Goal: Task Accomplishment & Management: Complete application form

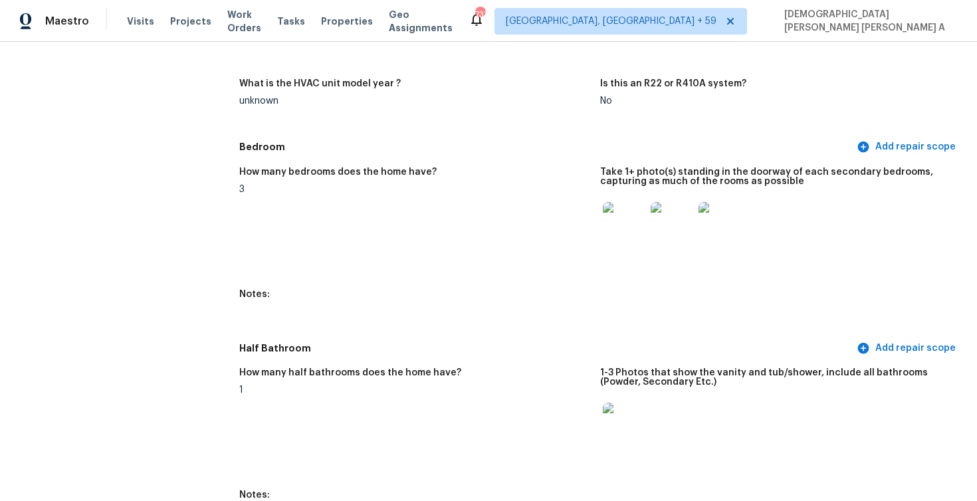
scroll to position [938, 0]
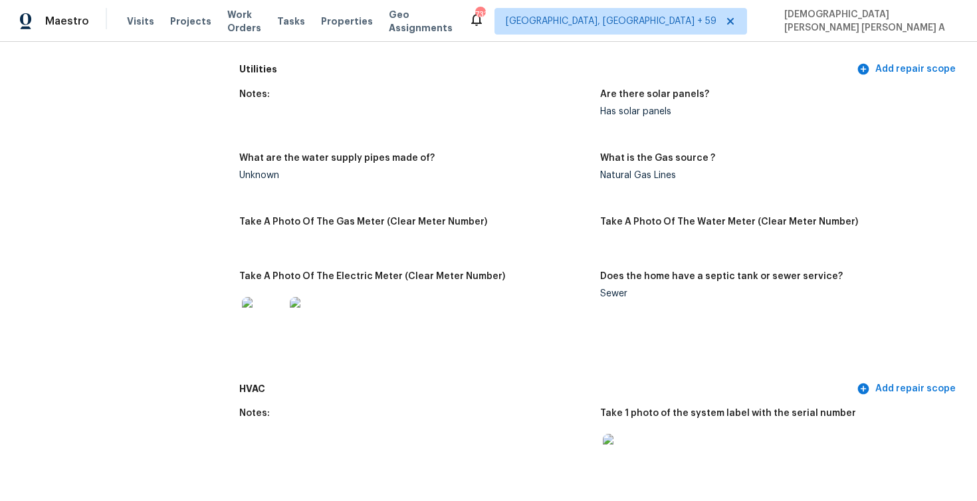
click at [124, 17] on div "Maestro Visits Projects Work Orders Tasks Properties Geo Assignments" at bounding box center [234, 21] width 468 height 27
click at [132, 21] on span "Visits" at bounding box center [140, 21] width 27 height 13
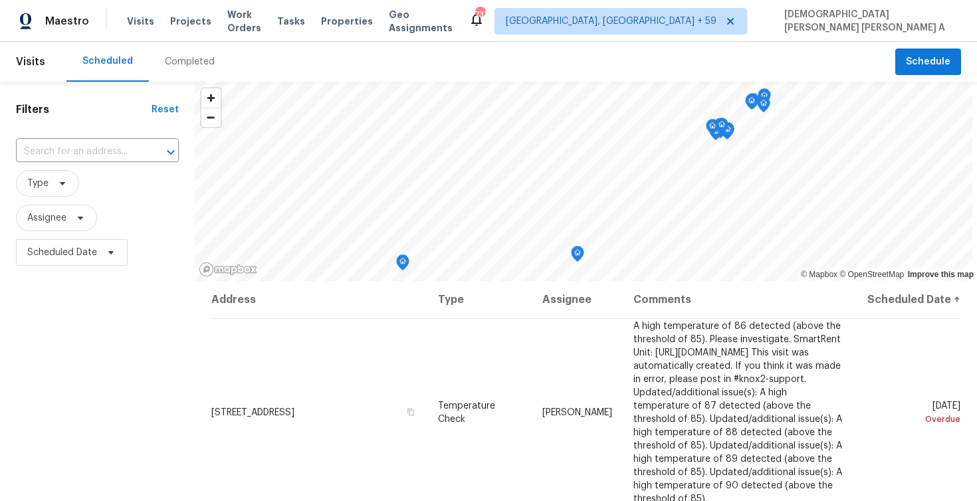
click at [162, 69] on div "Completed" at bounding box center [190, 62] width 82 height 40
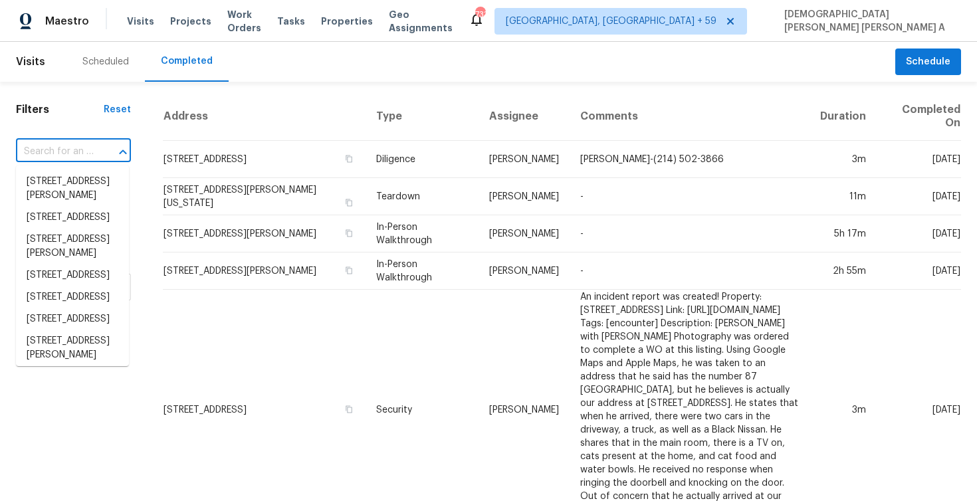
click at [68, 149] on input "text" at bounding box center [55, 152] width 78 height 21
paste input "[STREET_ADDRESS][US_STATE]"
type input "[STREET_ADDRESS][US_STATE]"
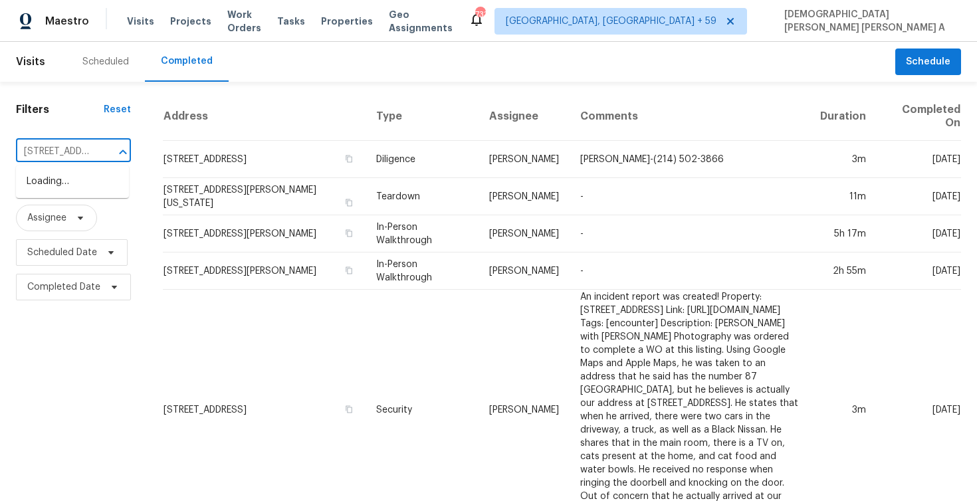
scroll to position [0, 106]
click at [70, 195] on li "[STREET_ADDRESS][US_STATE]" at bounding box center [72, 189] width 113 height 36
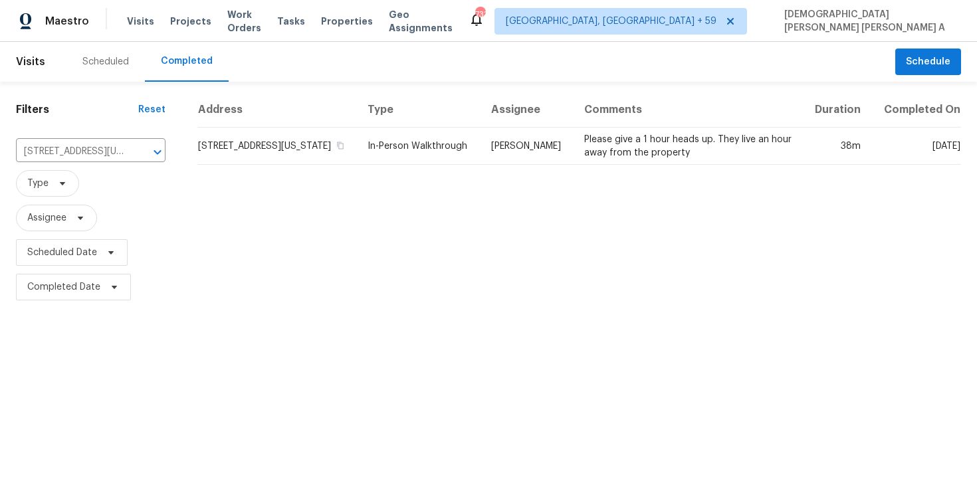
click at [543, 165] on td "[PERSON_NAME]" at bounding box center [526, 146] width 93 height 37
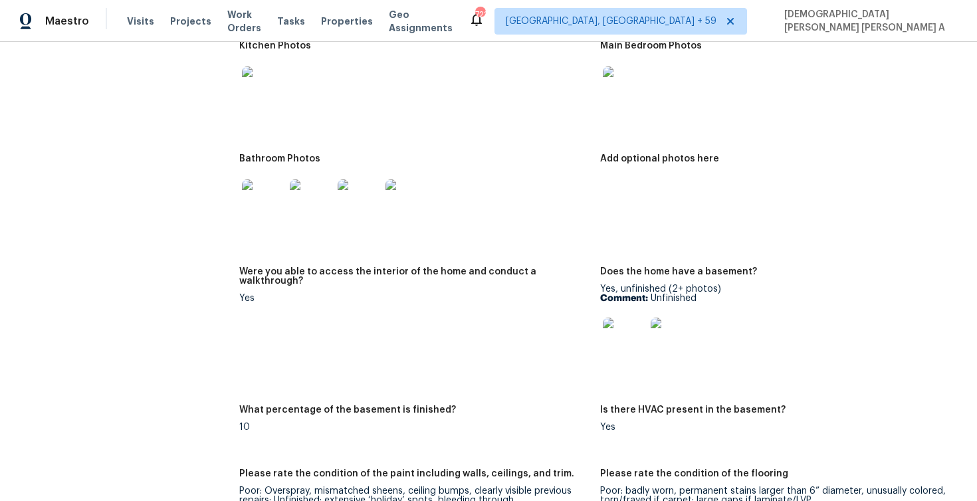
scroll to position [1979, 0]
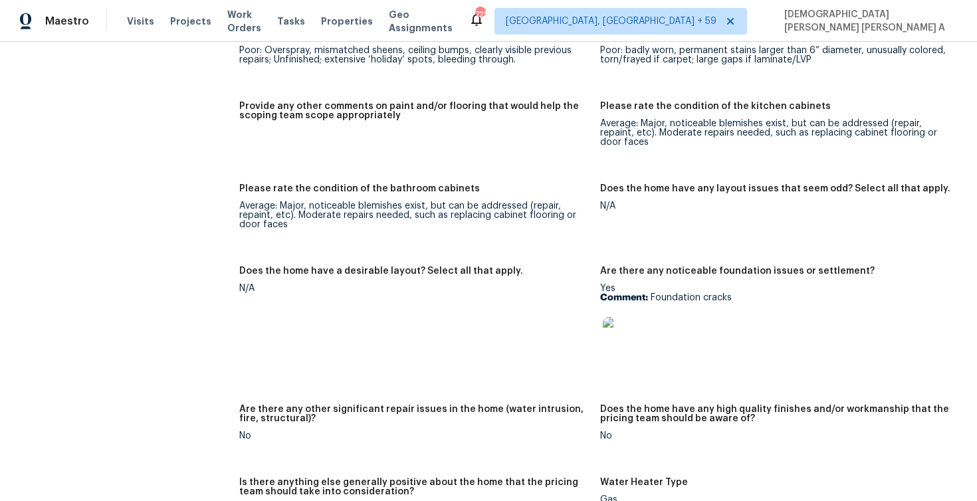
click at [623, 341] on img at bounding box center [624, 338] width 43 height 43
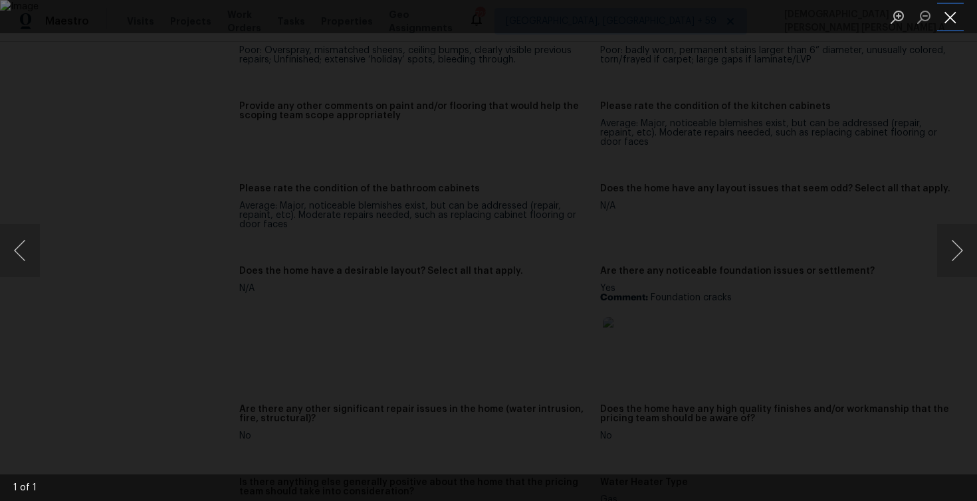
click at [957, 15] on button "Close lightbox" at bounding box center [950, 16] width 27 height 23
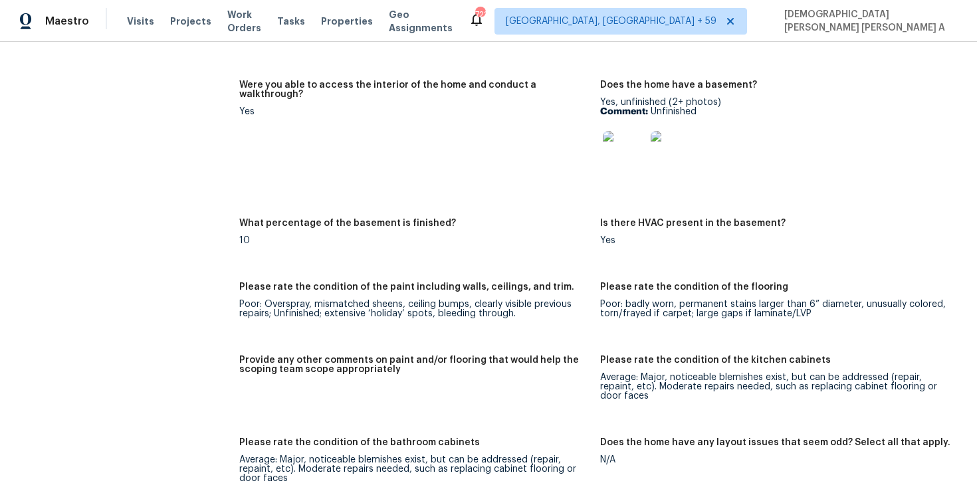
scroll to position [1642, 0]
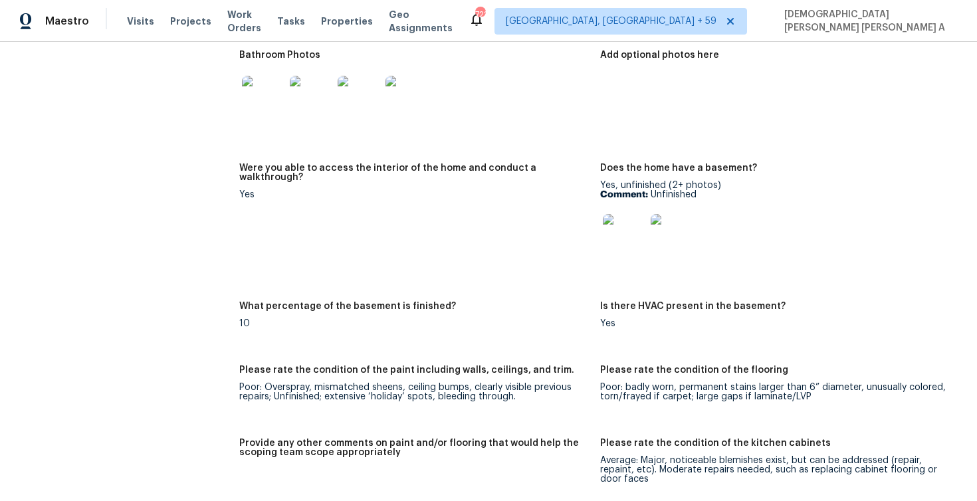
click at [631, 250] on img at bounding box center [624, 235] width 43 height 43
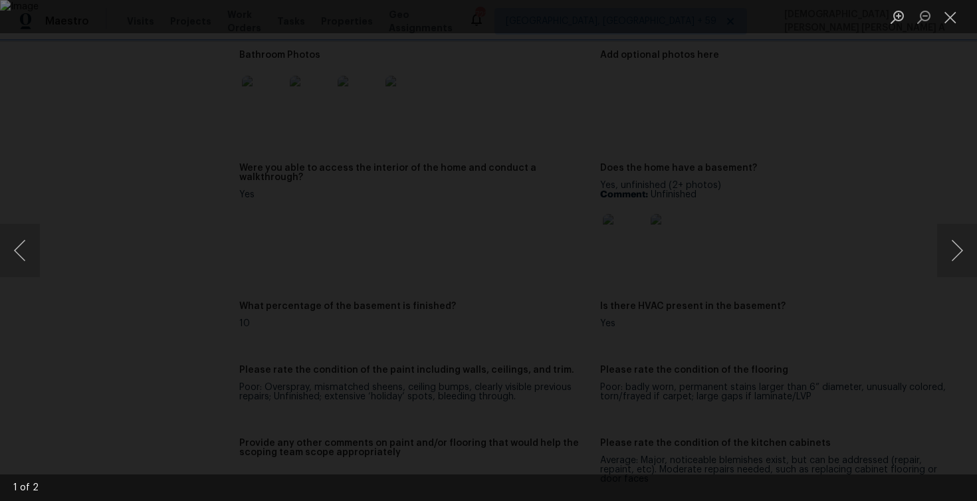
click at [649, 250] on img "Lightbox" at bounding box center [488, 250] width 977 height 501
click at [947, 18] on button "Close lightbox" at bounding box center [950, 16] width 27 height 23
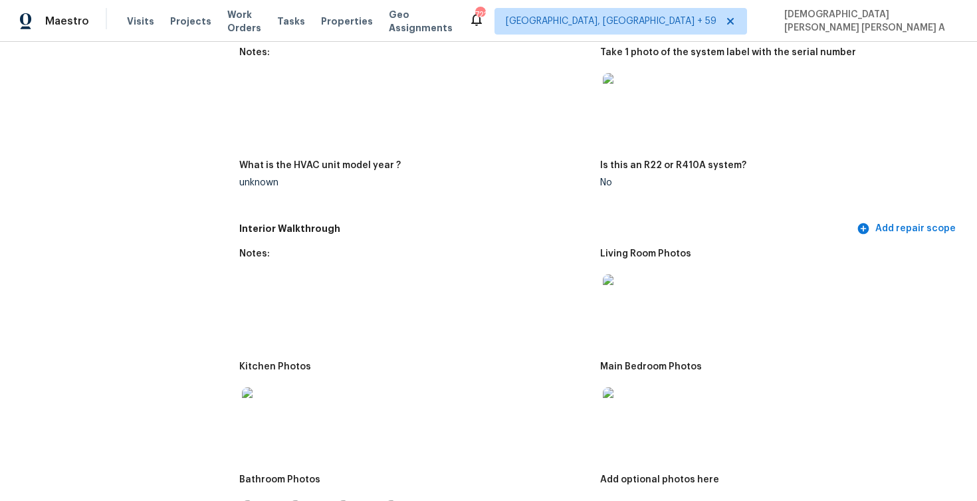
scroll to position [1325, 0]
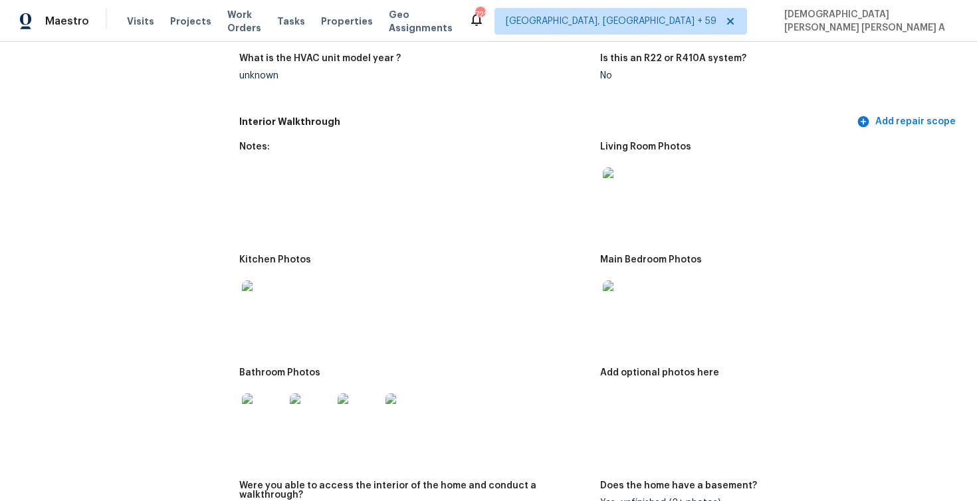
click at [603, 309] on img at bounding box center [624, 301] width 43 height 43
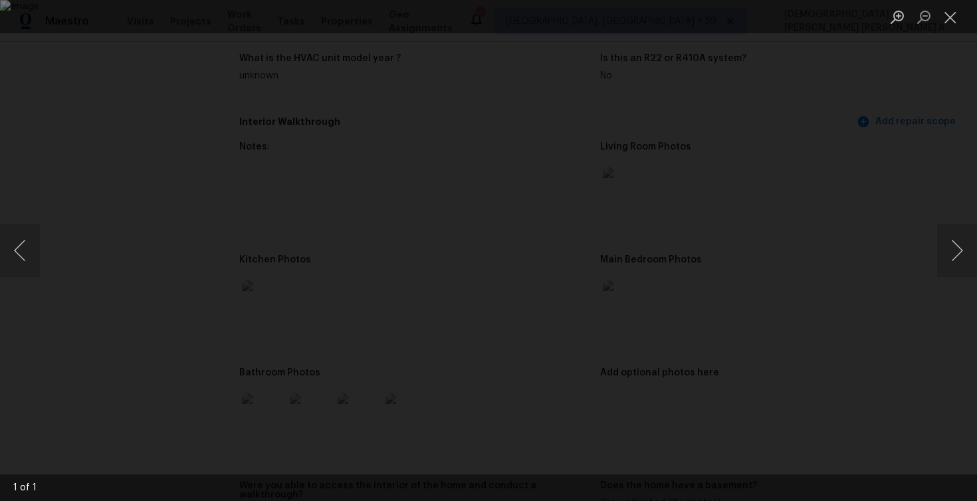
click at [951, 3] on li "Lightbox" at bounding box center [950, 16] width 27 height 33
click at [941, 18] on button "Close lightbox" at bounding box center [950, 16] width 27 height 23
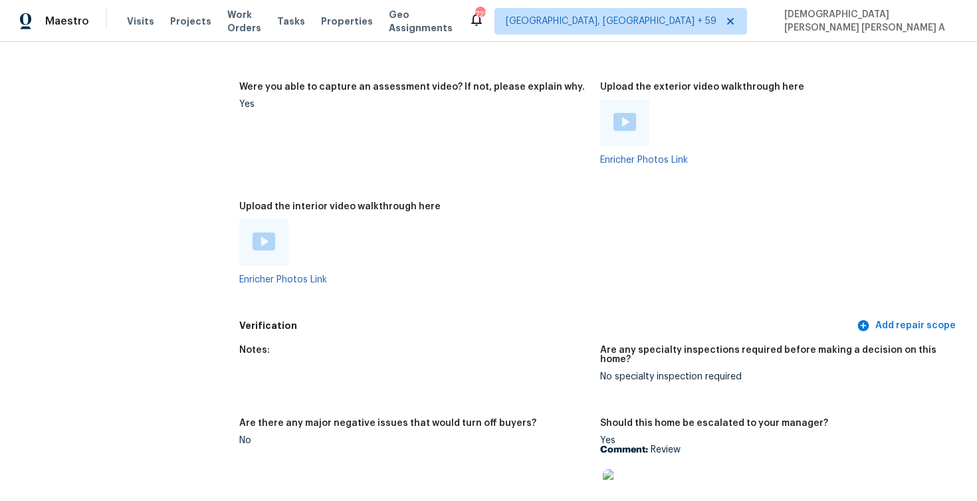
scroll to position [2547, 0]
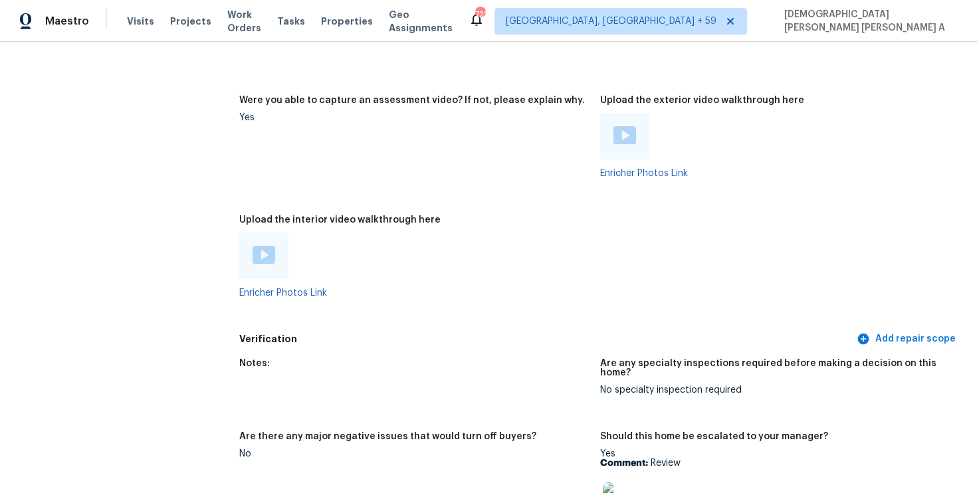
click at [274, 267] on div at bounding box center [263, 256] width 49 height 47
click at [261, 258] on img at bounding box center [263, 255] width 23 height 18
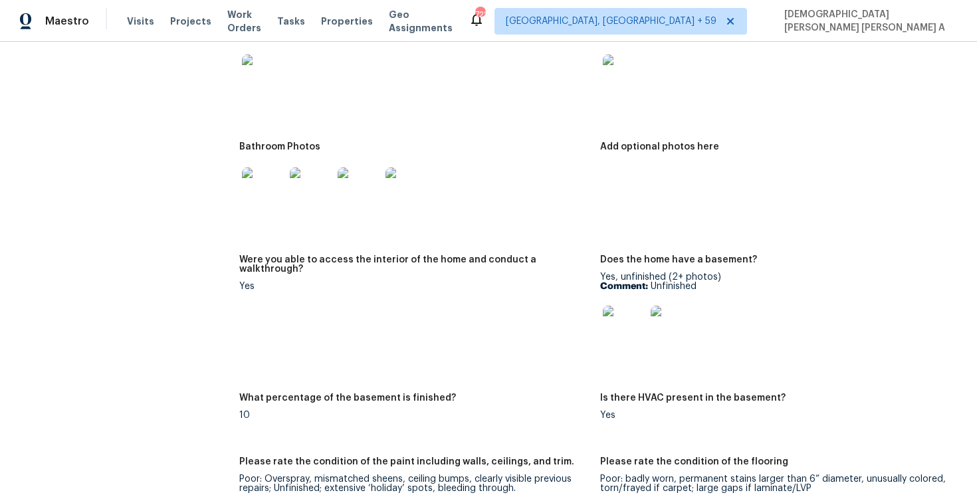
scroll to position [1551, 0]
click at [272, 189] on img at bounding box center [263, 188] width 43 height 43
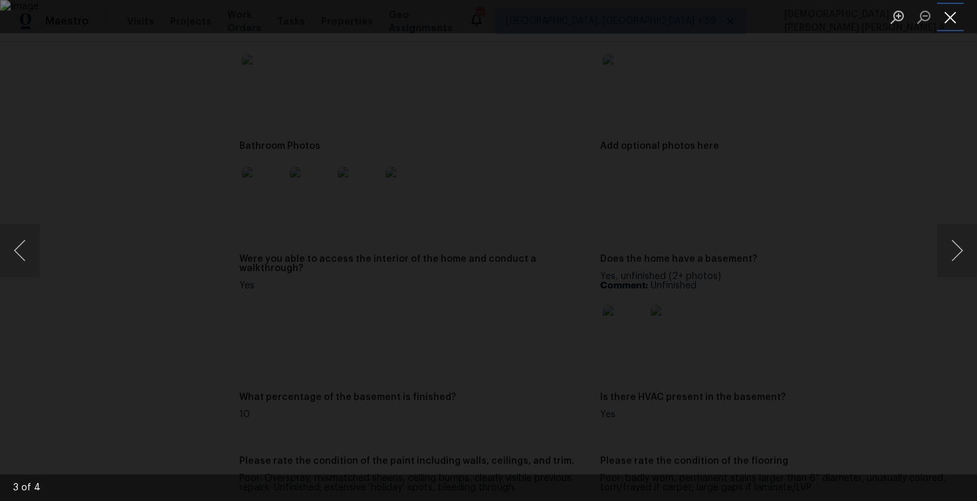
click at [945, 17] on button "Close lightbox" at bounding box center [950, 16] width 27 height 23
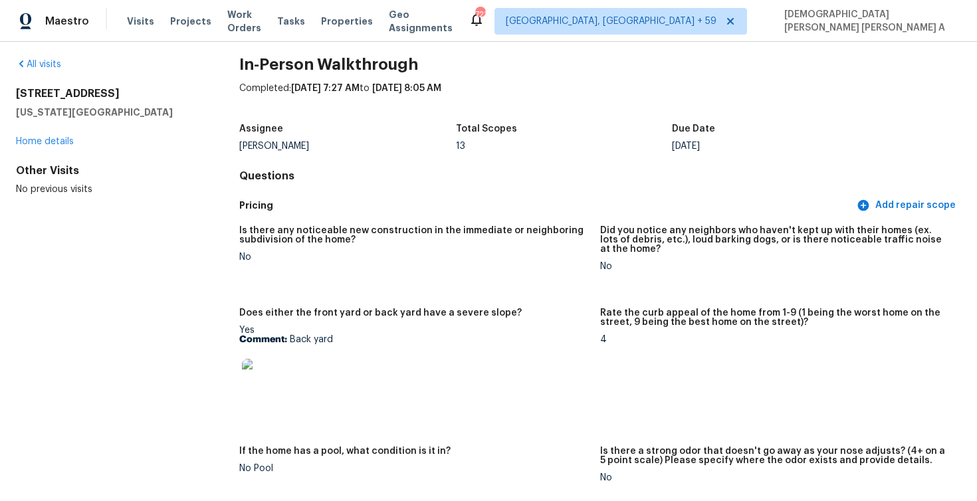
scroll to position [59, 0]
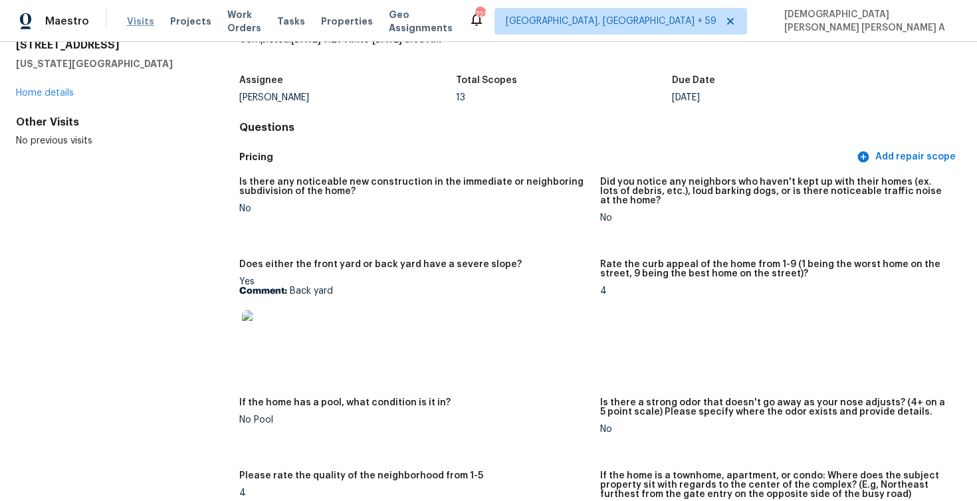
click at [140, 17] on span "Visits" at bounding box center [140, 21] width 27 height 13
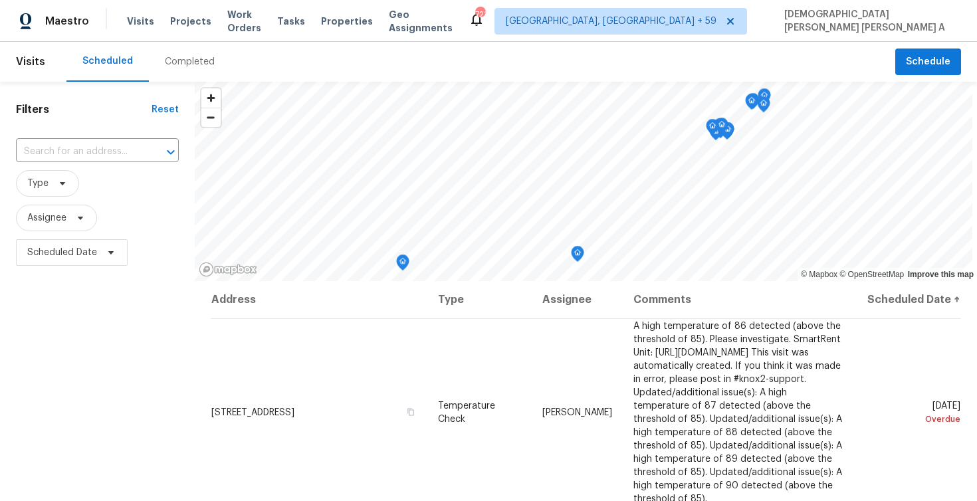
click at [199, 72] on div "Completed" at bounding box center [190, 62] width 82 height 40
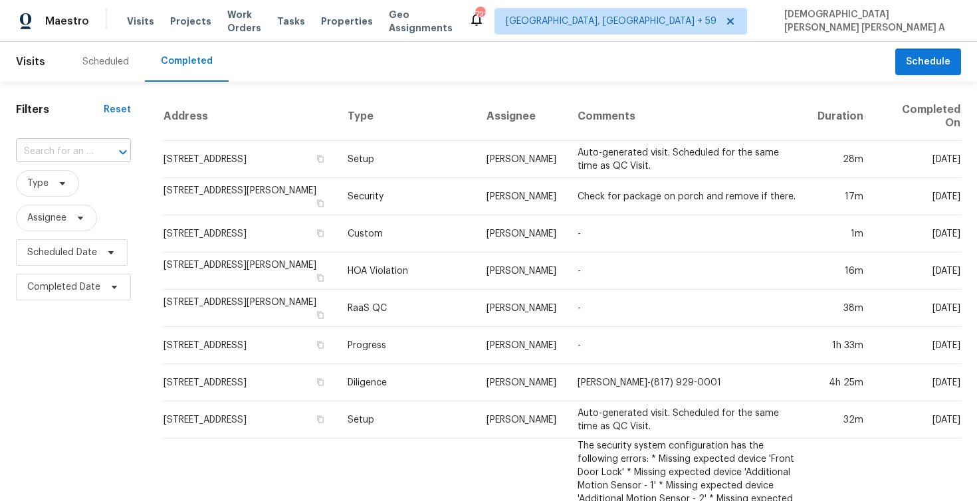
click at [78, 150] on input "text" at bounding box center [55, 152] width 78 height 21
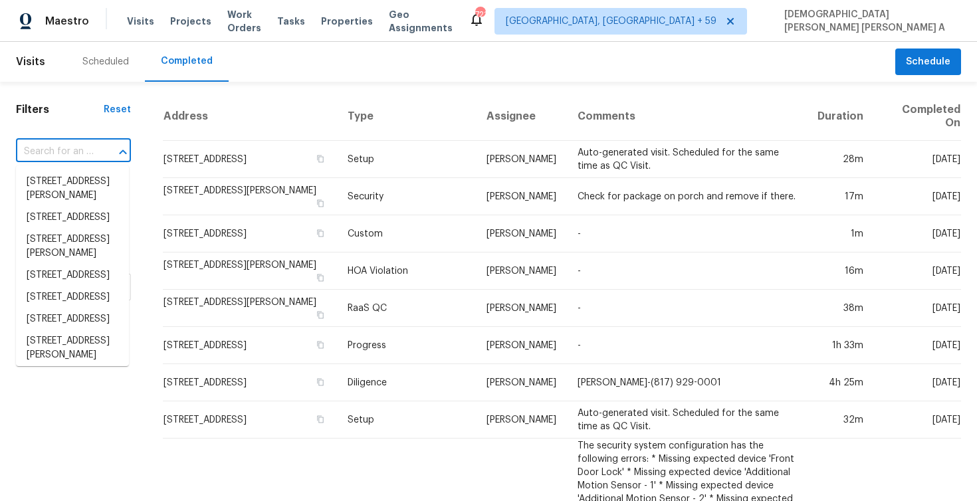
paste input "[STREET_ADDRESS][PERSON_NAME]"
type input "[STREET_ADDRESS][PERSON_NAME]"
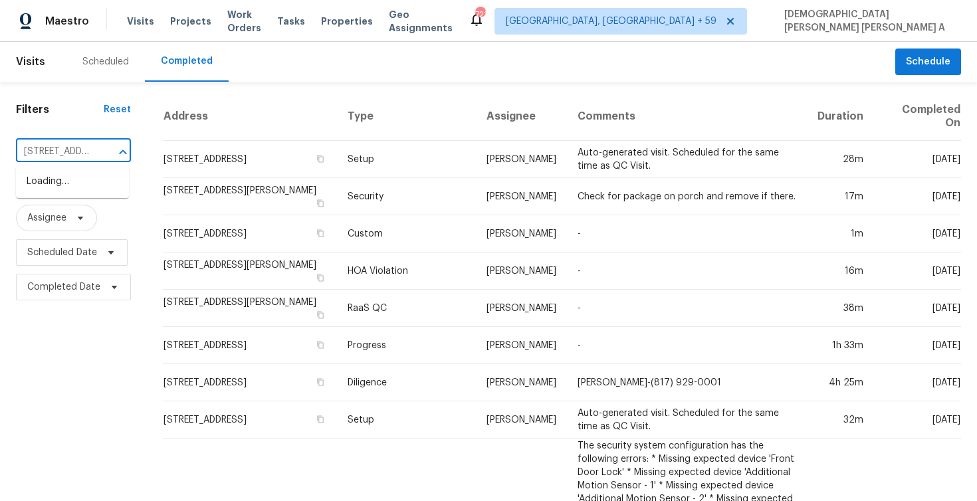
scroll to position [0, 88]
click at [80, 177] on li "[STREET_ADDRESS]" at bounding box center [72, 182] width 113 height 22
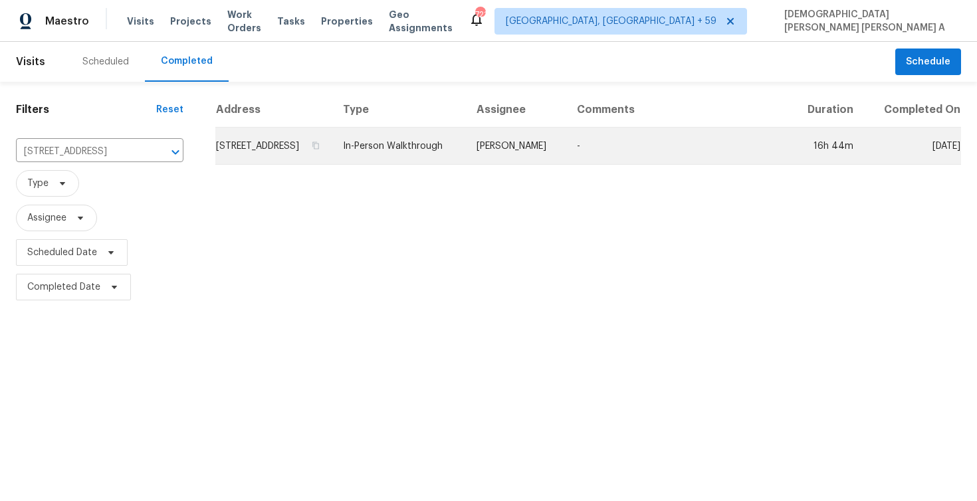
click at [585, 140] on td "-" at bounding box center [678, 146] width 224 height 37
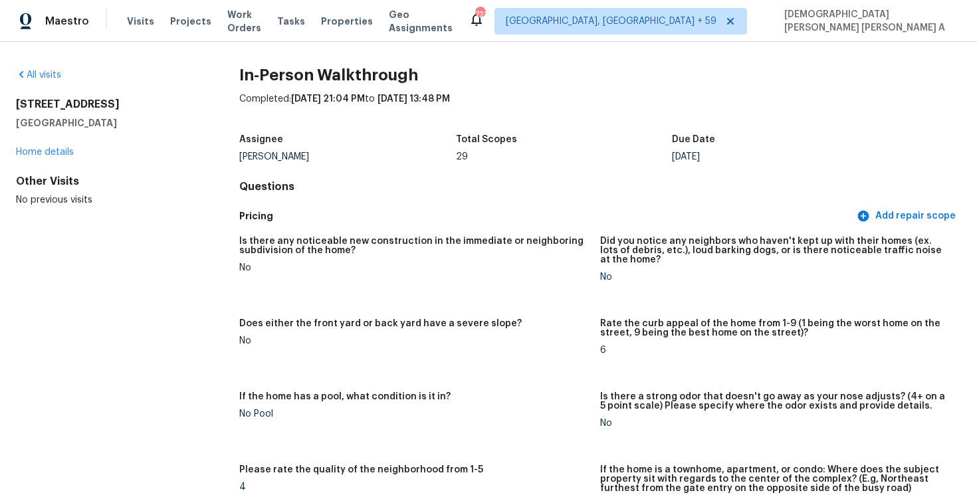
click at [440, 258] on div "Is there any noticeable new construction in the immediate or neighboring subdiv…" at bounding box center [414, 250] width 350 height 27
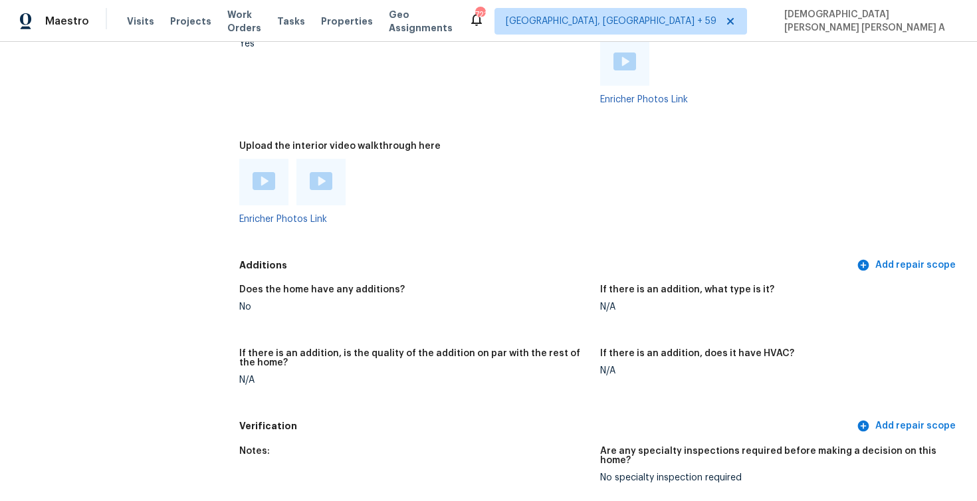
scroll to position [2989, 0]
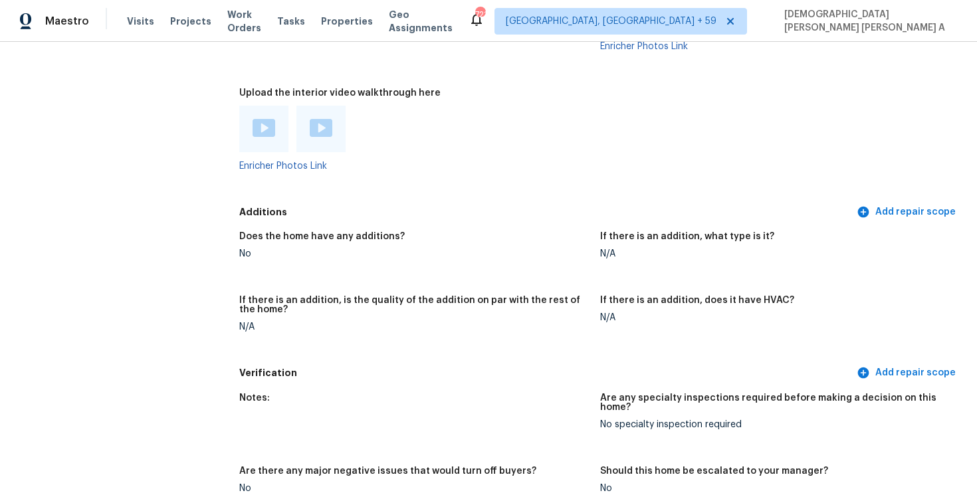
click at [266, 119] on img at bounding box center [263, 128] width 23 height 18
click at [324, 120] on img at bounding box center [321, 128] width 23 height 18
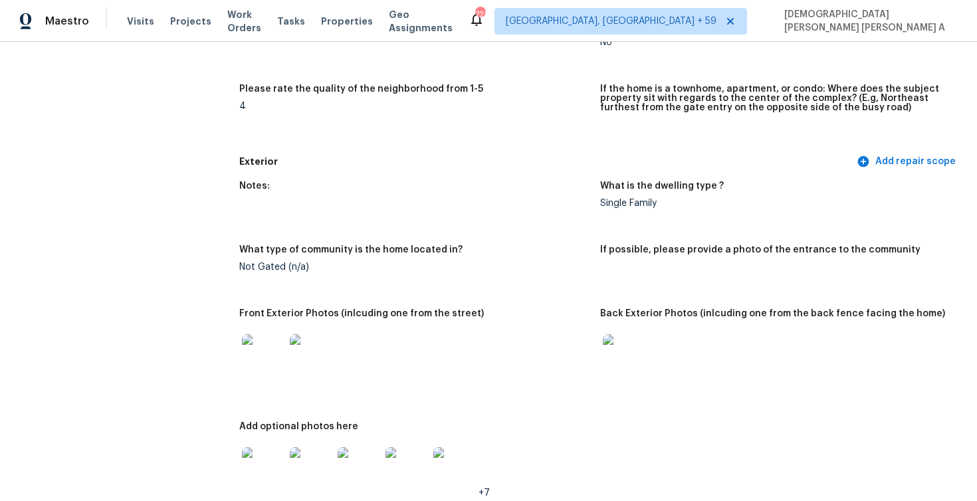
scroll to position [0, 0]
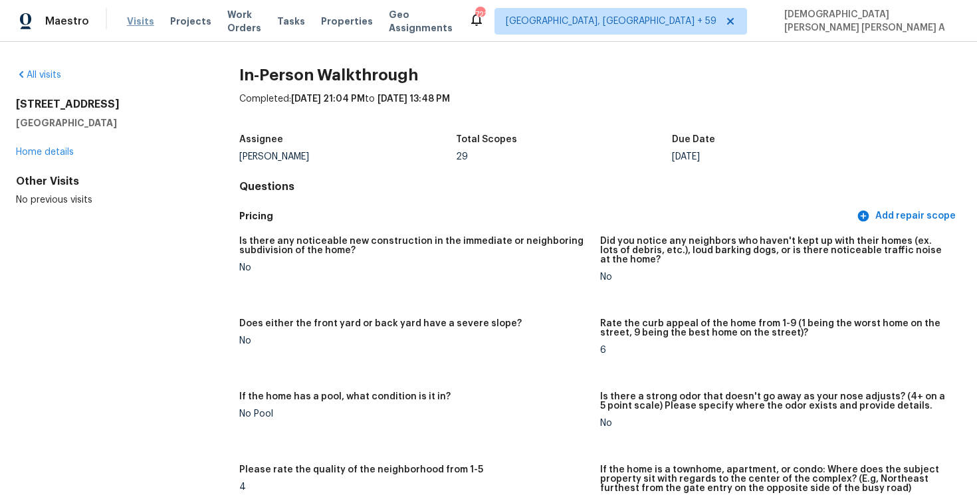
click at [141, 22] on span "Visits" at bounding box center [140, 21] width 27 height 13
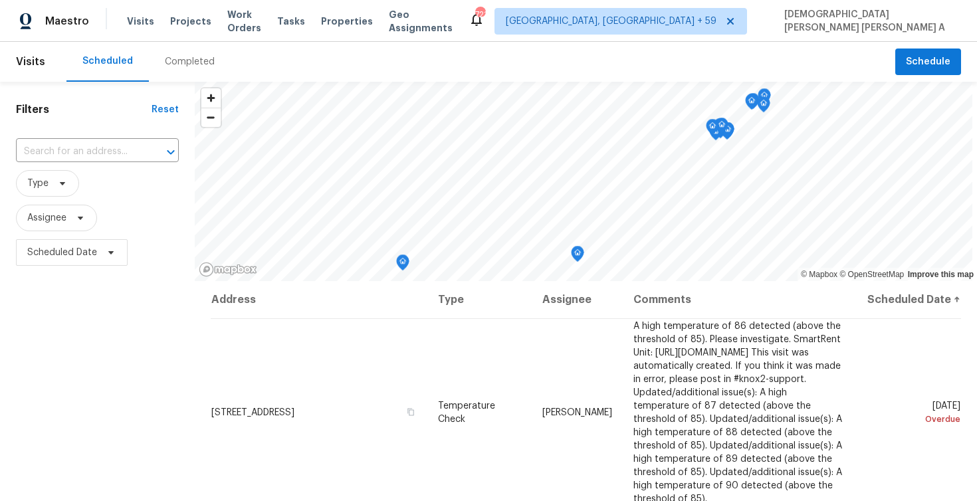
click at [189, 61] on div "Completed" at bounding box center [190, 61] width 50 height 13
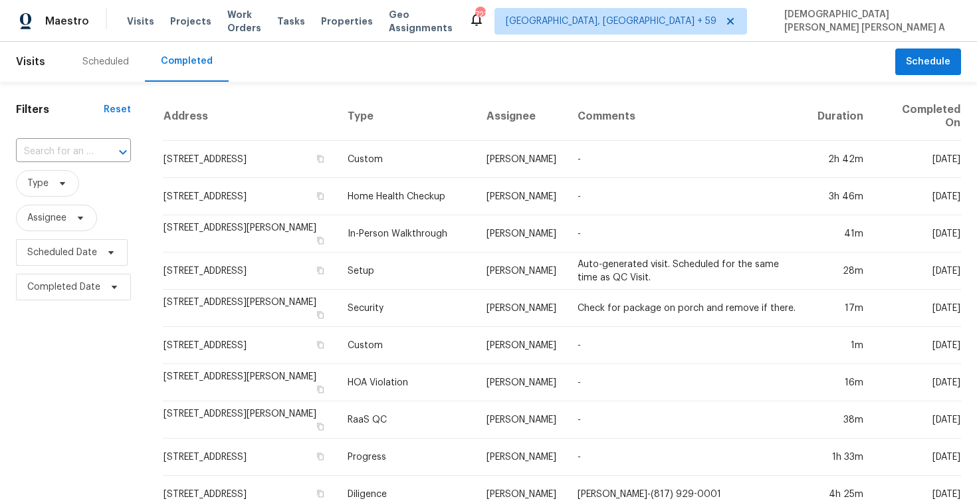
click at [88, 153] on input "text" at bounding box center [55, 152] width 78 height 21
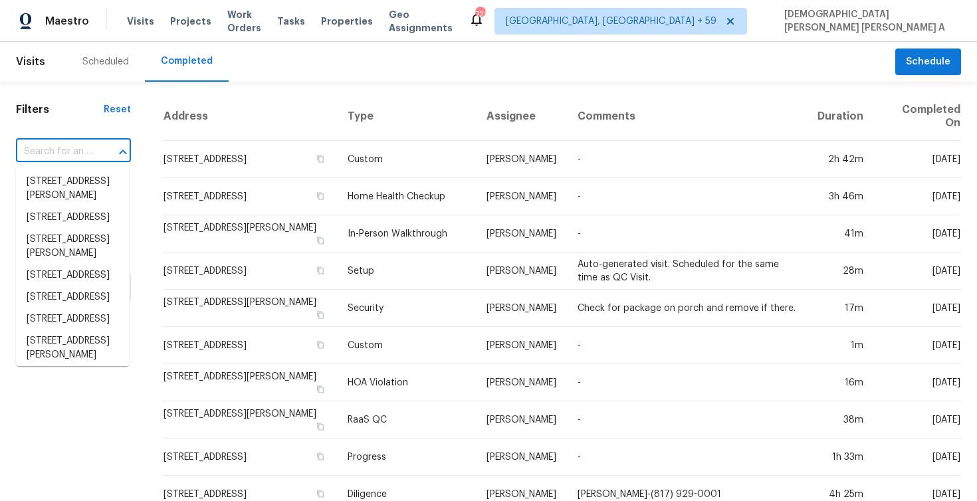
paste input "[STREET_ADDRESS][US_STATE]"
type input "[STREET_ADDRESS][US_STATE]"
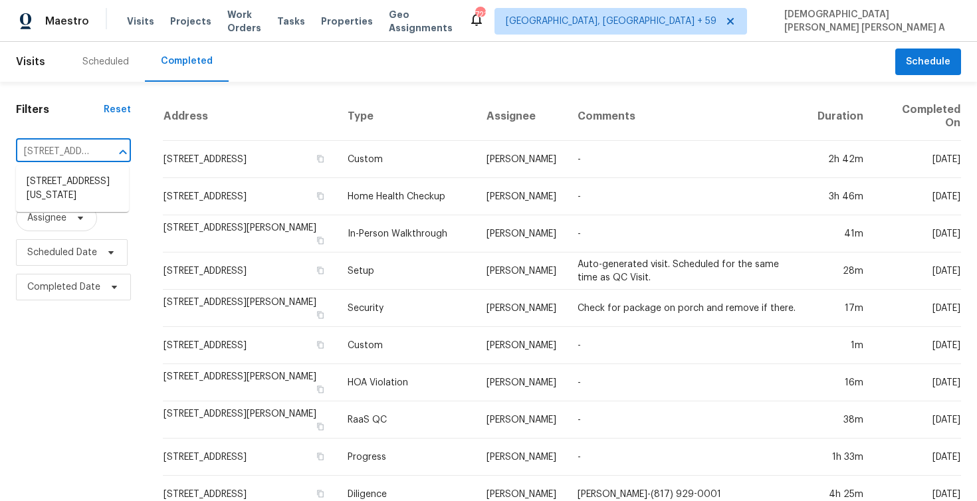
scroll to position [0, 106]
click at [79, 195] on li "[STREET_ADDRESS][US_STATE]" at bounding box center [72, 189] width 113 height 36
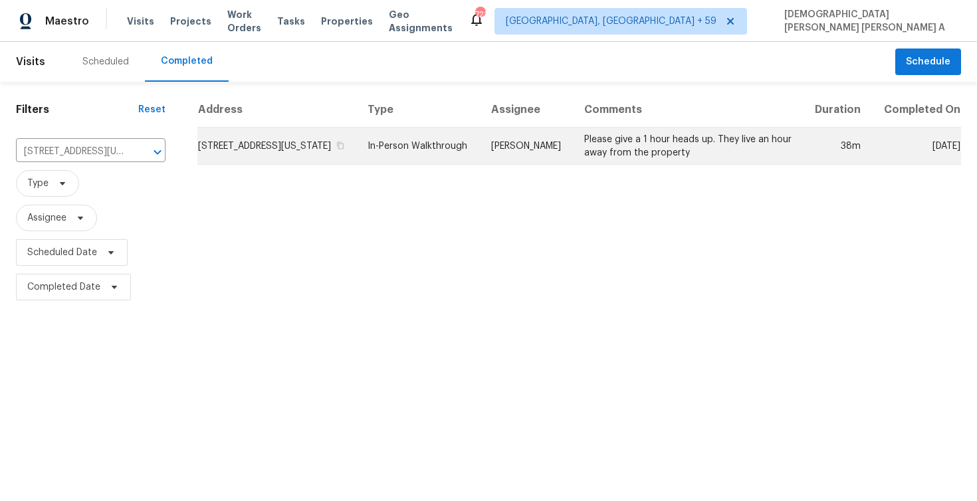
click at [472, 165] on td "In-Person Walkthrough" at bounding box center [419, 146] width 124 height 37
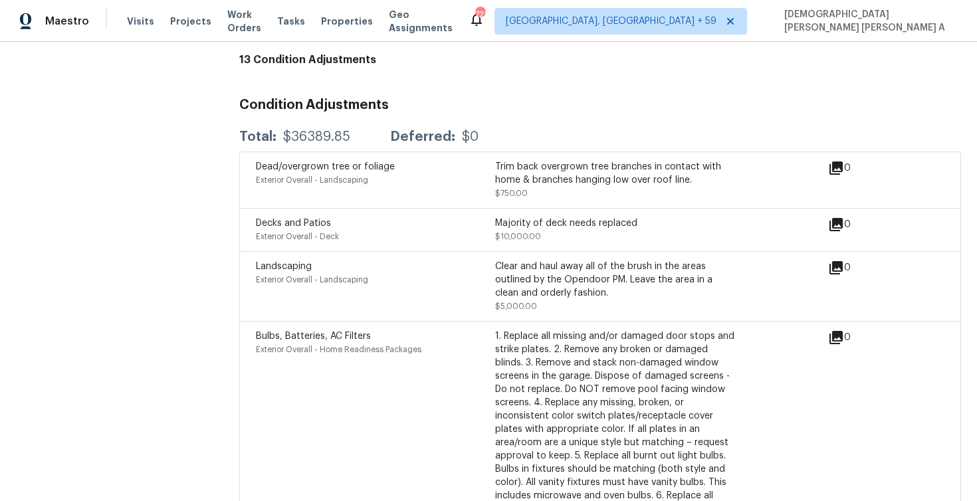
scroll to position [4539, 0]
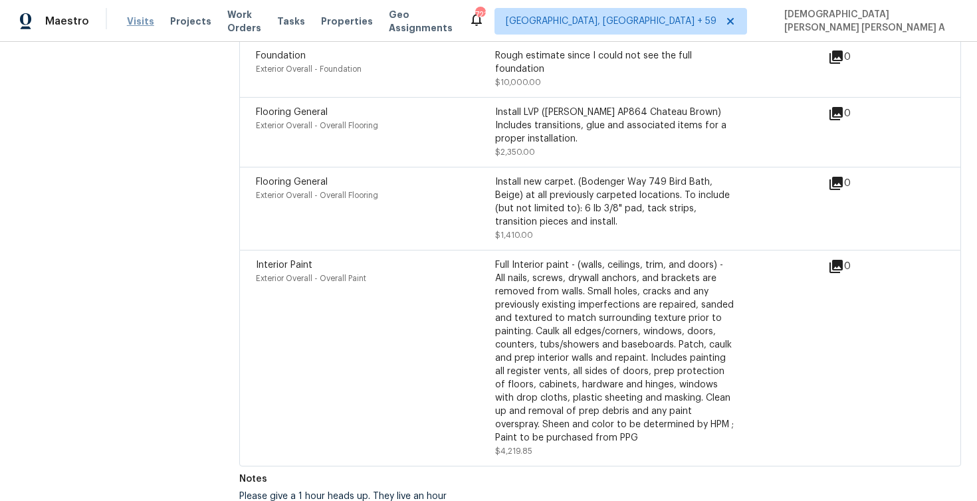
click at [137, 23] on span "Visits" at bounding box center [140, 21] width 27 height 13
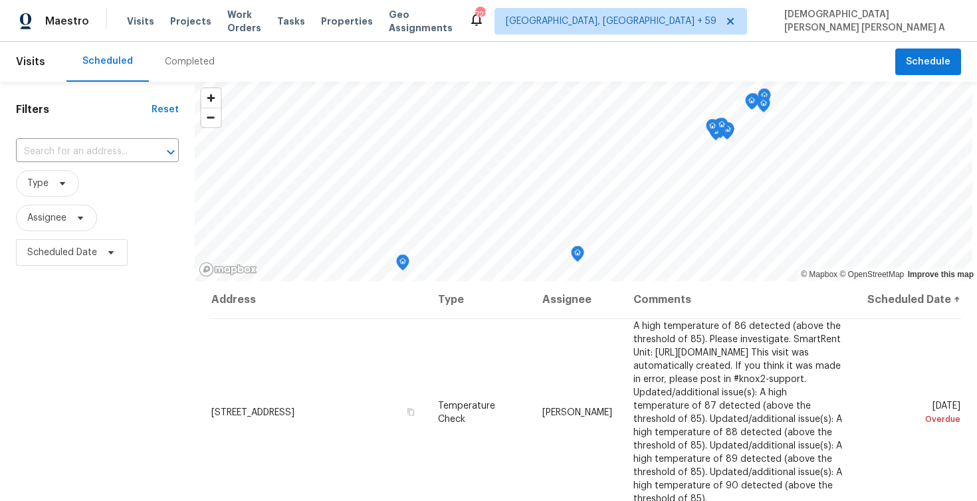
click at [183, 53] on div "Completed" at bounding box center [190, 62] width 82 height 40
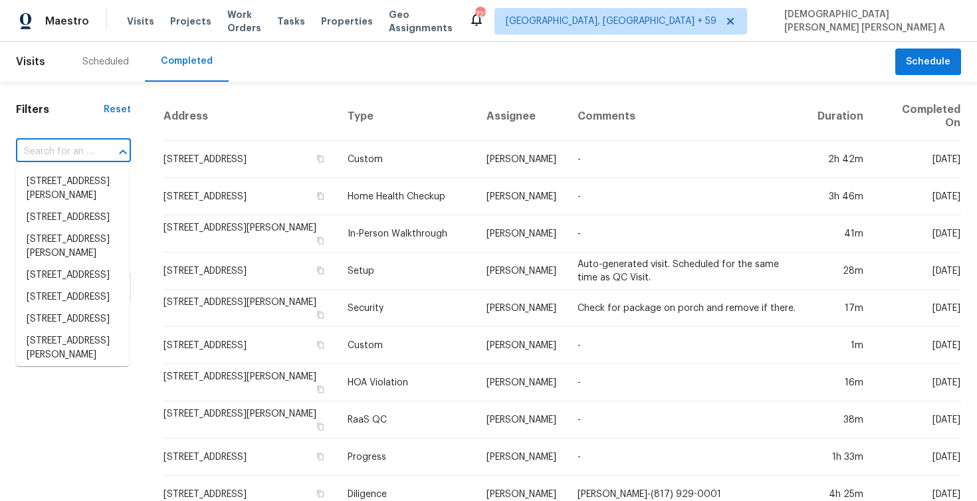
click at [69, 156] on input "text" at bounding box center [55, 152] width 78 height 21
paste input "[STREET_ADDRESS][US_STATE]"
type input "[STREET_ADDRESS][US_STATE]"
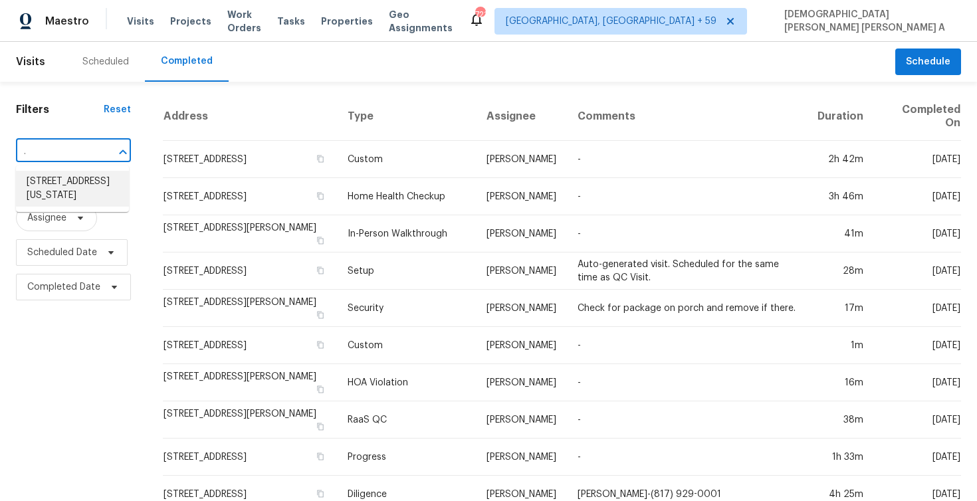
click at [80, 207] on li "[STREET_ADDRESS][US_STATE]" at bounding box center [72, 189] width 113 height 36
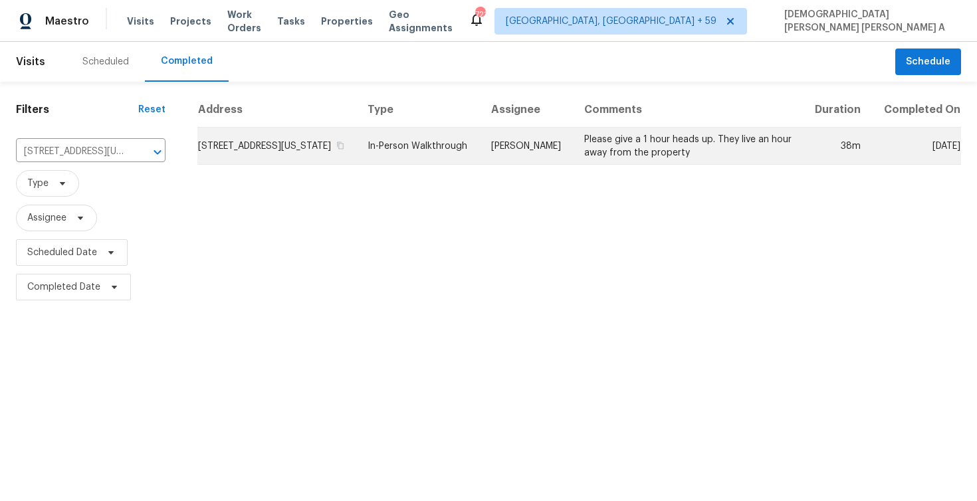
click at [567, 163] on td "[PERSON_NAME]" at bounding box center [526, 146] width 93 height 37
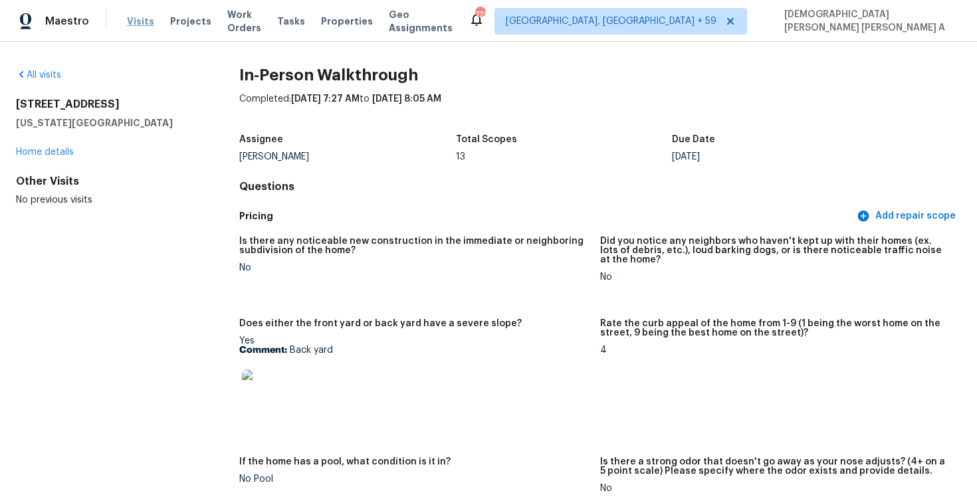
click at [140, 19] on span "Visits" at bounding box center [140, 21] width 27 height 13
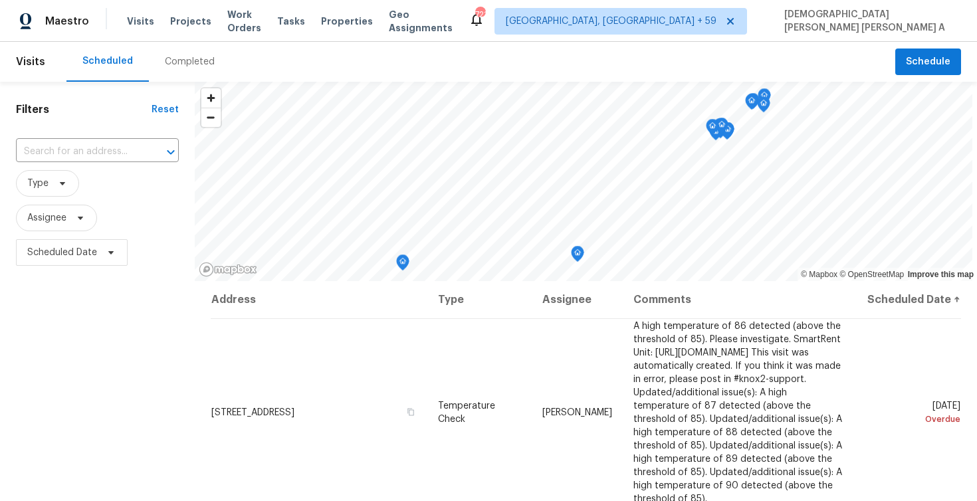
click at [225, 61] on div "Scheduled Completed" at bounding box center [480, 62] width 829 height 40
click at [177, 62] on div "Completed" at bounding box center [190, 61] width 50 height 13
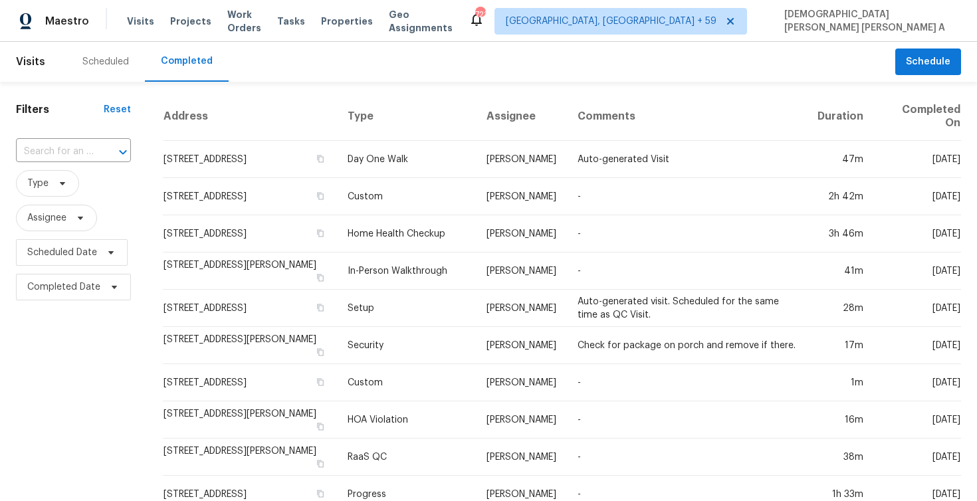
click at [76, 152] on input "text" at bounding box center [55, 152] width 78 height 21
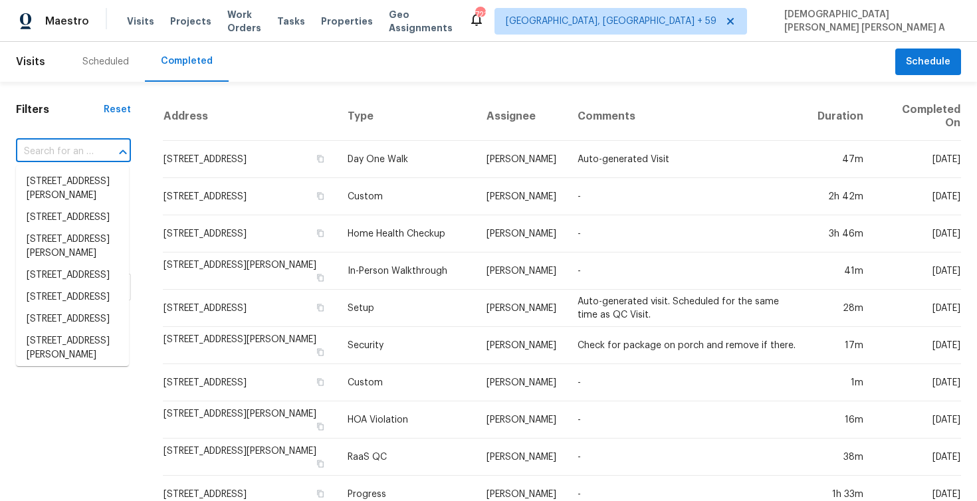
paste input "[STREET_ADDRESS][PERSON_NAME]"
type input "[STREET_ADDRESS][PERSON_NAME]"
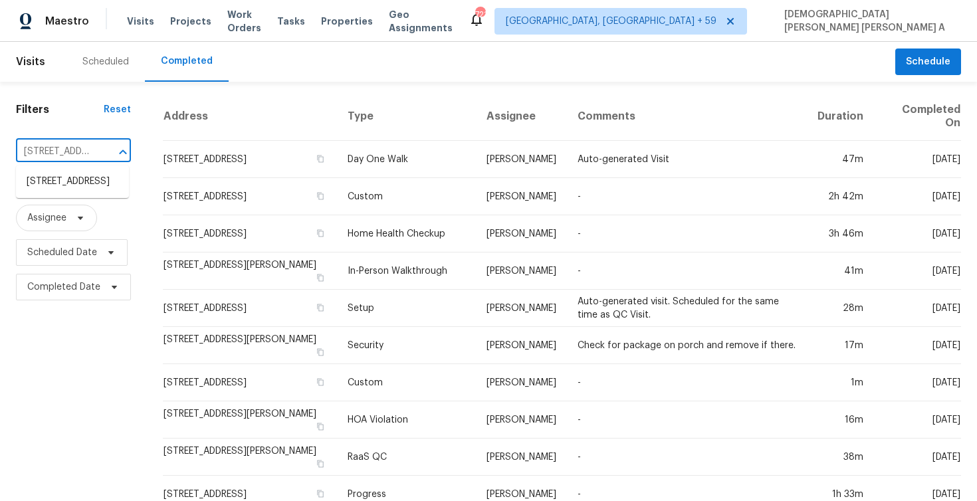
scroll to position [0, 88]
click at [93, 193] on li "[STREET_ADDRESS]" at bounding box center [72, 182] width 113 height 22
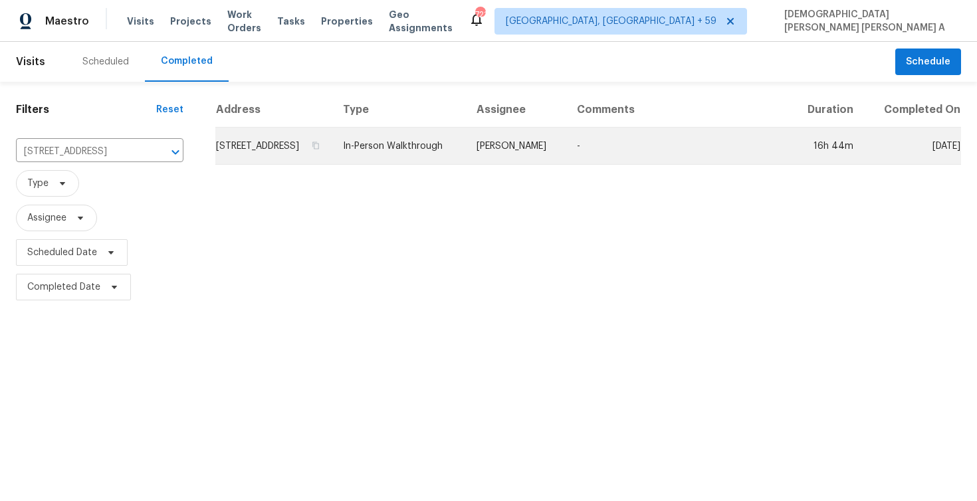
click at [587, 165] on td "-" at bounding box center [678, 146] width 224 height 37
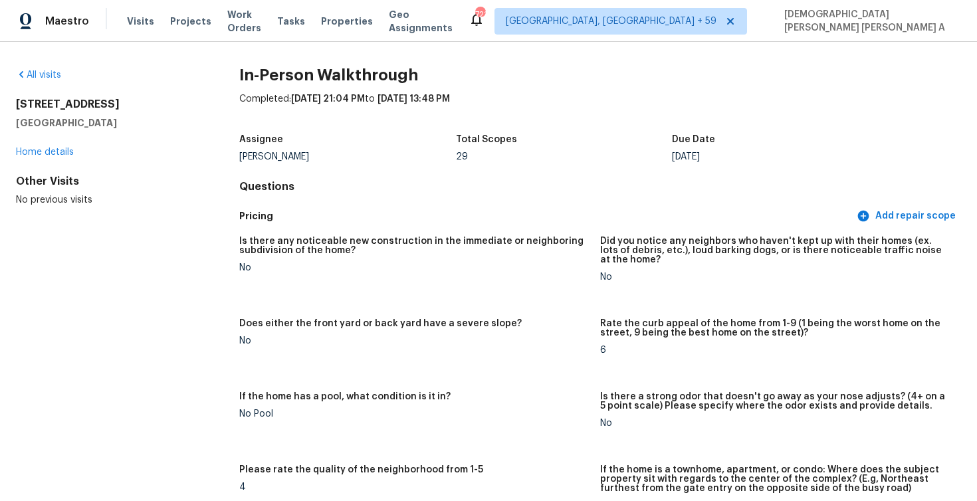
scroll to position [5, 0]
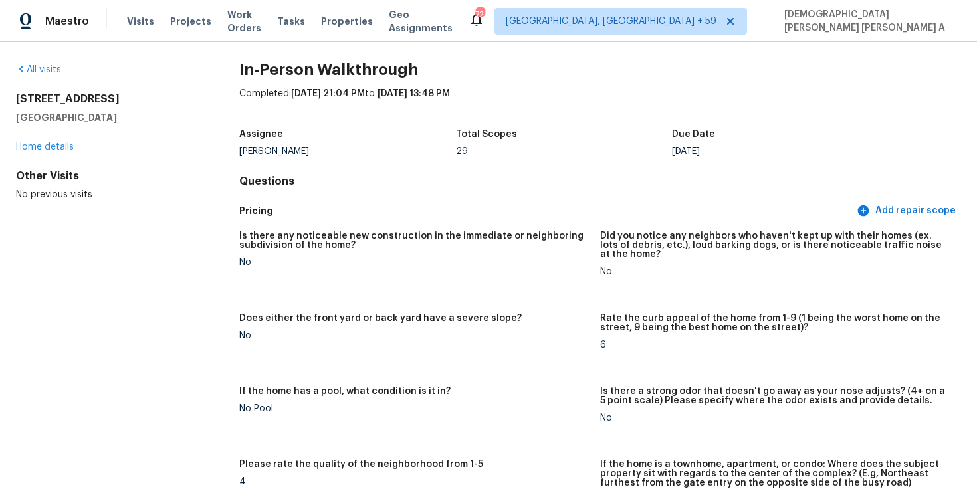
click at [282, 154] on div "[PERSON_NAME]" at bounding box center [347, 151] width 217 height 9
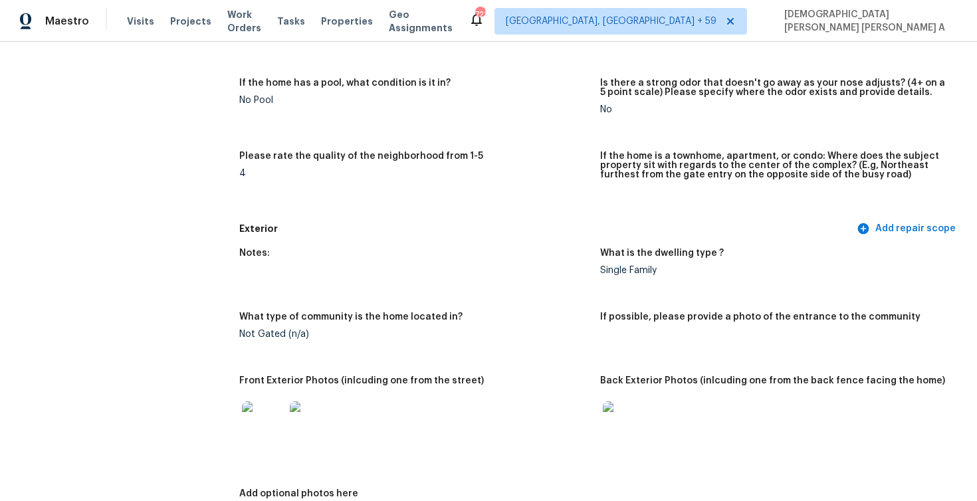
click at [368, 186] on figure "Please rate the quality of the neighborhood from 1-5 4" at bounding box center [419, 179] width 361 height 57
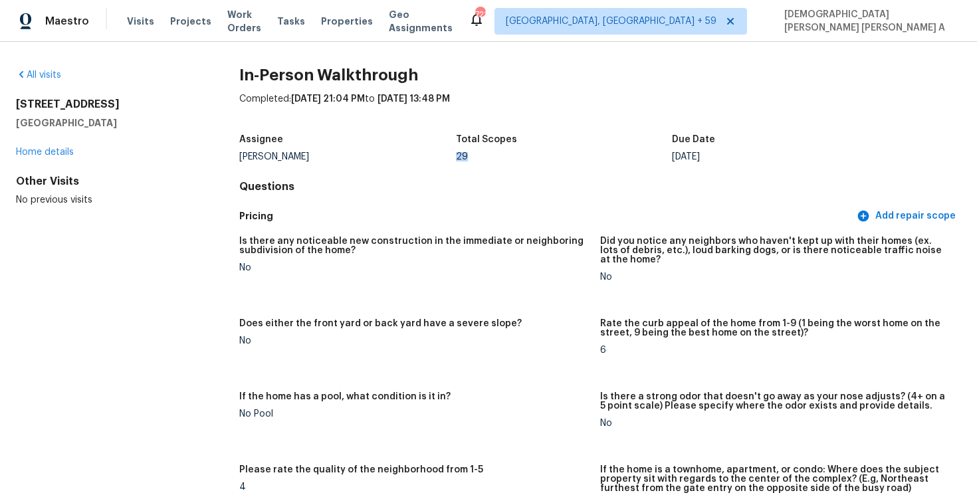
drag, startPoint x: 477, startPoint y: 159, endPoint x: 457, endPoint y: 159, distance: 19.9
click at [457, 159] on div "29" at bounding box center [564, 156] width 217 height 9
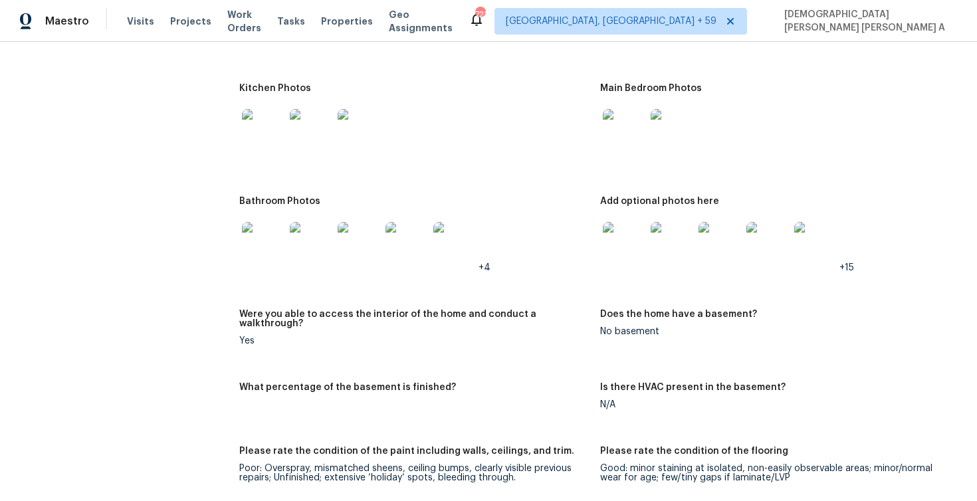
scroll to position [1957, 0]
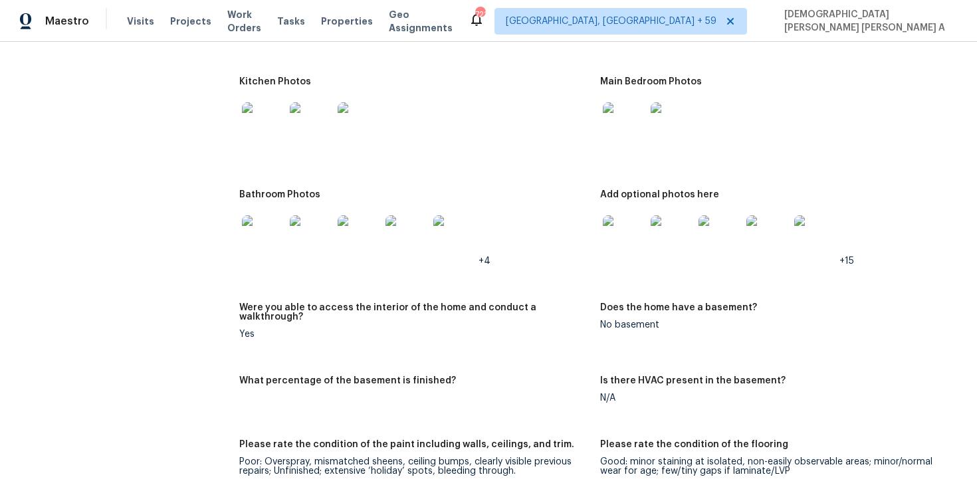
click at [623, 120] on img at bounding box center [624, 123] width 43 height 43
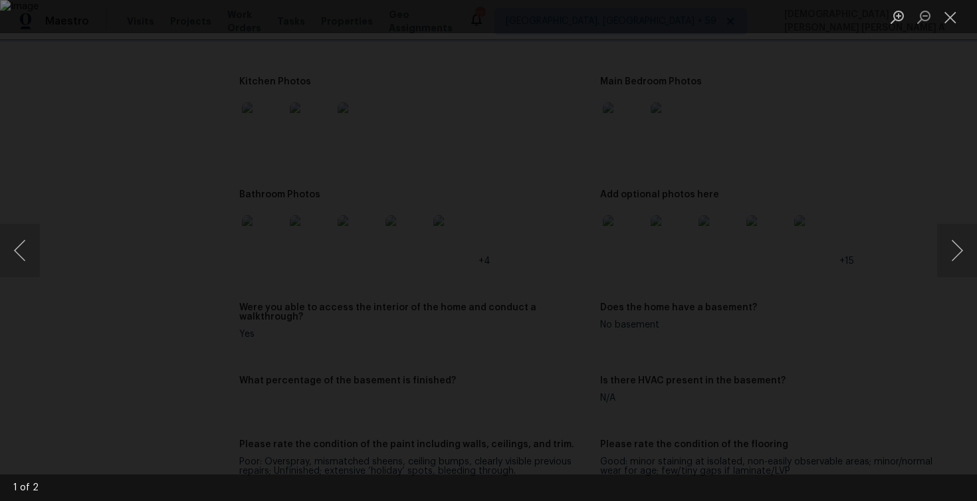
click at [683, 192] on img "Lightbox" at bounding box center [488, 250] width 977 height 501
click at [951, 243] on button "Next image" at bounding box center [957, 250] width 40 height 53
click at [954, 17] on button "Close lightbox" at bounding box center [950, 16] width 27 height 23
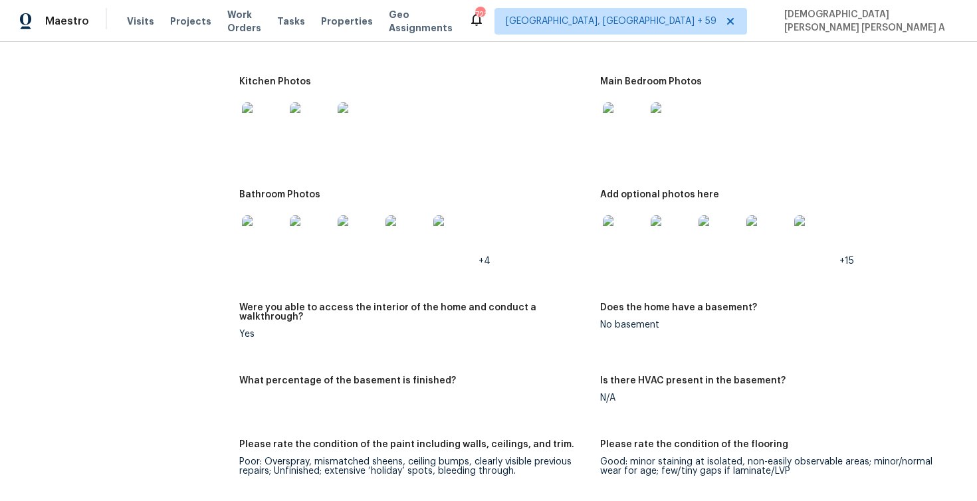
click at [622, 246] on img at bounding box center [624, 236] width 43 height 43
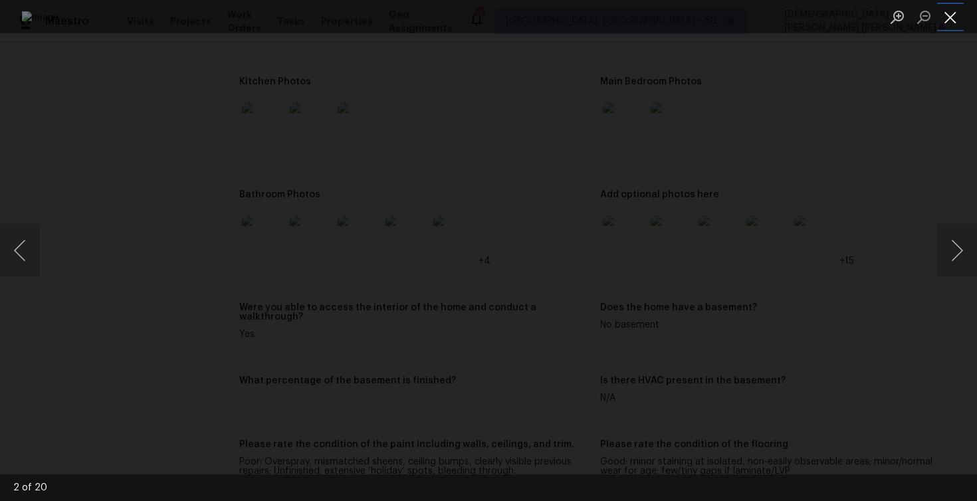
click at [947, 17] on button "Close lightbox" at bounding box center [950, 16] width 27 height 23
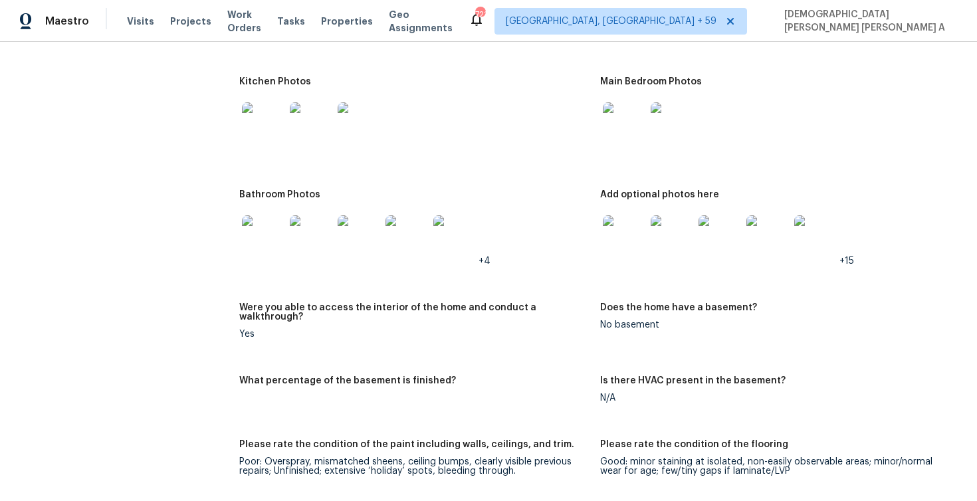
click at [258, 237] on img at bounding box center [263, 236] width 43 height 43
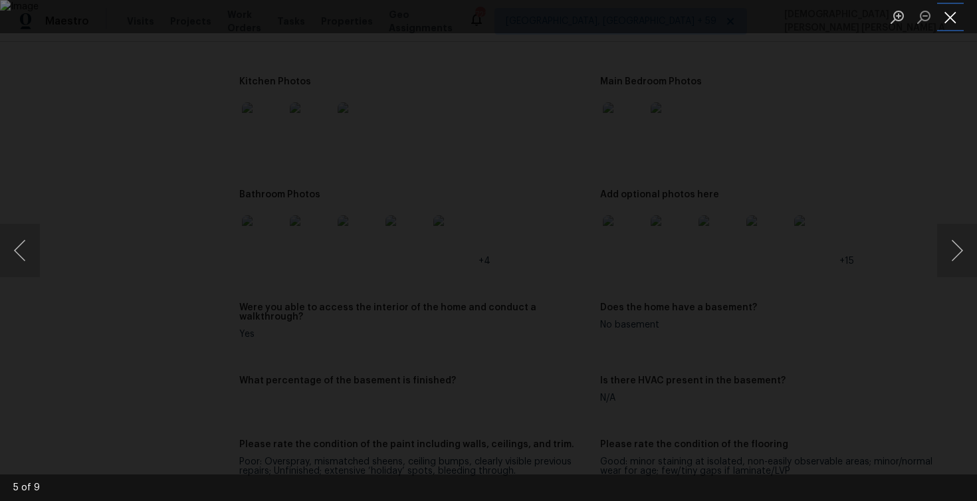
click at [951, 18] on button "Close lightbox" at bounding box center [950, 16] width 27 height 23
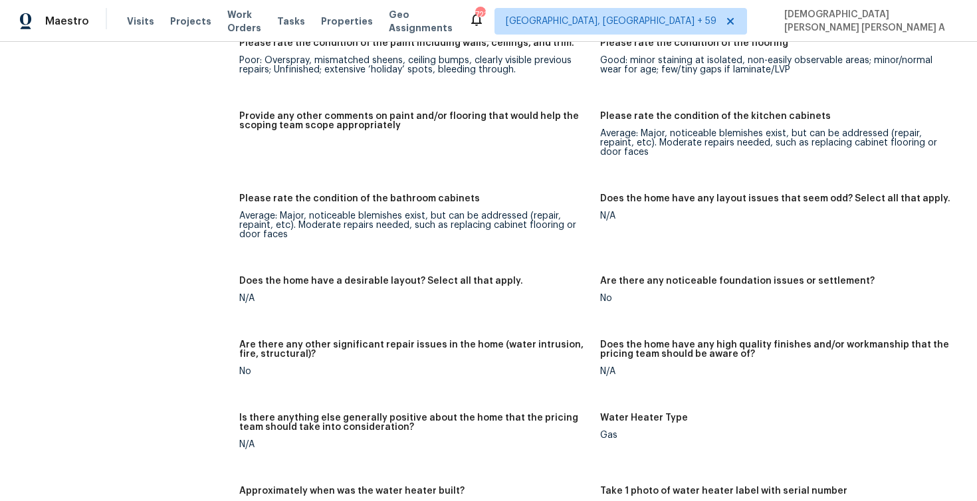
scroll to position [125, 0]
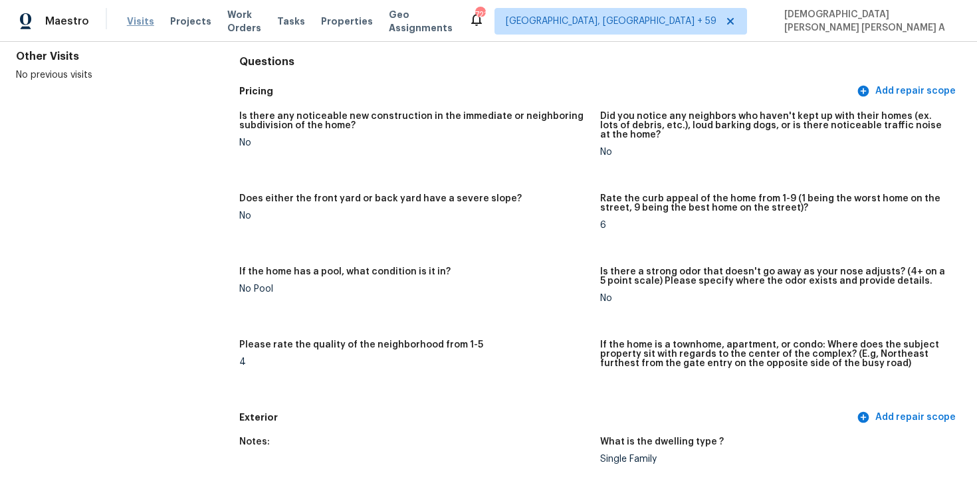
click at [138, 19] on span "Visits" at bounding box center [140, 21] width 27 height 13
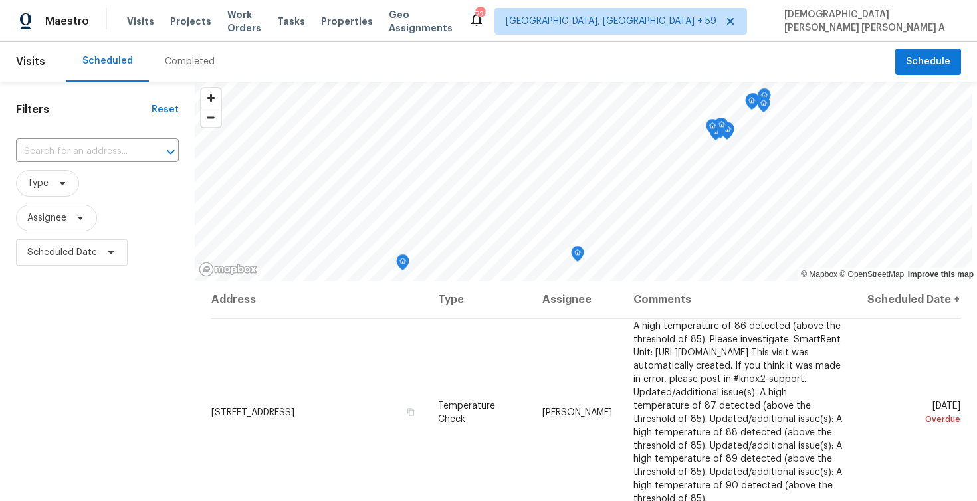
click at [187, 63] on div "Completed" at bounding box center [190, 61] width 50 height 13
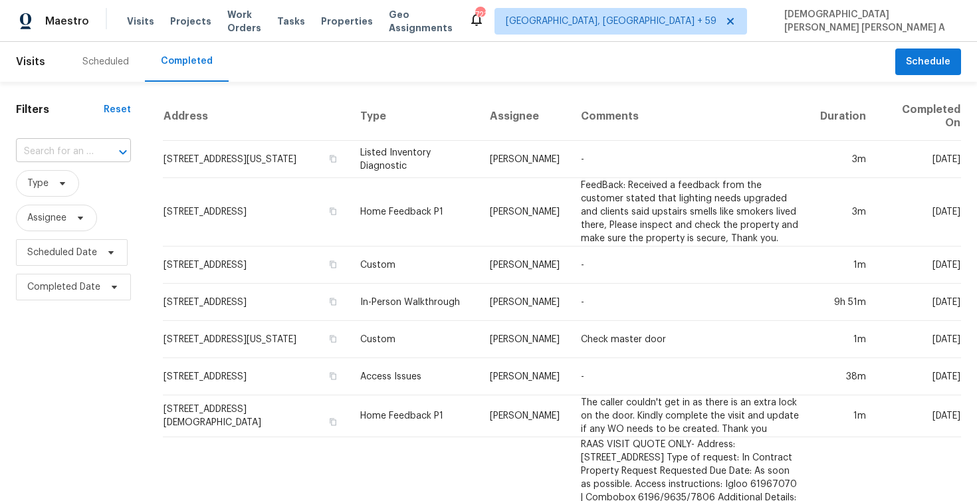
click at [98, 148] on div at bounding box center [113, 152] width 35 height 19
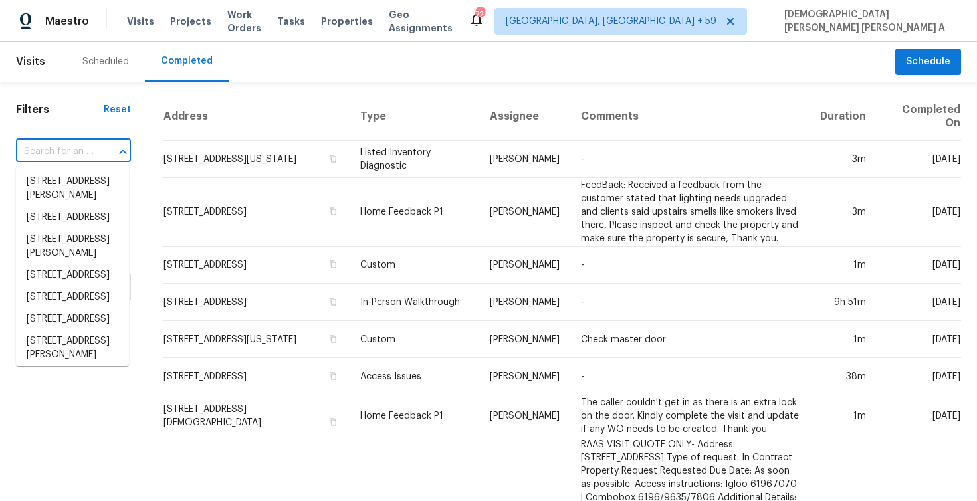
paste input "[STREET_ADDRESS]"
type input "[STREET_ADDRESS]"
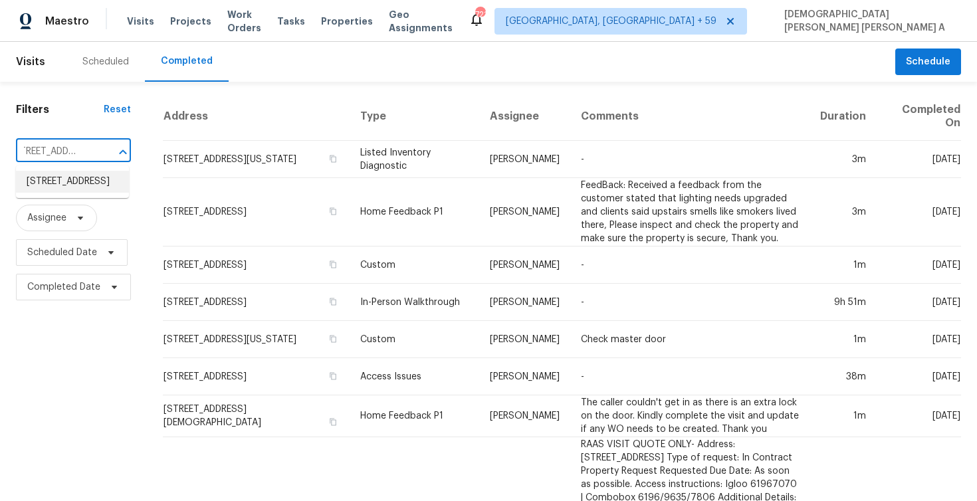
click at [94, 192] on li "[STREET_ADDRESS]" at bounding box center [72, 182] width 113 height 22
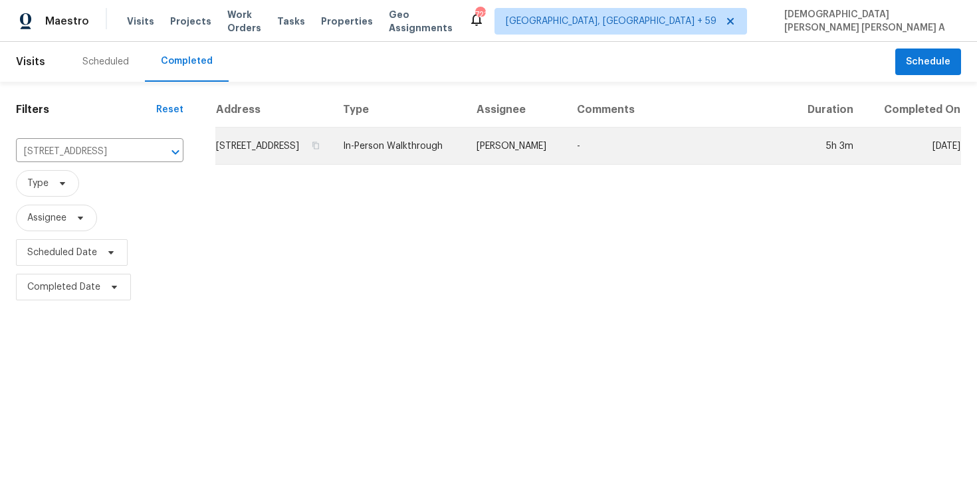
click at [538, 153] on td "[PERSON_NAME]" at bounding box center [516, 146] width 100 height 37
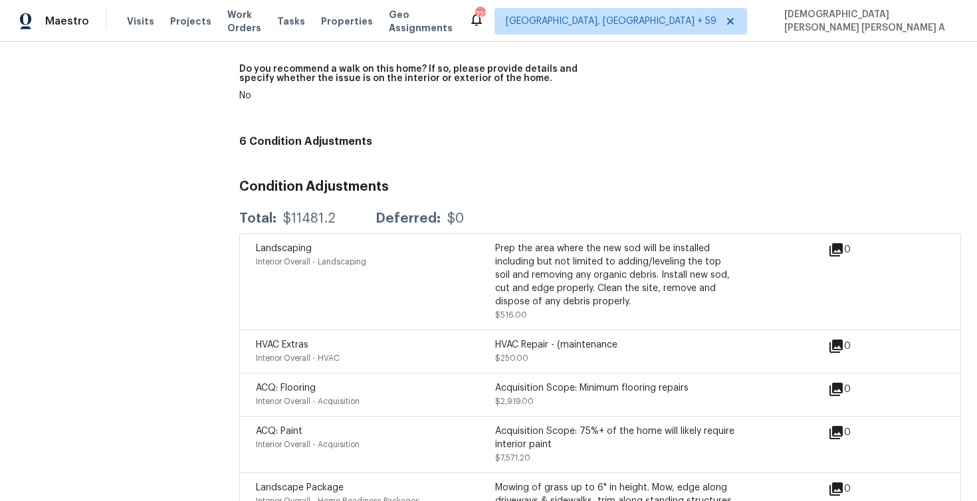
scroll to position [3183, 0]
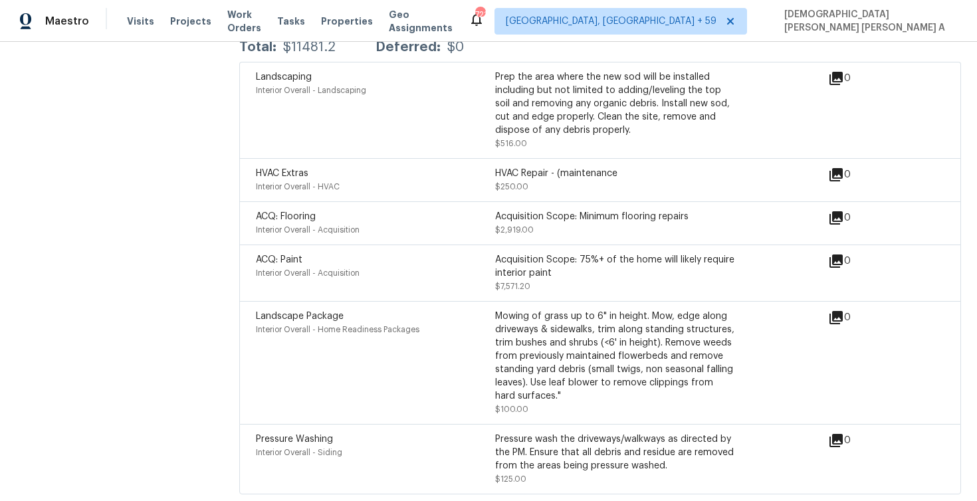
click at [339, 269] on span "Interior Overall - Acquisition" at bounding box center [308, 273] width 104 height 8
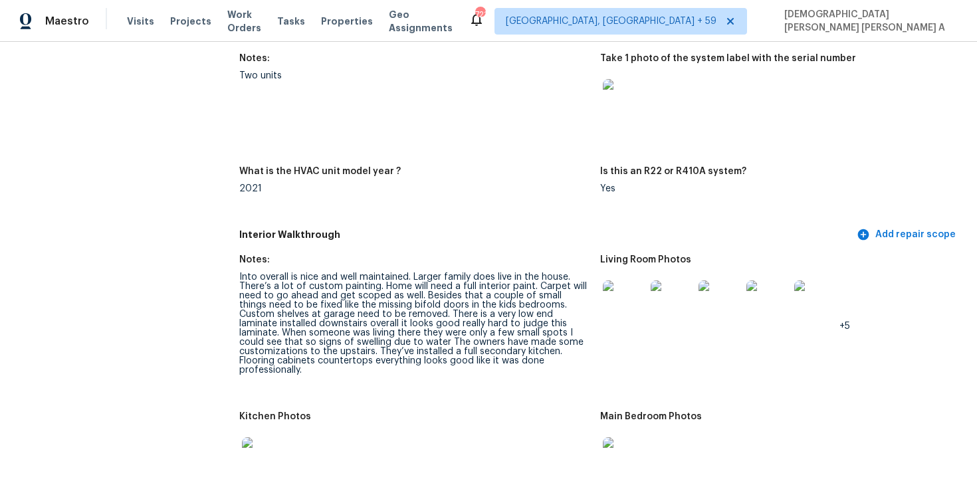
scroll to position [1290, 0]
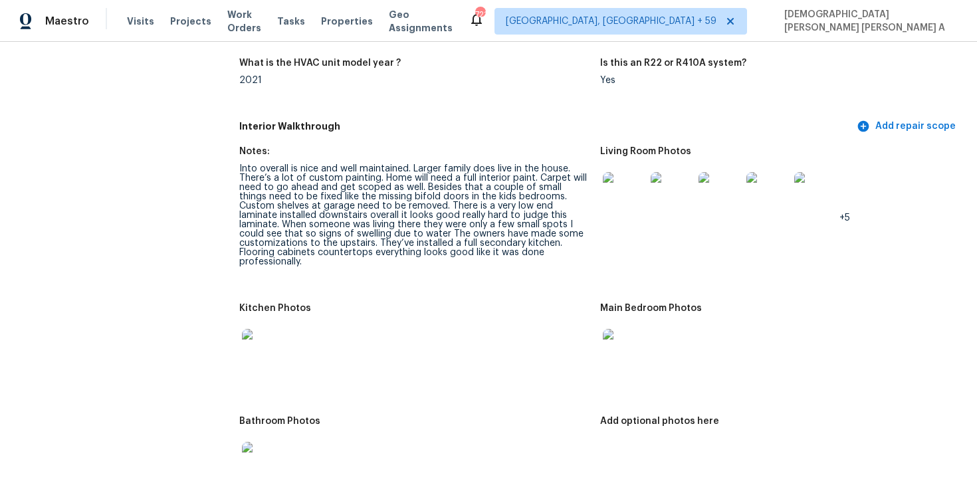
click at [358, 179] on div "Into overall is nice and well maintained. Larger family does live in the house.…" at bounding box center [414, 215] width 350 height 102
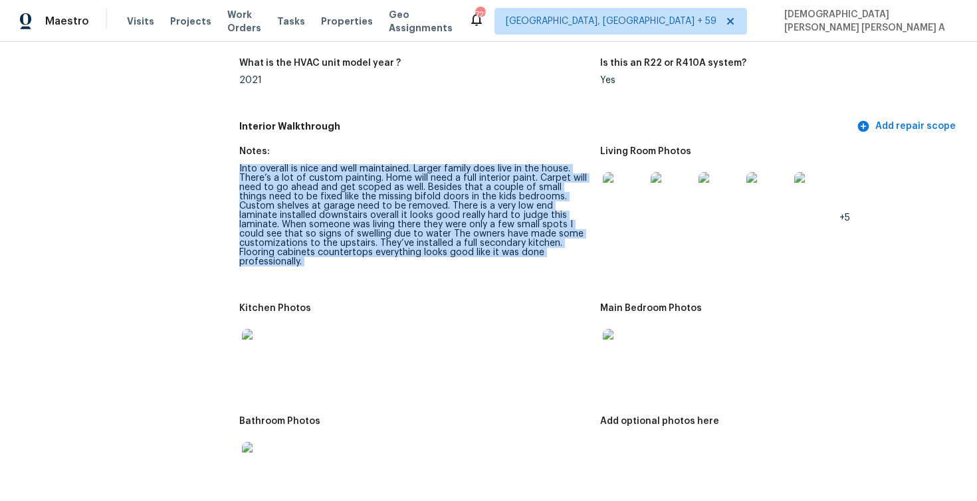
click at [358, 179] on div "Into overall is nice and well maintained. Larger family does live in the house.…" at bounding box center [414, 215] width 350 height 102
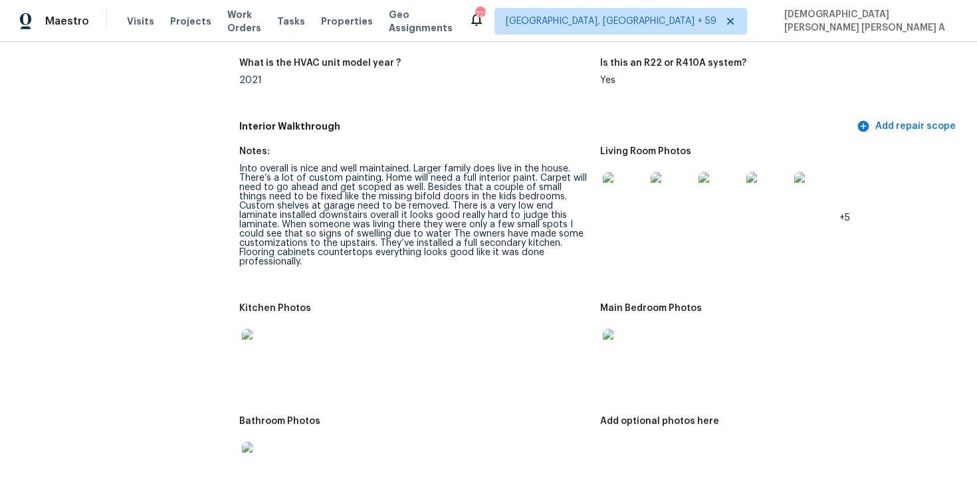
click at [470, 159] on div "Notes:" at bounding box center [414, 155] width 350 height 17
drag, startPoint x: 346, startPoint y: 197, endPoint x: 528, endPoint y: 195, distance: 182.1
click at [528, 195] on div "Into overall is nice and well maintained. Larger family does live in the house.…" at bounding box center [414, 215] width 350 height 102
copy div "missing bifold doors in the kids bedrooms"
drag, startPoint x: 535, startPoint y: 193, endPoint x: 547, endPoint y: 205, distance: 16.9
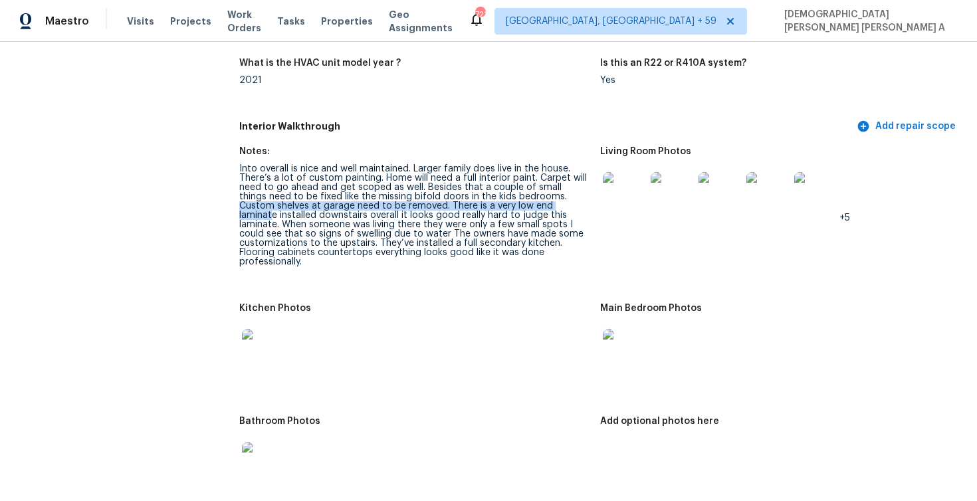
click at [547, 205] on div "Into overall is nice and well maintained. Larger family does live in the house.…" at bounding box center [414, 215] width 350 height 102
click at [637, 191] on img at bounding box center [624, 193] width 43 height 43
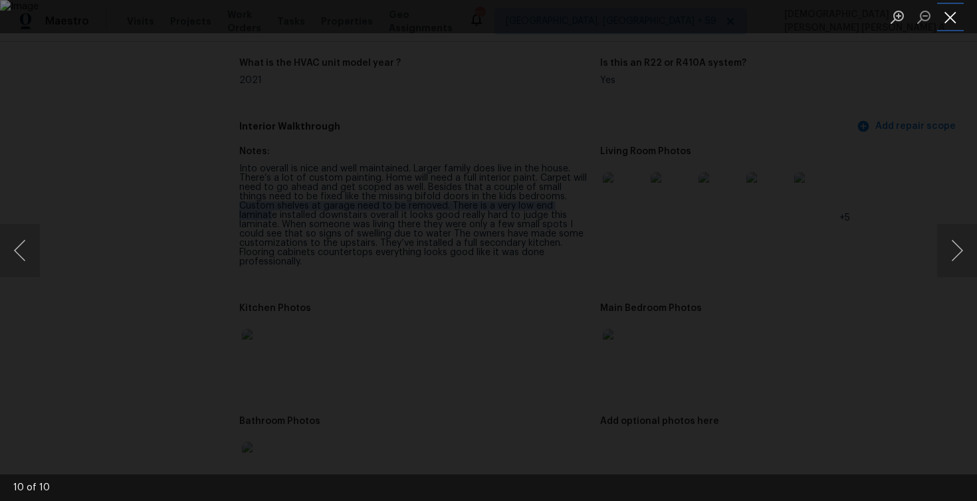
click at [953, 14] on button "Close lightbox" at bounding box center [950, 16] width 27 height 23
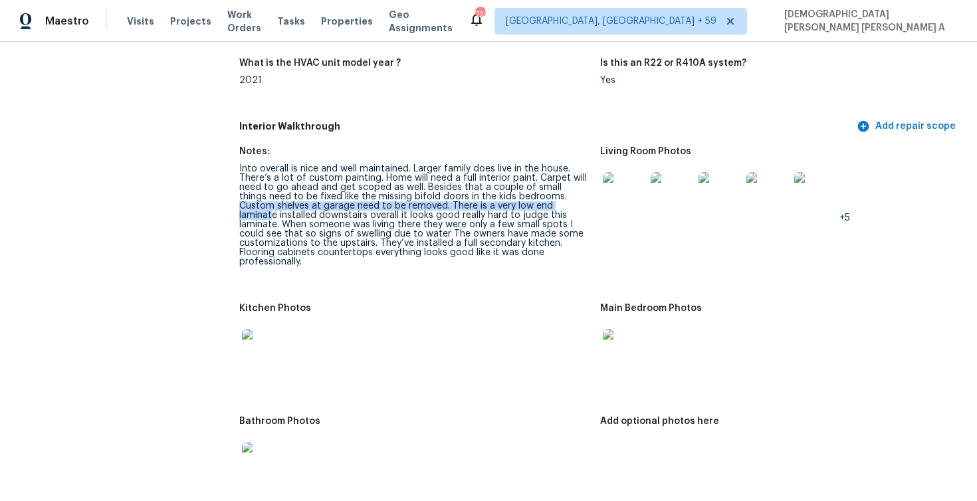
copy div "Custom shelves at garage need to be removed. There is a very low end laminat"
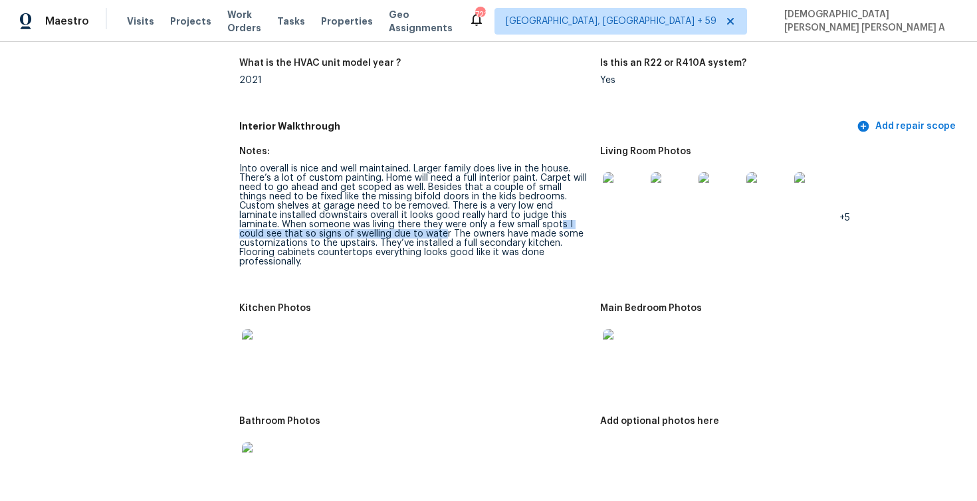
drag, startPoint x: 490, startPoint y: 224, endPoint x: 366, endPoint y: 233, distance: 123.9
click at [366, 233] on div "Into overall is nice and well maintained. Larger family does live in the house.…" at bounding box center [414, 215] width 350 height 102
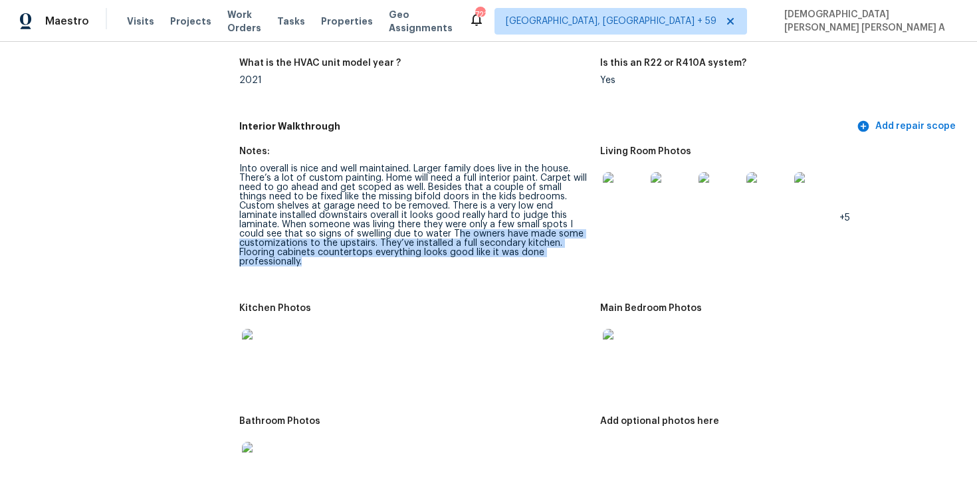
drag, startPoint x: 377, startPoint y: 233, endPoint x: 540, endPoint y: 260, distance: 165.6
click at [540, 260] on figure "Notes: Into overall is nice and well maintained. Larger family does live in the…" at bounding box center [419, 217] width 361 height 141
click at [496, 253] on div "Into overall is nice and well maintained. Larger family does live in the house.…" at bounding box center [414, 215] width 350 height 102
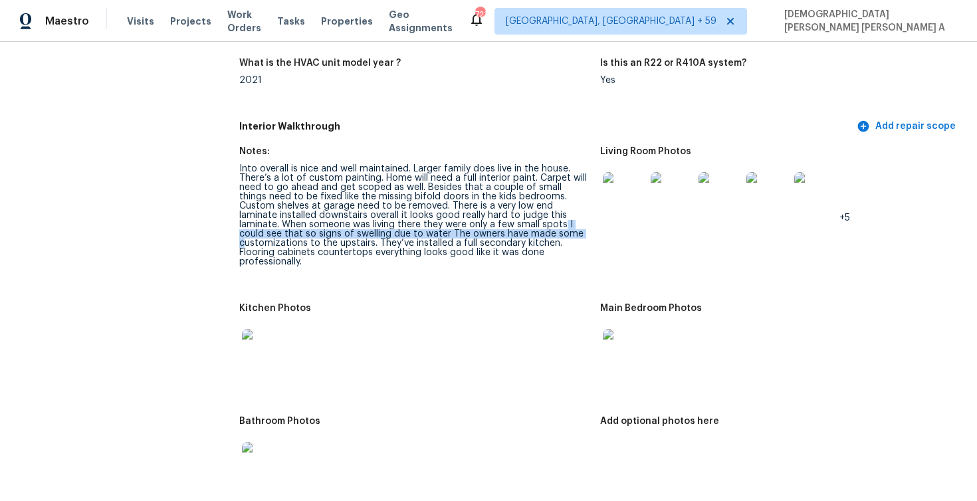
drag, startPoint x: 493, startPoint y: 224, endPoint x: 508, endPoint y: 237, distance: 19.3
click at [508, 237] on div "Into overall is nice and well maintained. Larger family does live in the house.…" at bounding box center [414, 215] width 350 height 102
click at [493, 223] on div "Into overall is nice and well maintained. Larger family does live in the house.…" at bounding box center [414, 215] width 350 height 102
drag, startPoint x: 495, startPoint y: 224, endPoint x: 367, endPoint y: 232, distance: 128.5
click at [367, 232] on div "Into overall is nice and well maintained. Larger family does live in the house.…" at bounding box center [414, 215] width 350 height 102
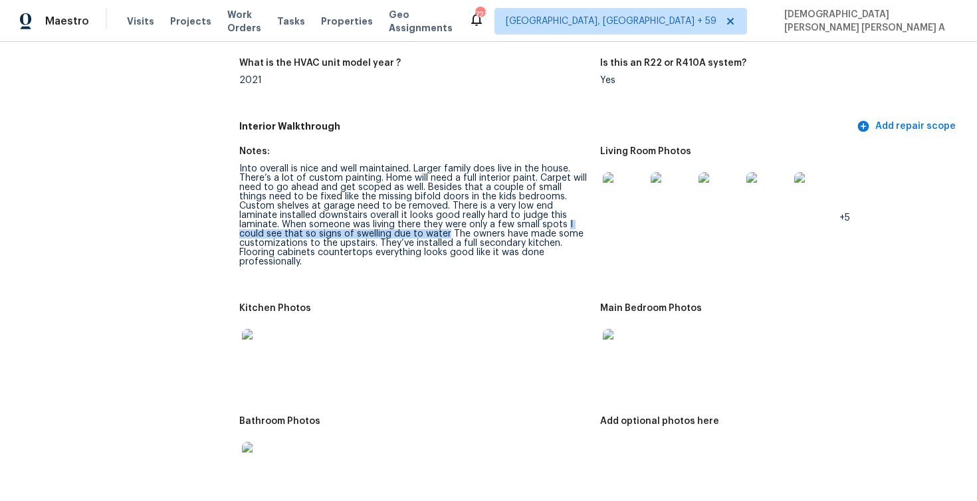
copy div "I could see that so signs of swelling due to water"
drag, startPoint x: 526, startPoint y: 213, endPoint x: 370, endPoint y: 234, distance: 156.8
click at [370, 234] on div "Into overall is nice and well maintained. Larger family does live in the house.…" at bounding box center [414, 215] width 350 height 102
copy div "When someone was living there they were only a few small spots I could see that…"
click at [627, 338] on img at bounding box center [624, 350] width 43 height 43
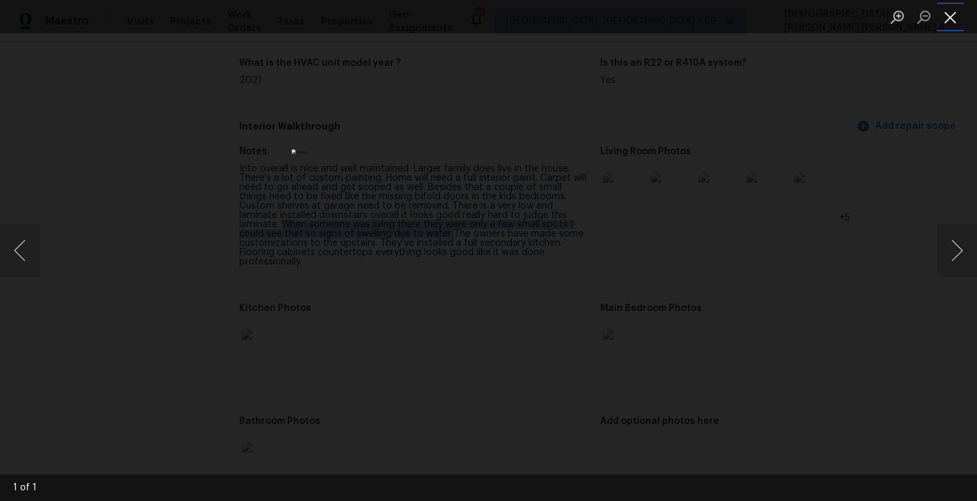
click at [944, 20] on button "Close lightbox" at bounding box center [950, 16] width 27 height 23
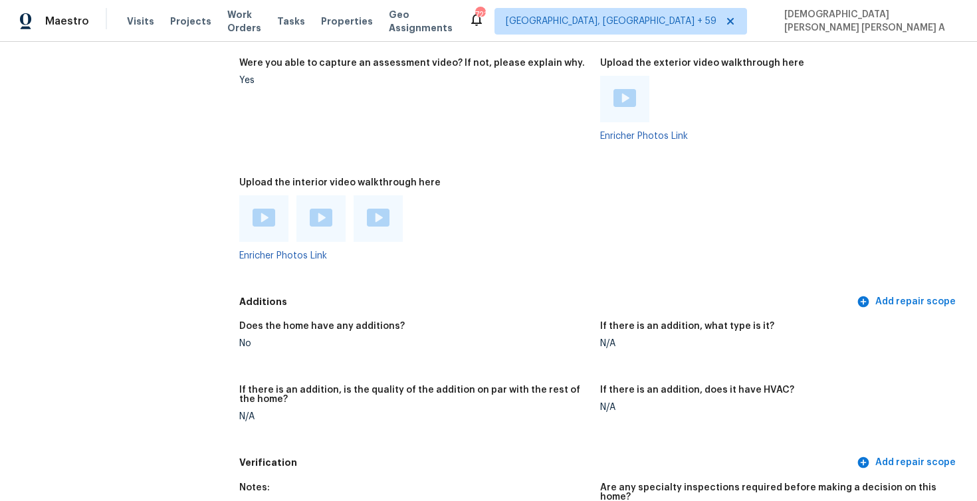
scroll to position [2290, 0]
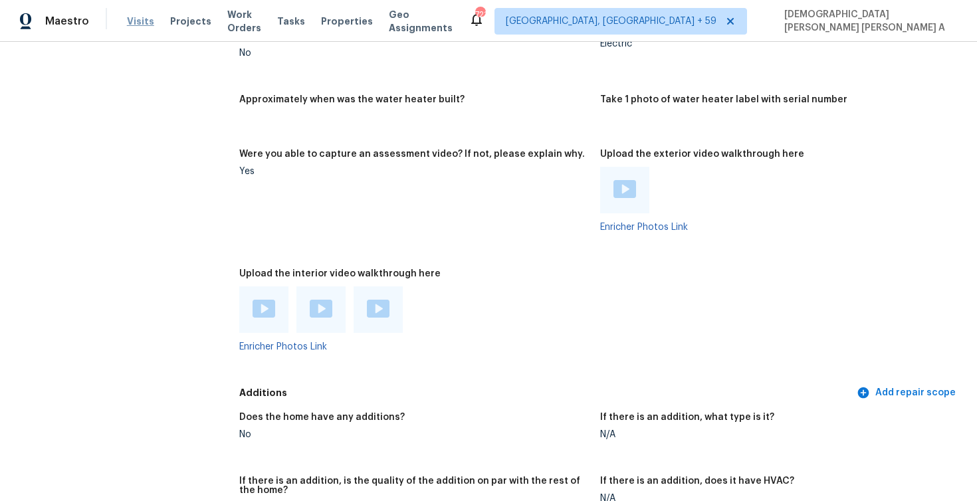
click at [132, 18] on span "Visits" at bounding box center [140, 21] width 27 height 13
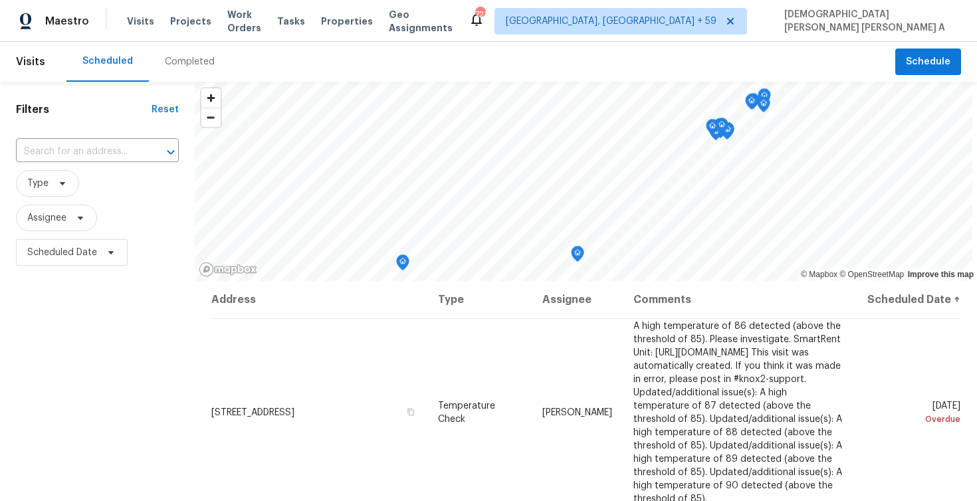
click at [207, 59] on div "Completed" at bounding box center [190, 61] width 50 height 13
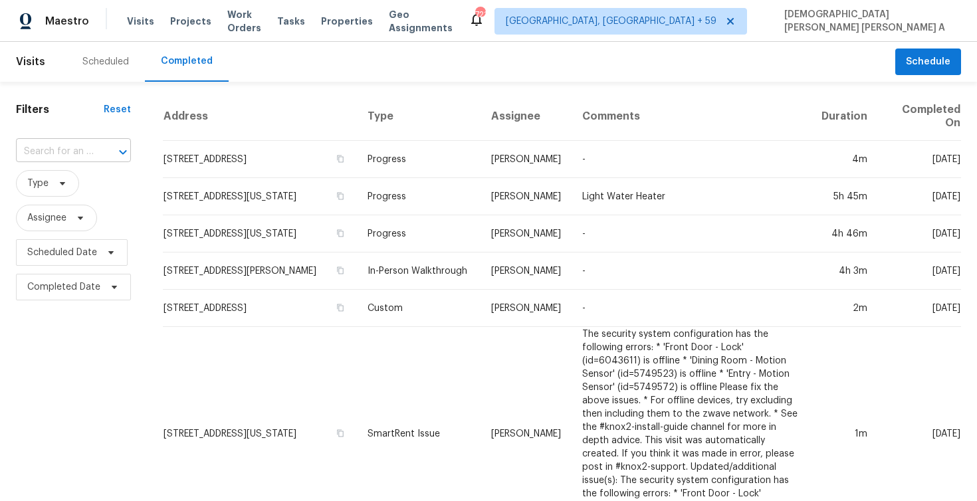
click at [76, 144] on input "text" at bounding box center [55, 152] width 78 height 21
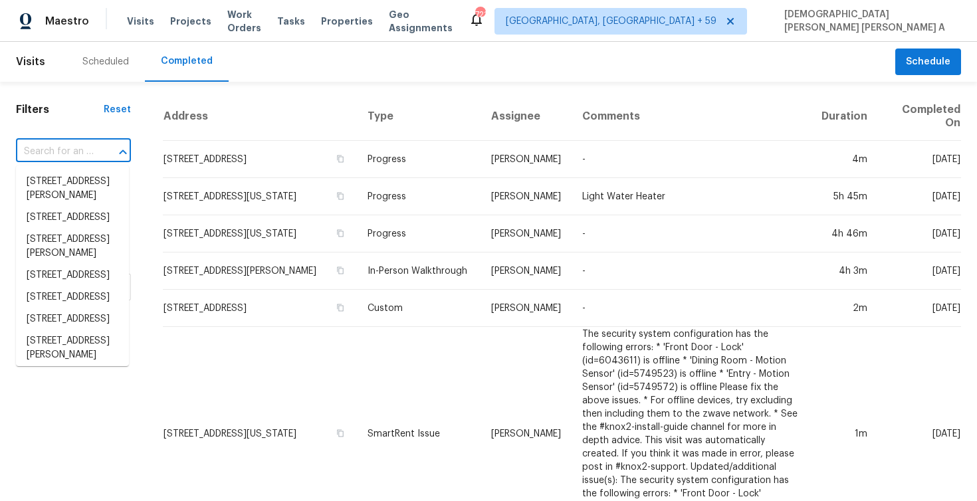
paste input "225 Terlingua Dr Portland TX 78374"
type input "225 Terlingua Dr Portland TX 78374"
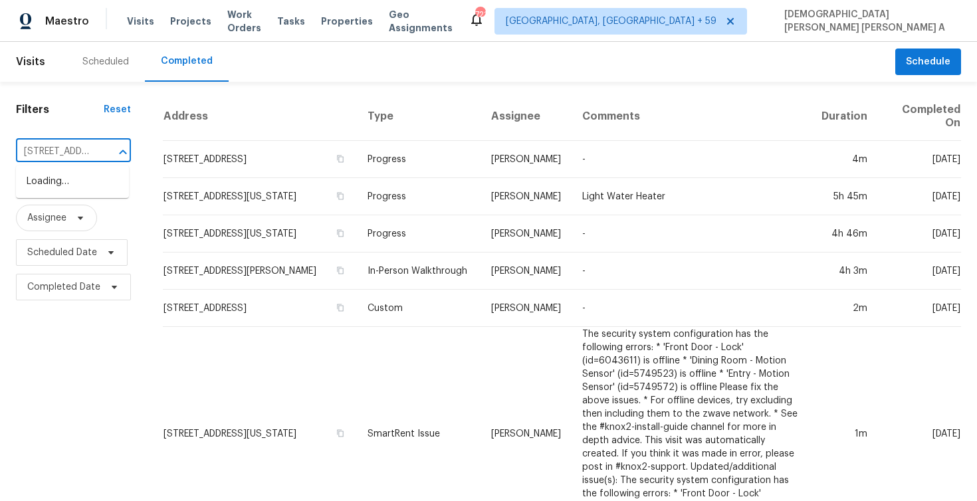
scroll to position [0, 83]
click at [98, 188] on li "225 Terlingua Dr, Portland, TX 78374" at bounding box center [72, 182] width 113 height 22
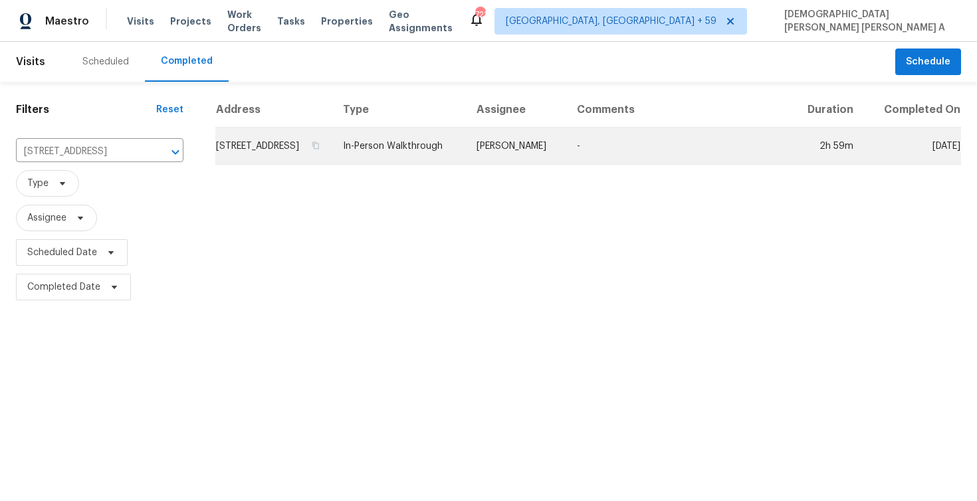
click at [466, 161] on td "In-Person Walkthrough" at bounding box center [399, 146] width 134 height 37
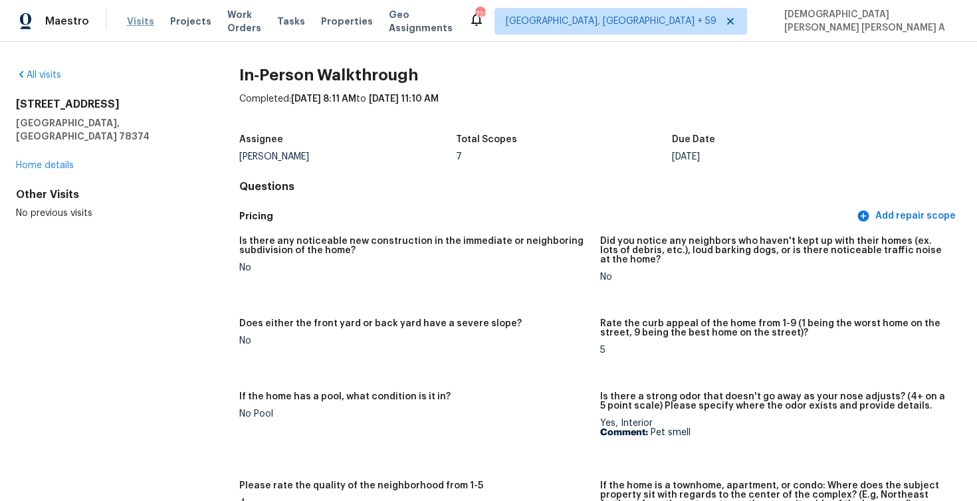
click at [127, 25] on span "Visits" at bounding box center [140, 21] width 27 height 13
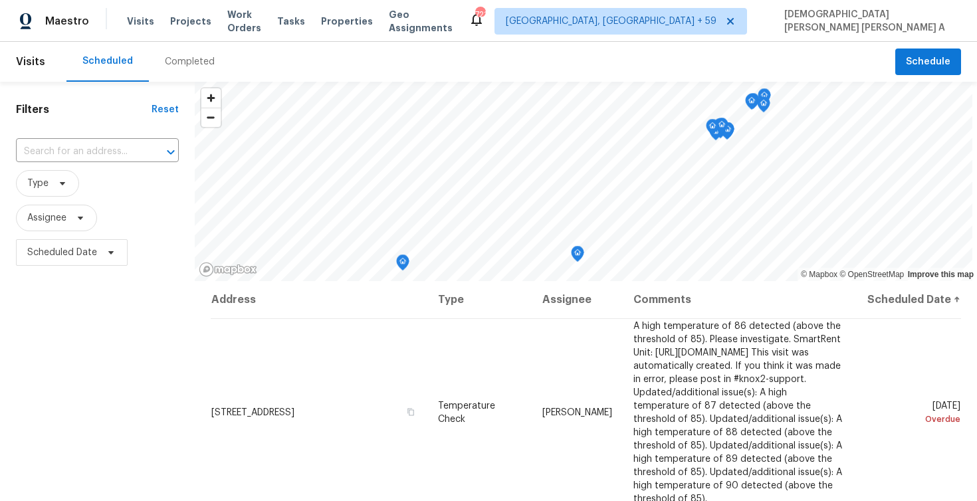
click at [183, 62] on div "Completed" at bounding box center [190, 61] width 50 height 13
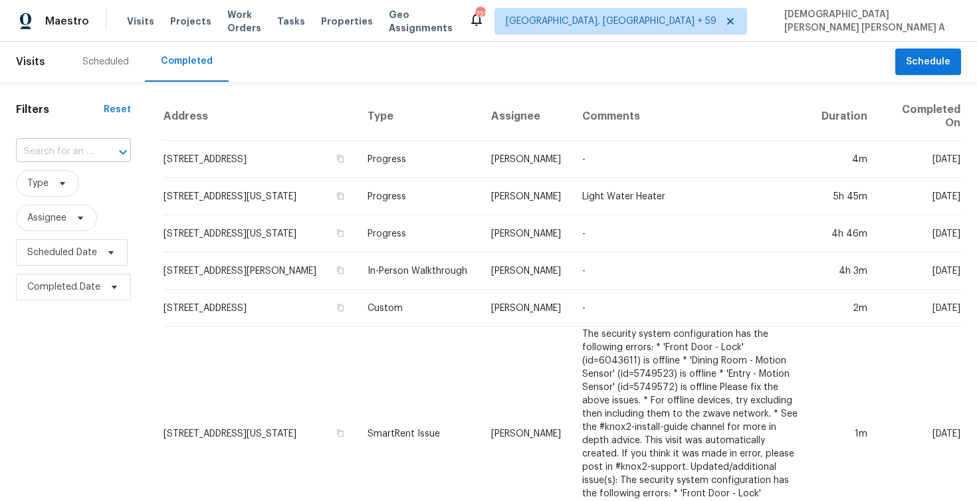
click at [98, 157] on div at bounding box center [113, 152] width 35 height 19
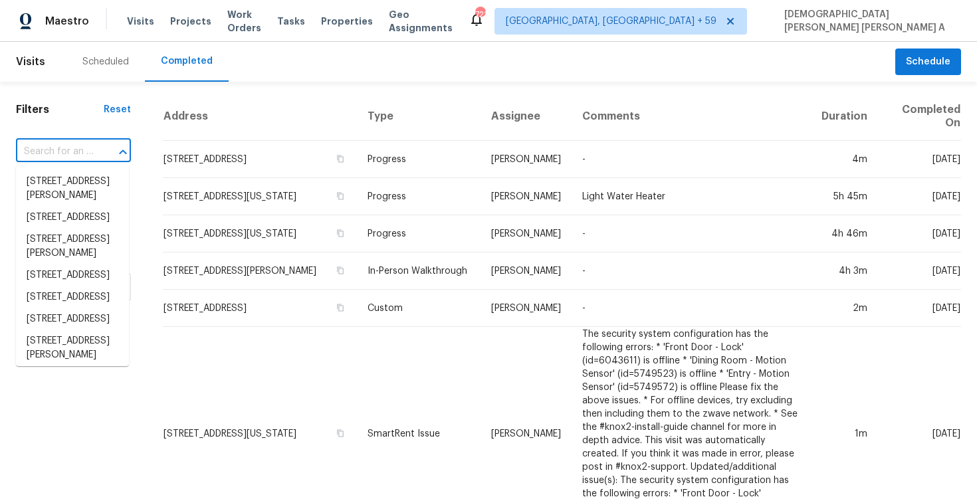
paste input "5103 Devon Green Dr Katy TX 77449"
type input "5103 Devon Green Dr Katy TX 77449"
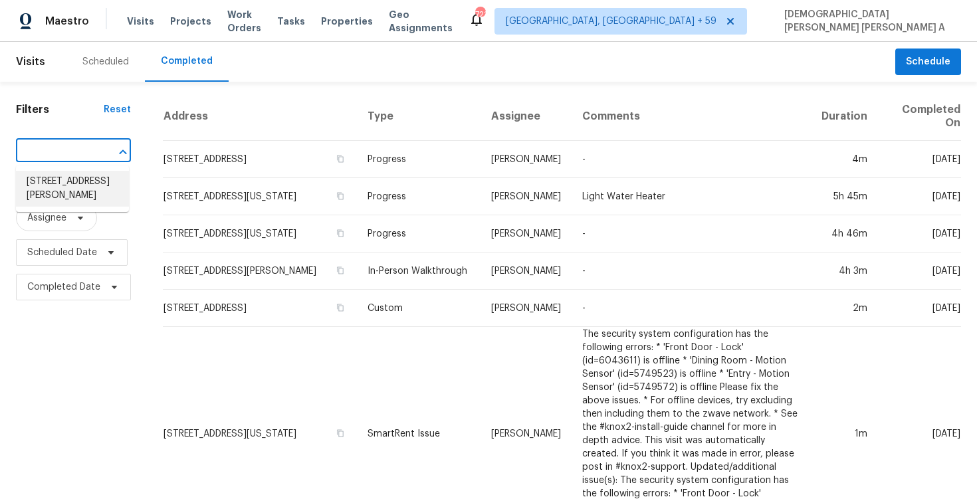
click at [95, 197] on li "5103 Devon Green Dr, Katy, TX 77449" at bounding box center [72, 189] width 113 height 36
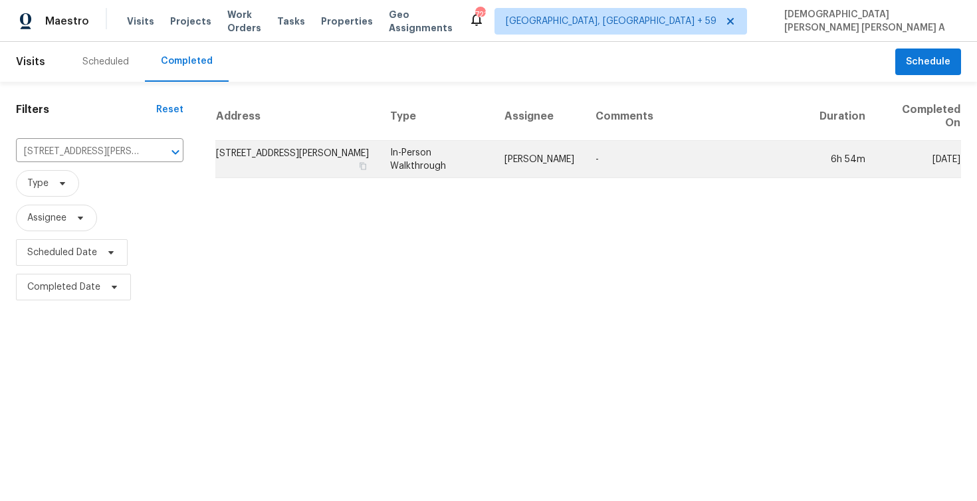
click at [437, 153] on td "In-Person Walkthrough" at bounding box center [436, 159] width 114 height 37
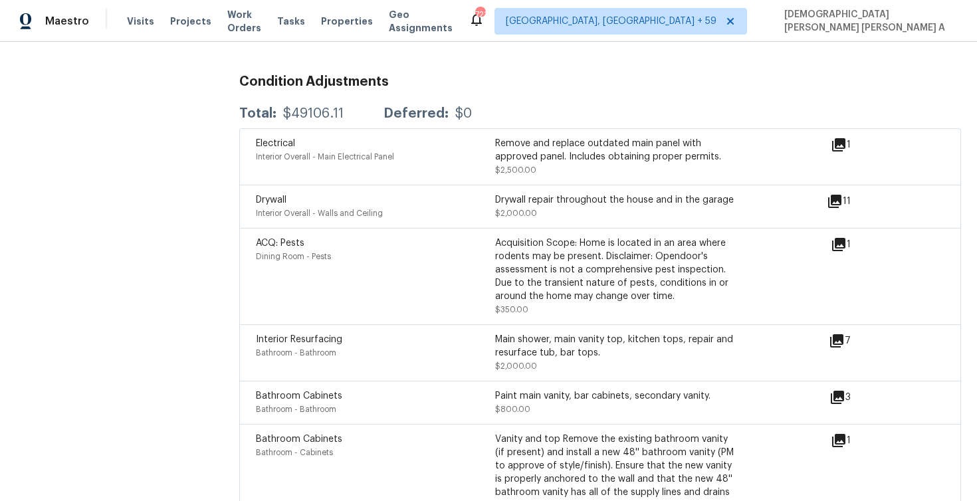
scroll to position [2915, 0]
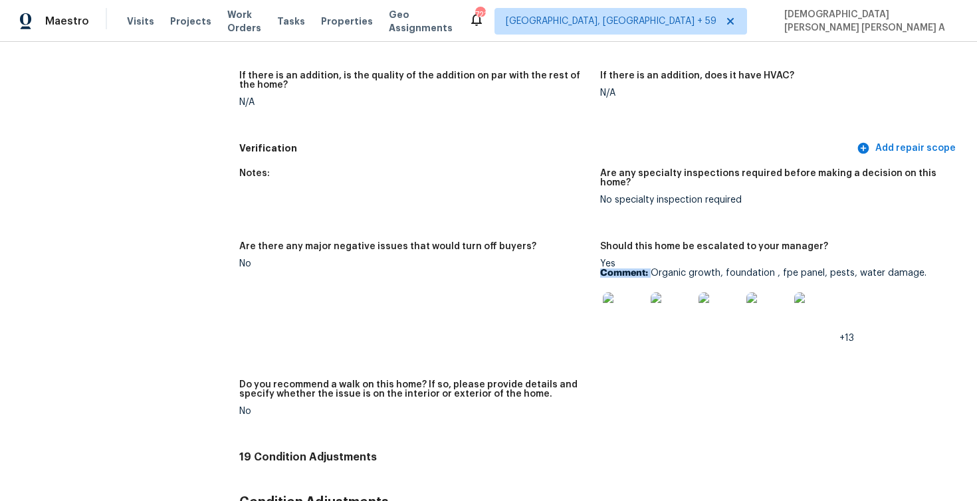
drag, startPoint x: 650, startPoint y: 256, endPoint x: 845, endPoint y: 244, distance: 195.0
click at [845, 259] on div "Yes Comment: Organic growth, foundation , fpe panel, pests, water damage. +13" at bounding box center [775, 301] width 350 height 84
click at [836, 268] on p "Comment: Organic growth, foundation , fpe panel, pests, water damage." at bounding box center [775, 272] width 350 height 9
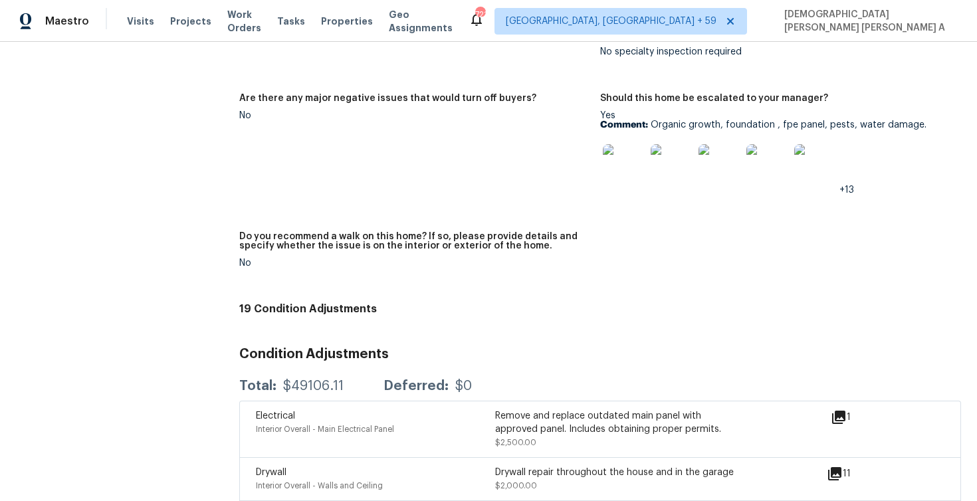
scroll to position [2917, 0]
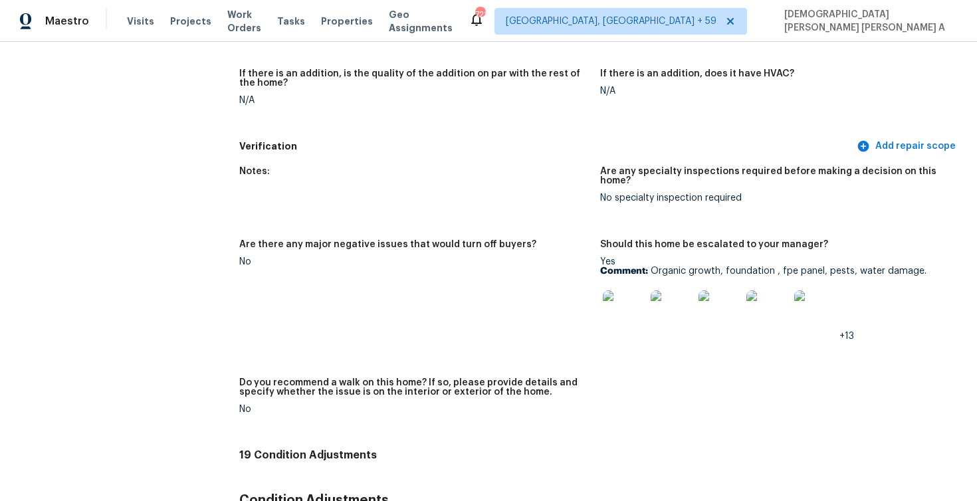
click at [637, 306] on img at bounding box center [624, 311] width 43 height 43
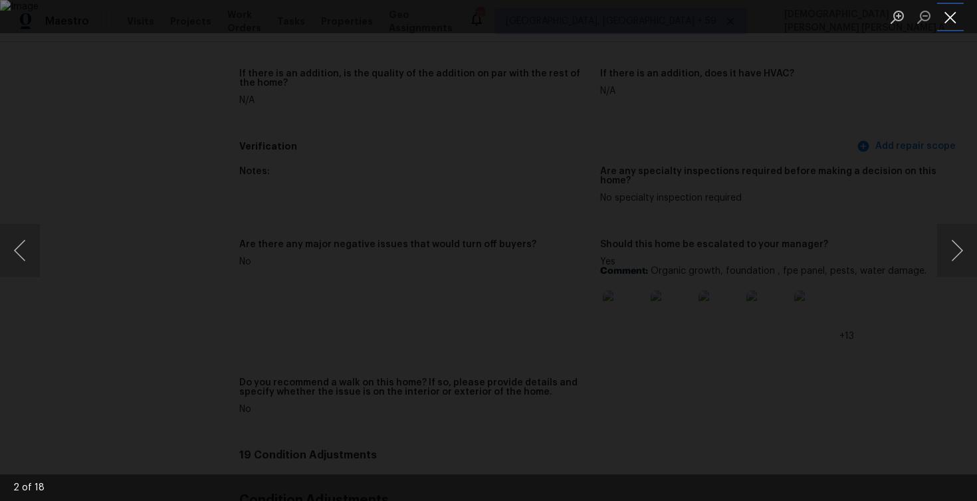
click at [959, 9] on button "Close lightbox" at bounding box center [950, 16] width 27 height 23
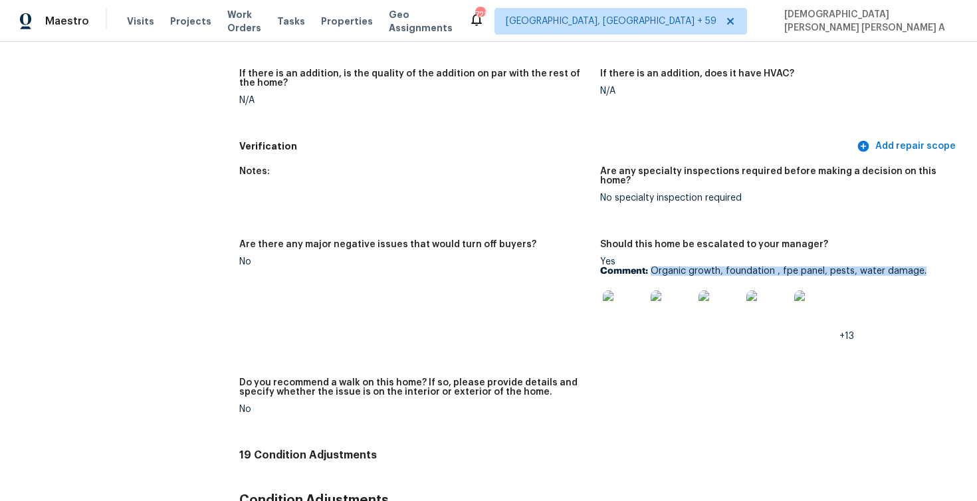
drag, startPoint x: 650, startPoint y: 252, endPoint x: 929, endPoint y: 253, distance: 278.4
click at [929, 266] on p "Comment: Organic growth, foundation , fpe panel, pests, water damage." at bounding box center [775, 270] width 350 height 9
copy p "Organic growth, foundation , fpe panel, pests, water damage."
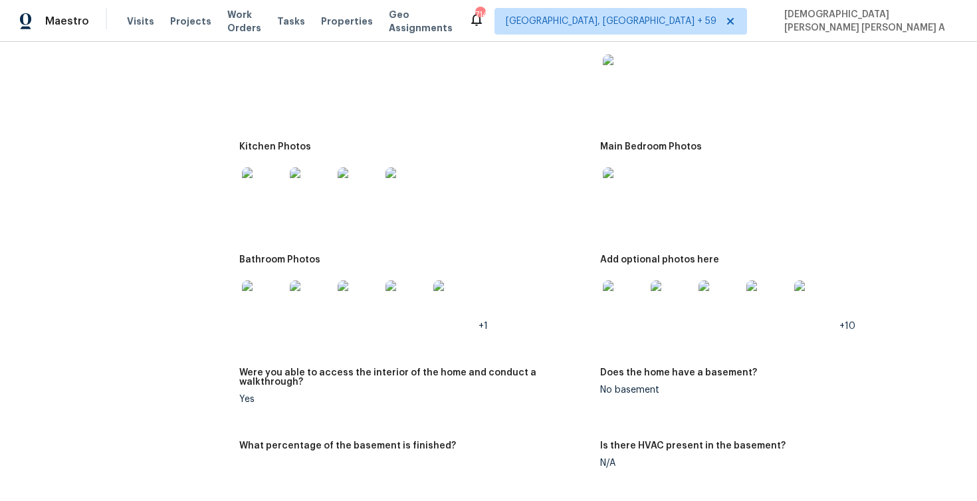
scroll to position [1555, 0]
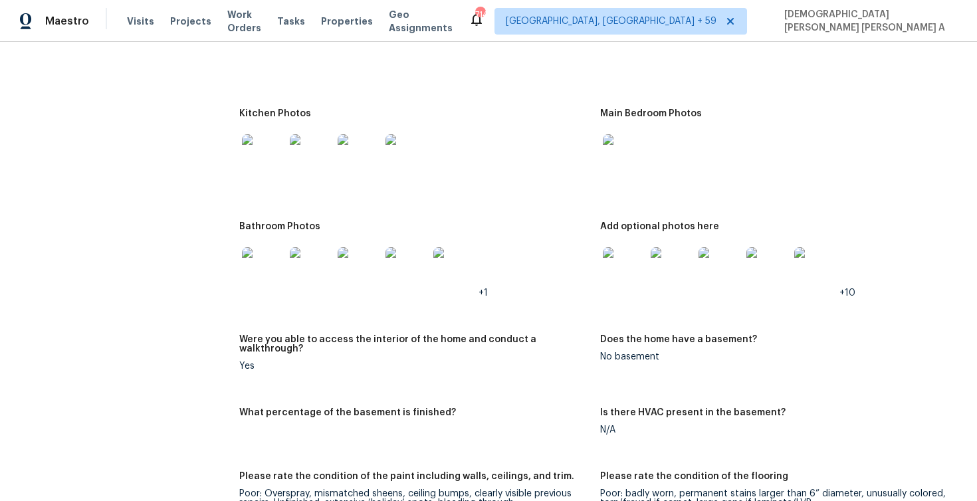
click at [621, 280] on img at bounding box center [624, 268] width 43 height 43
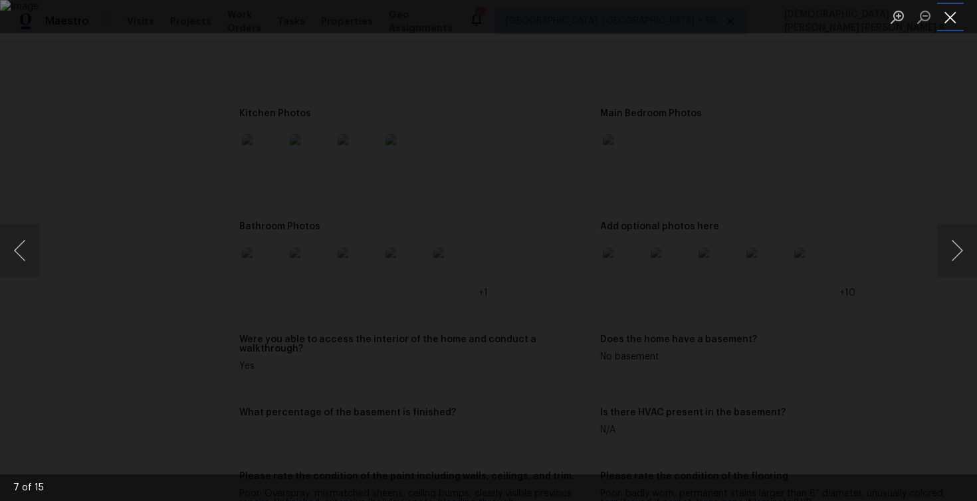
click at [946, 20] on button "Close lightbox" at bounding box center [950, 16] width 27 height 23
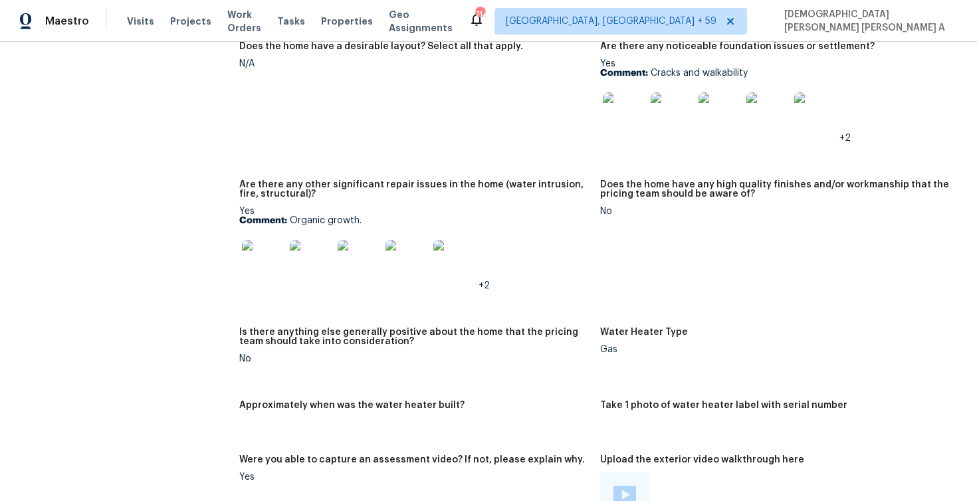
scroll to position [2238, 0]
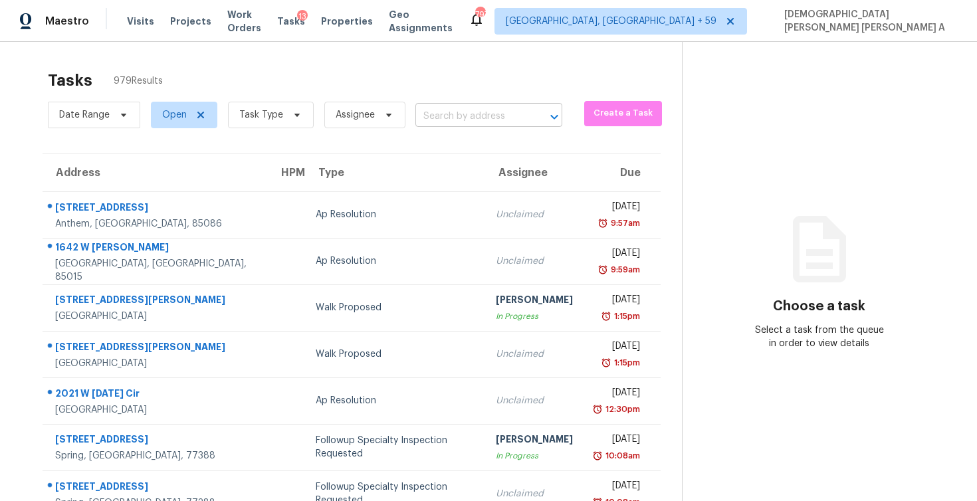
click at [486, 119] on input "text" at bounding box center [470, 116] width 110 height 21
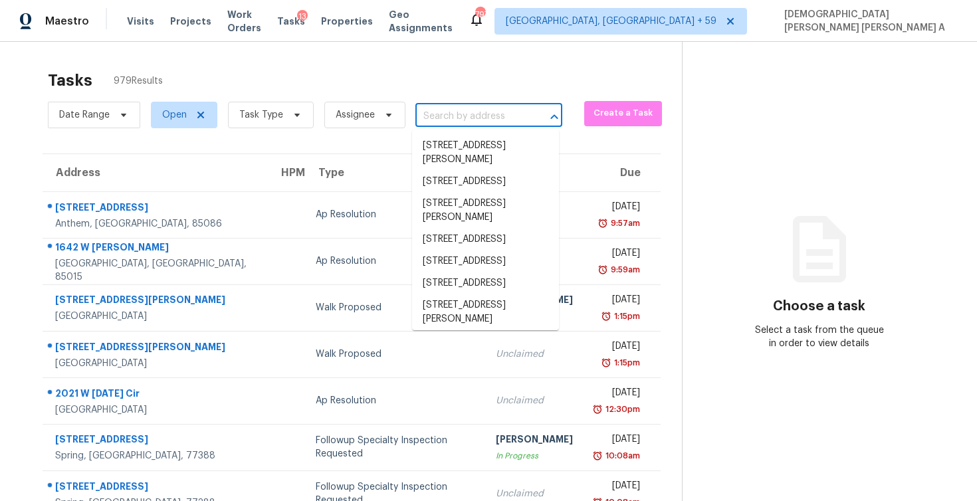
paste input "[STREET_ADDRESS][US_STATE]"
type input "[STREET_ADDRESS][US_STATE]"
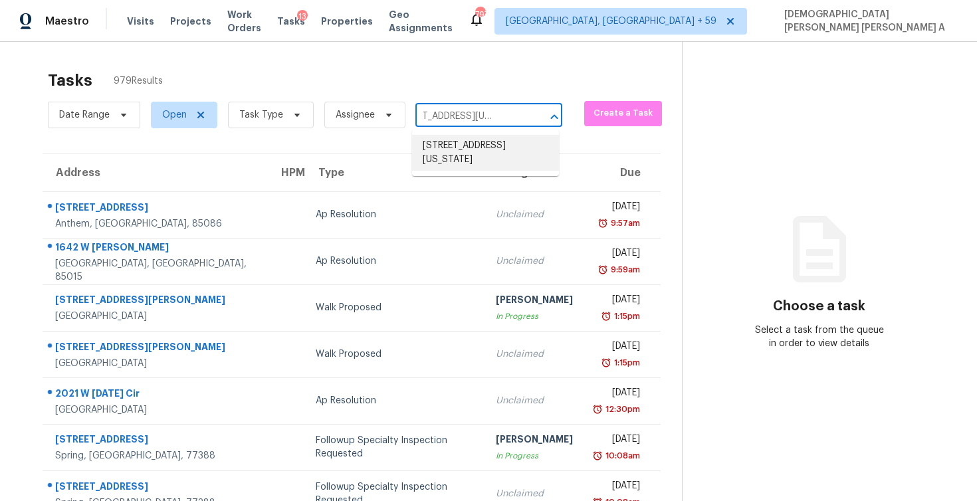
click at [490, 143] on li "[STREET_ADDRESS][US_STATE]" at bounding box center [485, 153] width 147 height 36
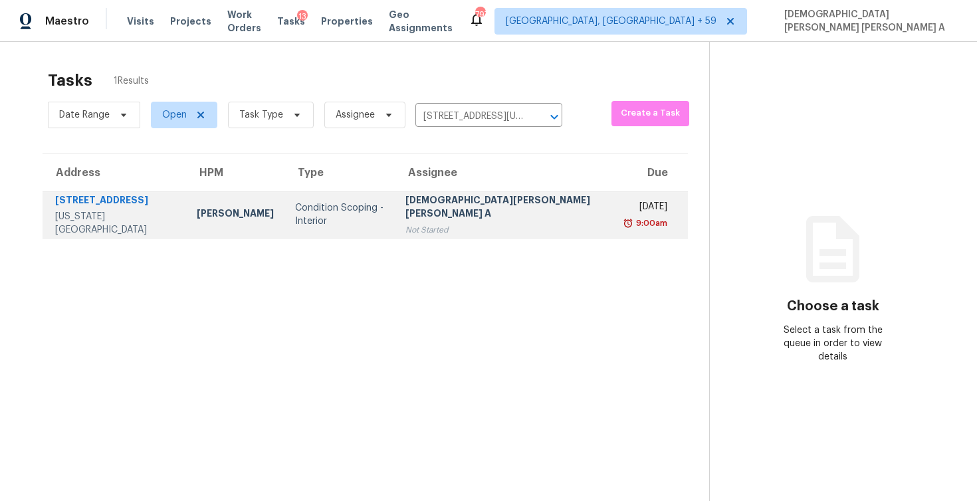
click at [471, 211] on div "[DEMOGRAPHIC_DATA][PERSON_NAME] [PERSON_NAME] A" at bounding box center [505, 208] width 201 height 30
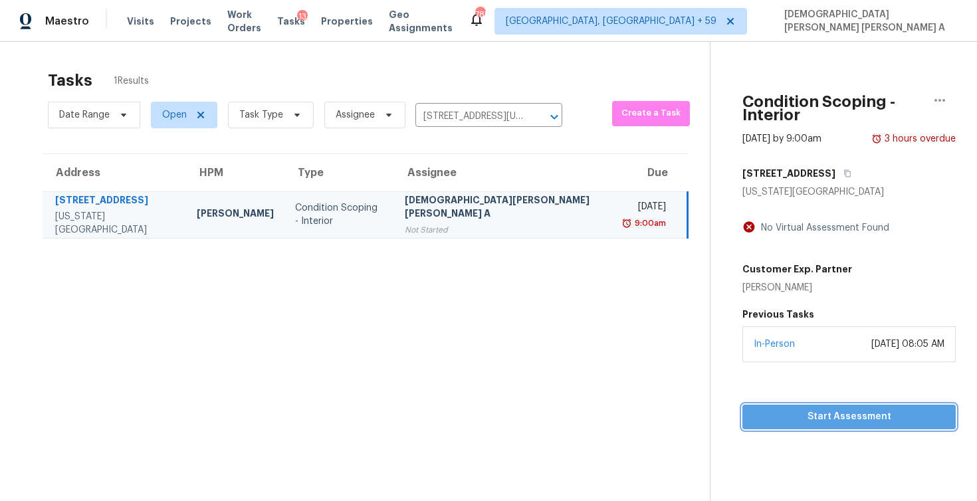
click at [756, 409] on span "Start Assessment" at bounding box center [849, 417] width 192 height 17
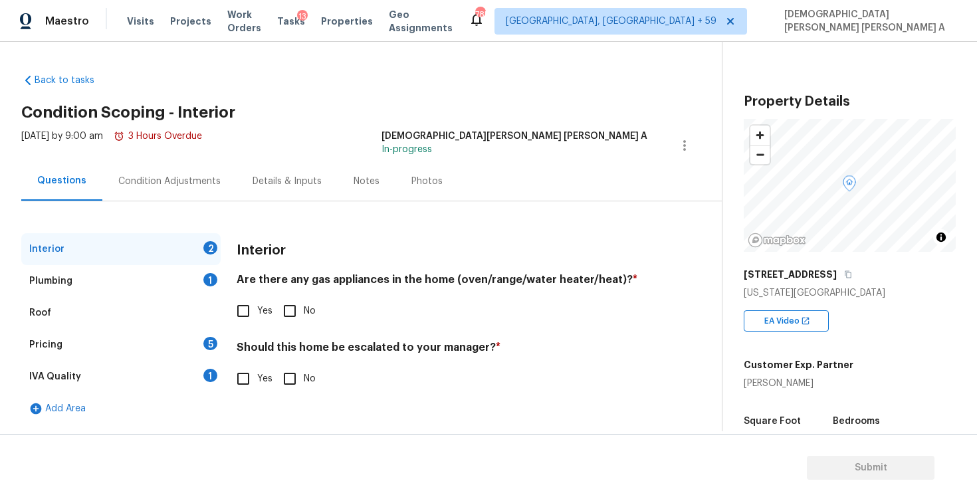
click at [453, 184] on div "Questions Condition Adjustments Details & Inputs Notes Photos" at bounding box center [371, 181] width 700 height 40
click at [238, 315] on input "Yes" at bounding box center [243, 311] width 28 height 28
checkbox input "true"
click at [282, 382] on input "No" at bounding box center [290, 379] width 28 height 28
checkbox input "true"
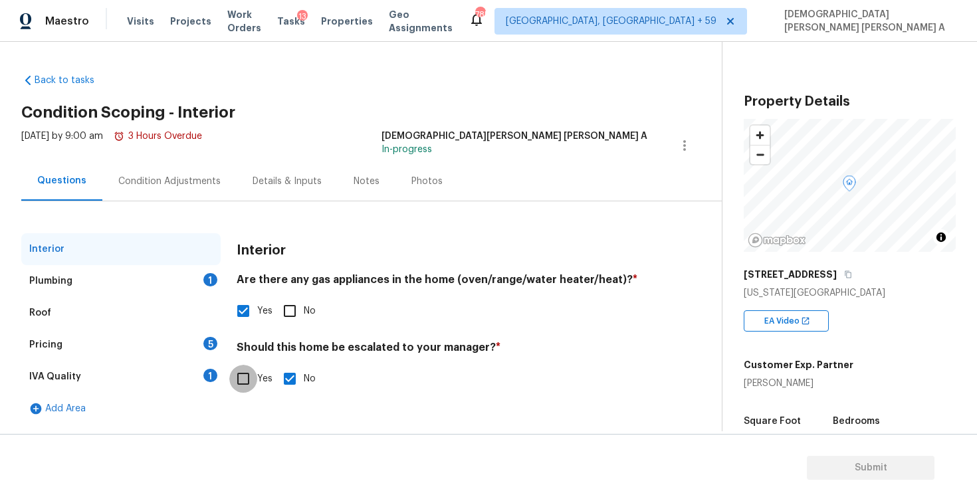
click at [251, 379] on input "Yes" at bounding box center [243, 379] width 28 height 28
checkbox input "true"
checkbox input "false"
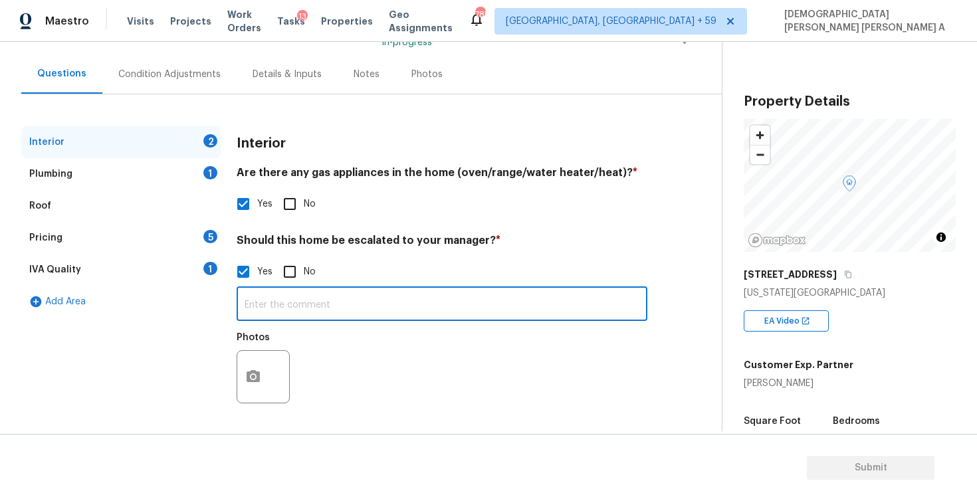
click at [316, 300] on input "text" at bounding box center [442, 305] width 411 height 31
type input "As per HPM, There is cracks time stamp in photos"
click at [256, 386] on button "button" at bounding box center [253, 377] width 32 height 52
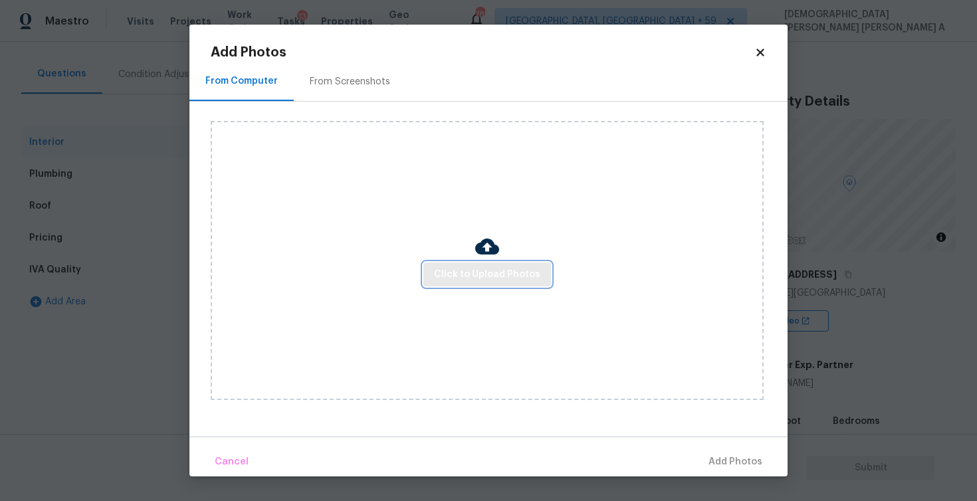
click at [483, 280] on span "Click to Upload Photos" at bounding box center [487, 274] width 106 height 17
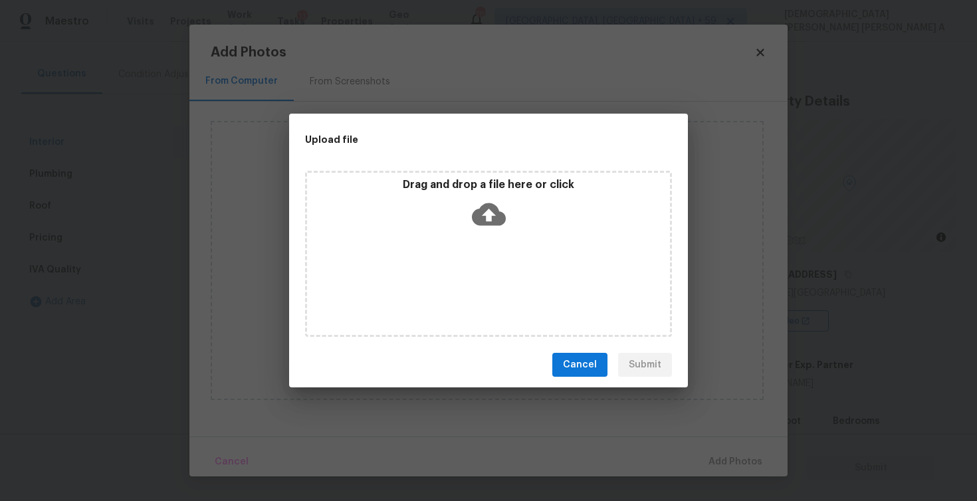
click at [483, 231] on div "Drag and drop a file here or click" at bounding box center [488, 206] width 363 height 57
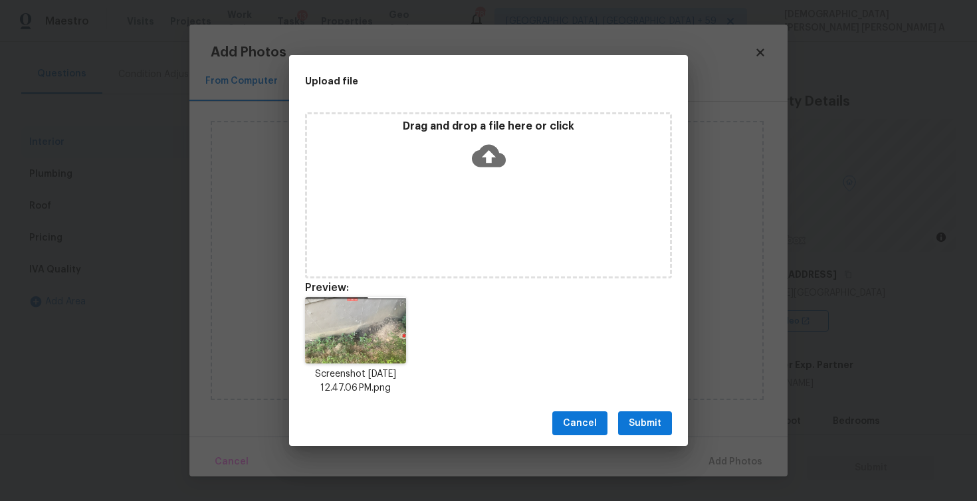
click at [648, 431] on button "Submit" at bounding box center [645, 423] width 54 height 25
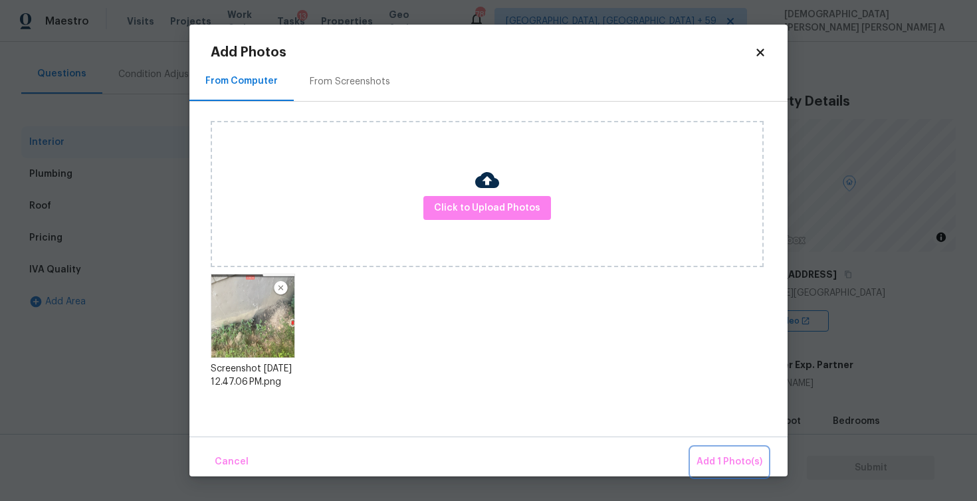
click at [718, 459] on span "Add 1 Photo(s)" at bounding box center [729, 462] width 66 height 17
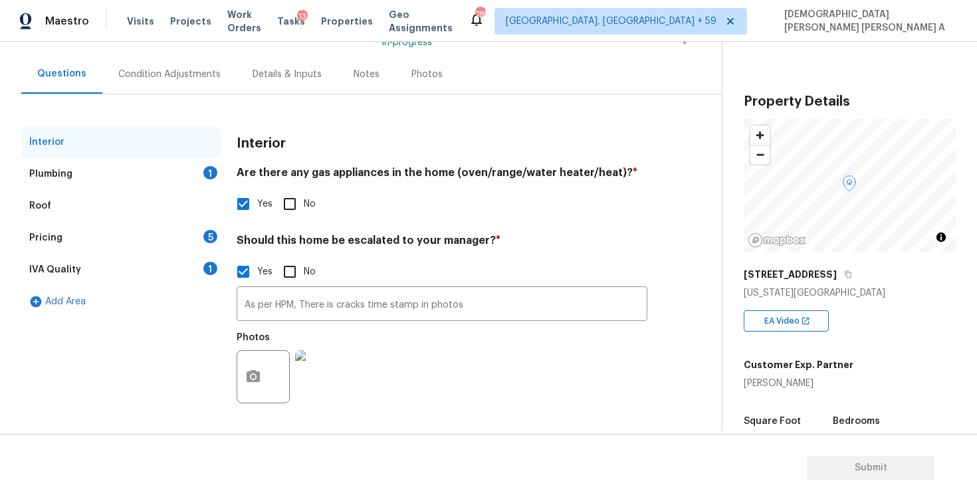
click at [131, 169] on div "Plumbing 1" at bounding box center [120, 174] width 199 height 32
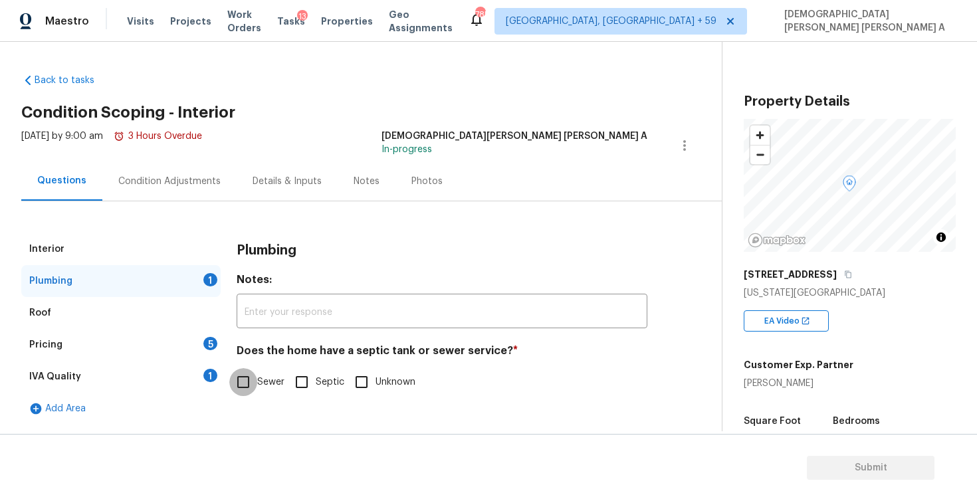
click at [249, 385] on input "Sewer" at bounding box center [243, 382] width 28 height 28
checkbox input "true"
click at [175, 334] on div "Pricing 5" at bounding box center [120, 345] width 199 height 32
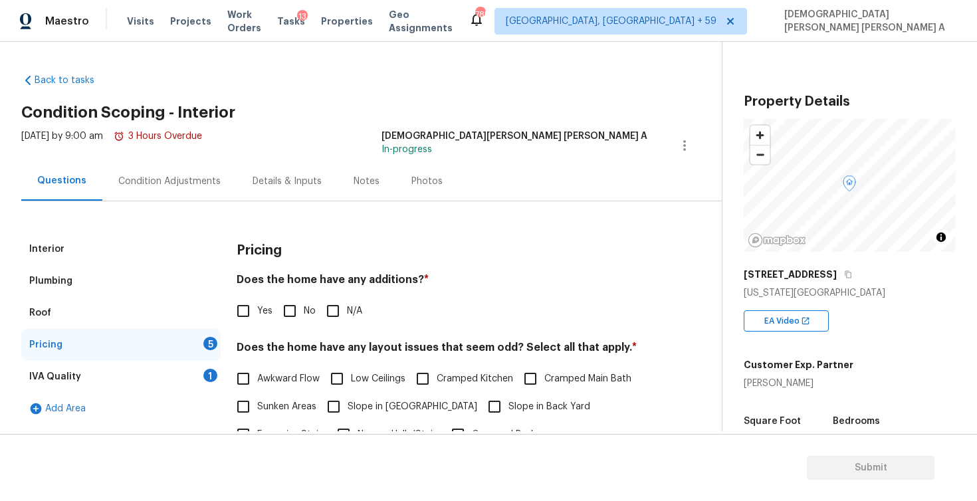
click at [292, 326] on div "Pricing Does the home have any additions? * Yes No N/A Does the home have any l…" at bounding box center [442, 464] width 411 height 462
click at [290, 312] on input "No" at bounding box center [290, 311] width 28 height 28
checkbox input "true"
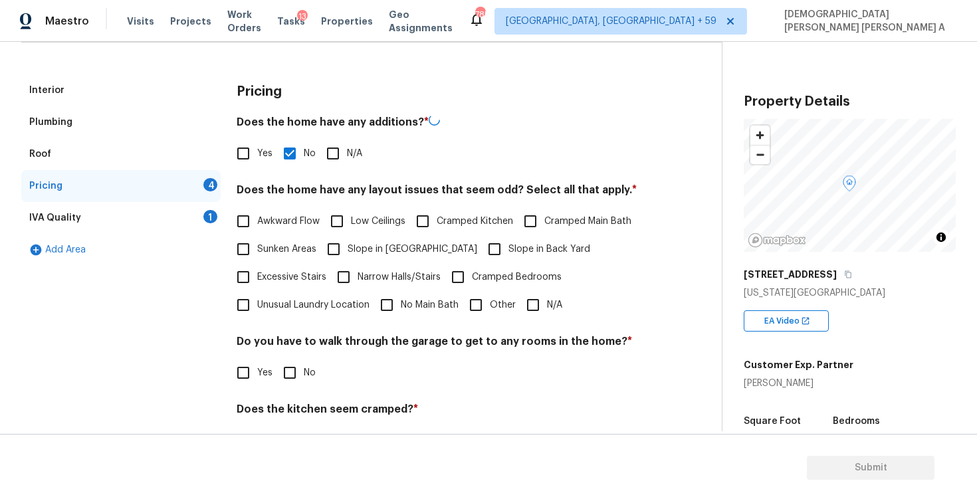
scroll to position [233, 0]
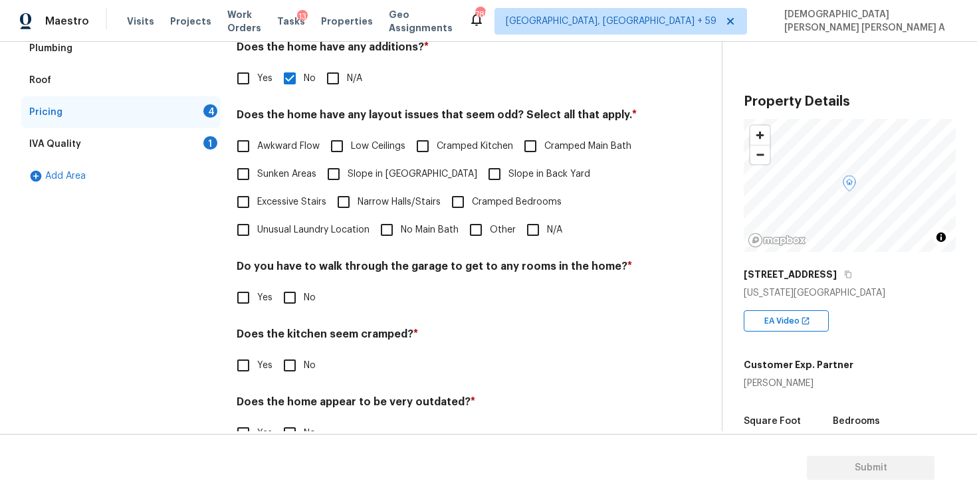
click at [549, 235] on span "N/A" at bounding box center [554, 230] width 15 height 14
click at [547, 235] on input "N/A" at bounding box center [533, 230] width 28 height 28
checkbox input "true"
click at [300, 298] on input "No" at bounding box center [290, 298] width 28 height 28
checkbox input "true"
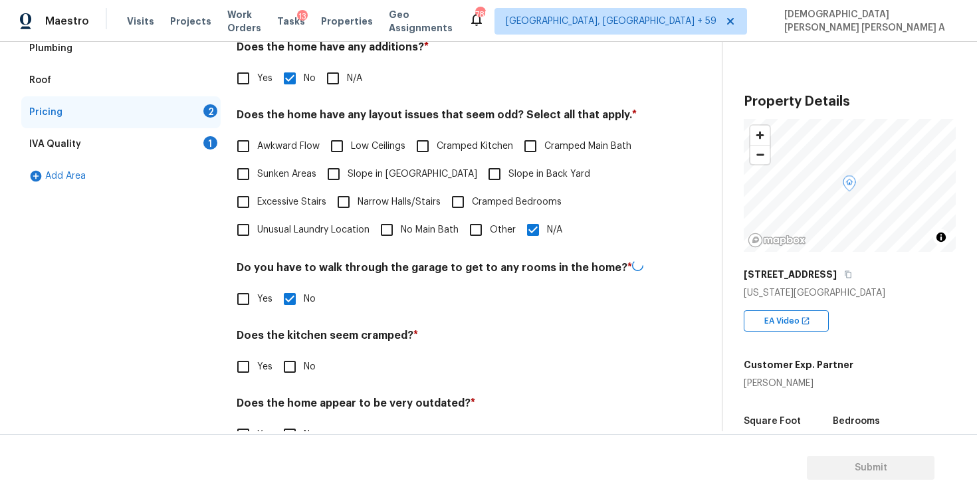
click at [292, 377] on input "No" at bounding box center [290, 367] width 28 height 28
checkbox input "true"
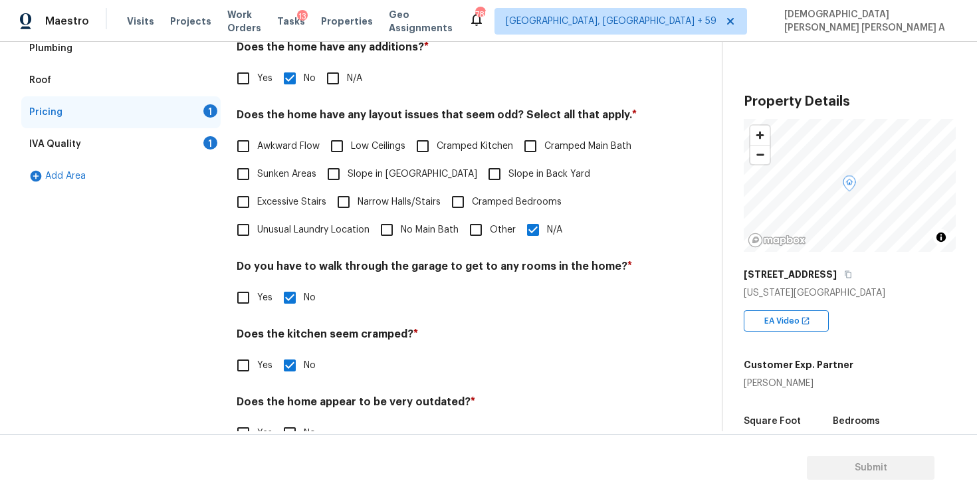
scroll to position [268, 0]
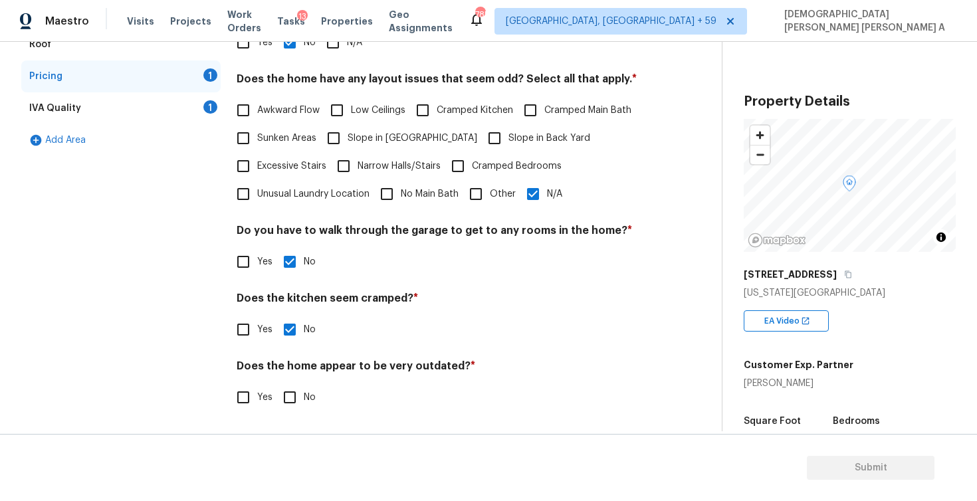
click at [289, 391] on input "No" at bounding box center [290, 397] width 28 height 28
checkbox input "true"
click at [205, 108] on div "1" at bounding box center [210, 106] width 14 height 13
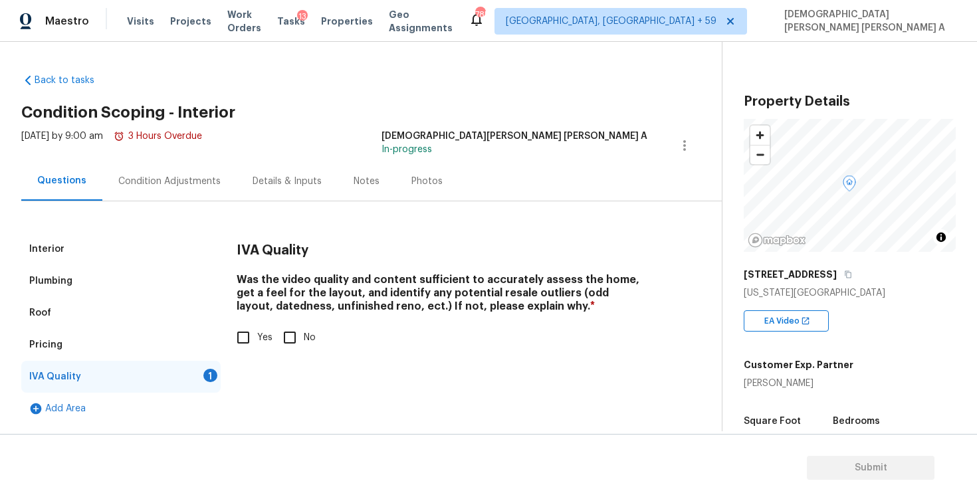
click at [246, 340] on input "Yes" at bounding box center [243, 338] width 28 height 28
checkbox input "true"
click at [169, 206] on div "Interior Plumbing Roof Pricing IVA Quality Add Area IVA Quality Was the video q…" at bounding box center [355, 312] width 668 height 223
click at [169, 182] on div "Condition Adjustments" at bounding box center [169, 181] width 102 height 13
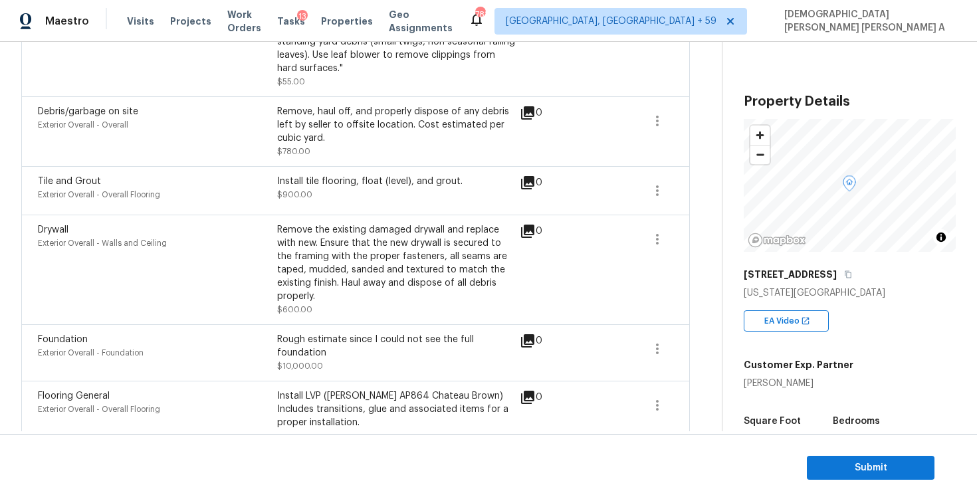
scroll to position [1154, 0]
click at [358, 181] on div "Install tile flooring, float (level), and grout." at bounding box center [396, 183] width 239 height 13
click at [330, 262] on div "Remove the existing damaged drywall and replace with new. Ensure that the new d…" at bounding box center [396, 265] width 239 height 80
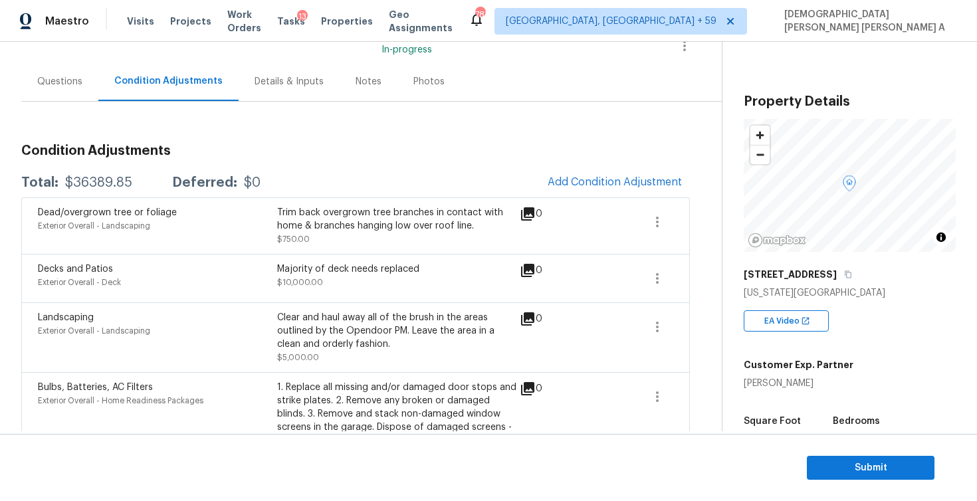
scroll to position [0, 0]
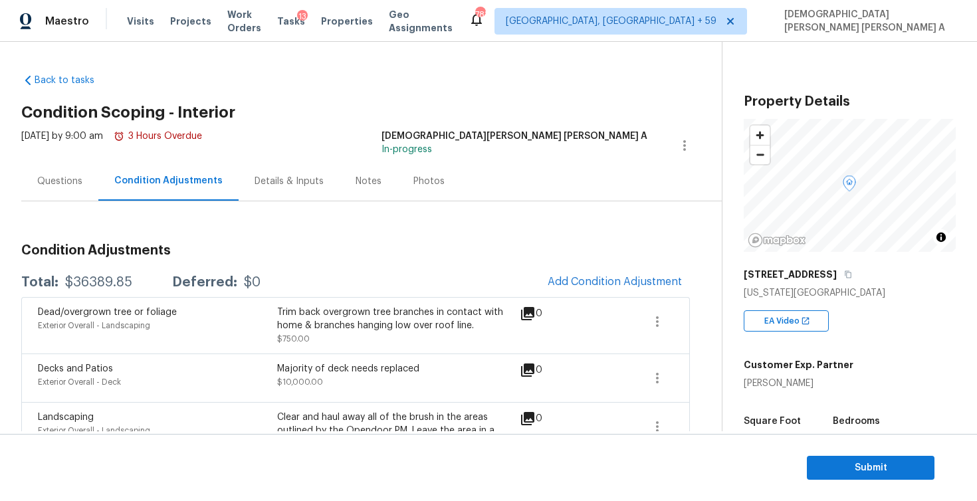
drag, startPoint x: 141, startPoint y: 285, endPoint x: 56, endPoint y: 284, distance: 84.4
click at [56, 284] on div "Total: $36389.85 Deferred: $0" at bounding box center [140, 282] width 239 height 13
copy div "$36389.85"
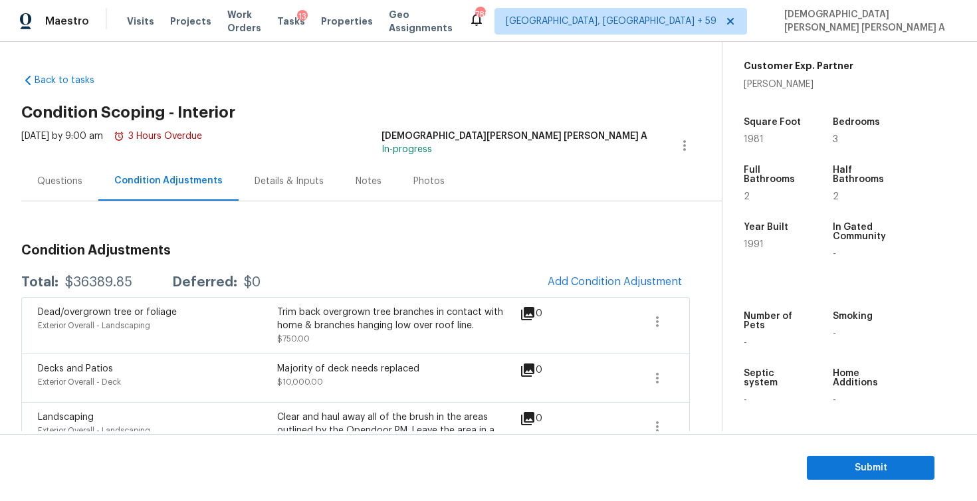
click at [58, 184] on div "Questions" at bounding box center [59, 181] width 45 height 13
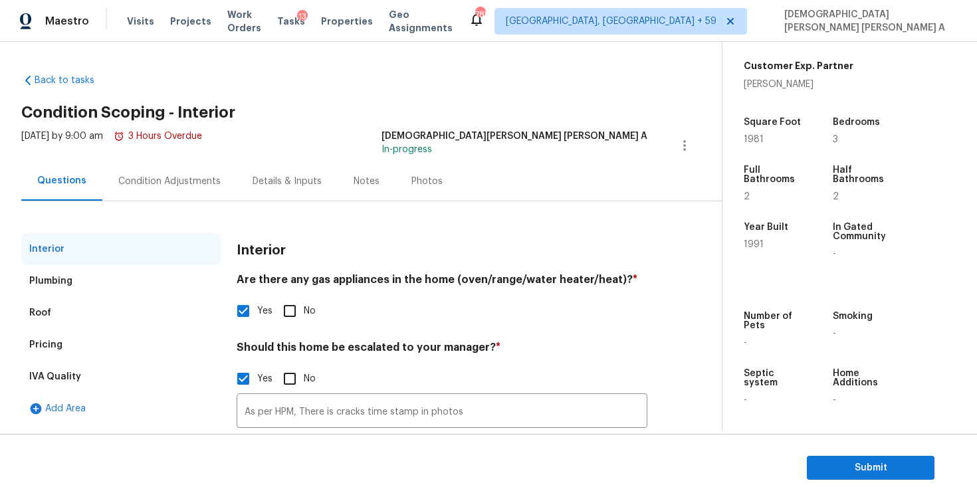
scroll to position [107, 0]
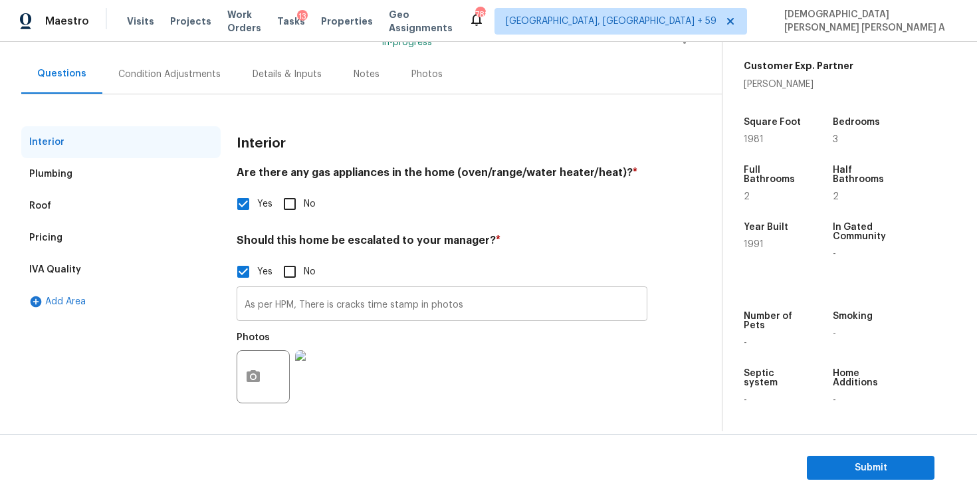
click at [411, 308] on input "As per HPM, There is cracks time stamp in photos" at bounding box center [442, 305] width 411 height 31
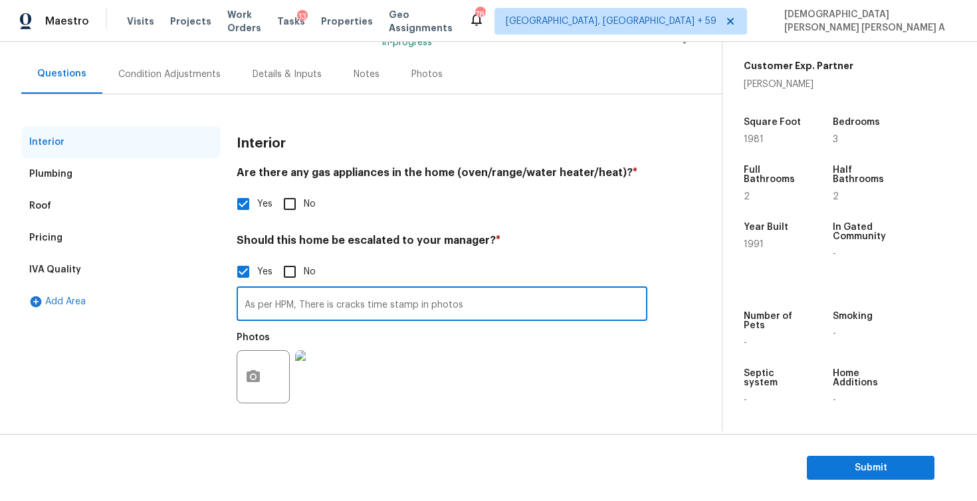
click at [411, 308] on input "As per HPM, There is cracks time stamp in photos" at bounding box center [442, 305] width 411 height 31
click at [506, 355] on div "Photos" at bounding box center [442, 368] width 411 height 86
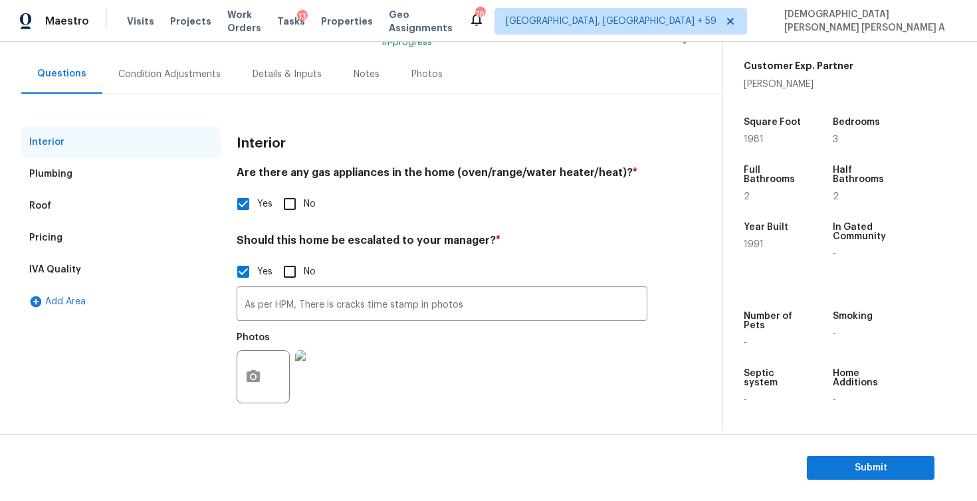
scroll to position [0, 0]
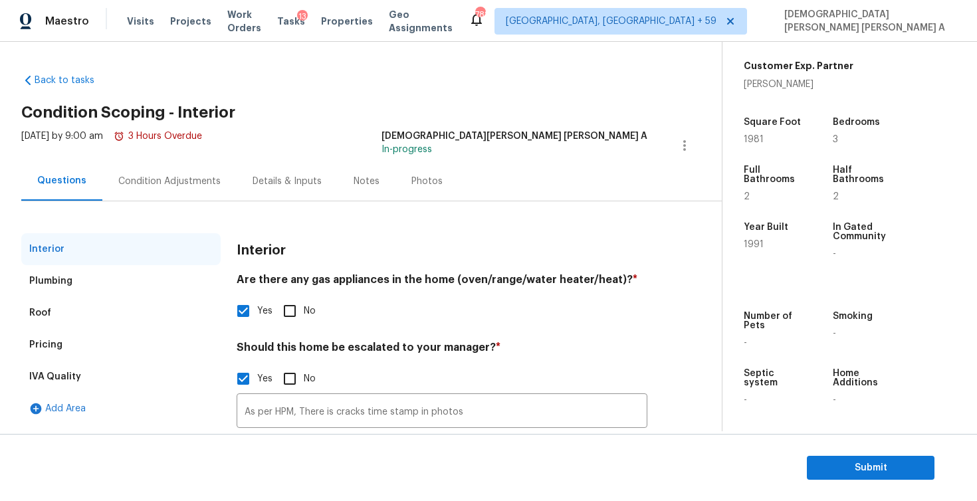
click at [163, 181] on div "Condition Adjustments" at bounding box center [169, 181] width 102 height 13
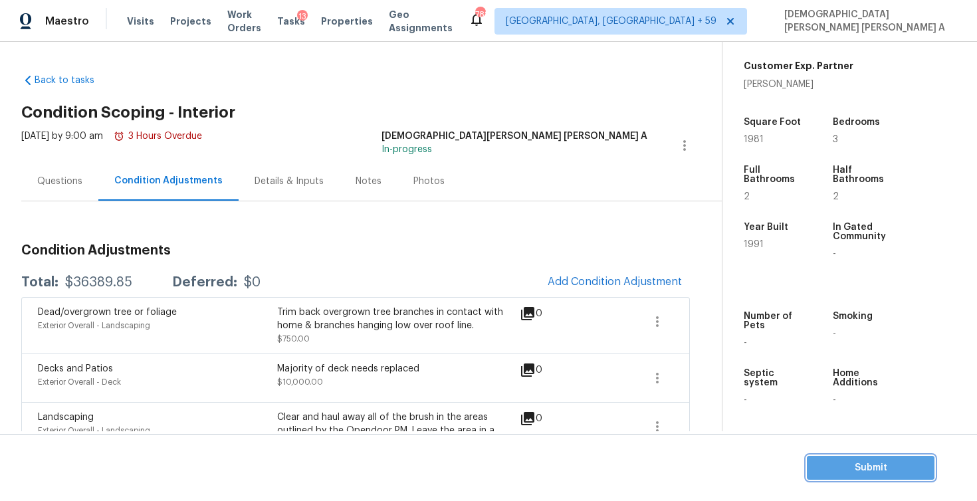
click at [848, 458] on button "Submit" at bounding box center [871, 468] width 128 height 25
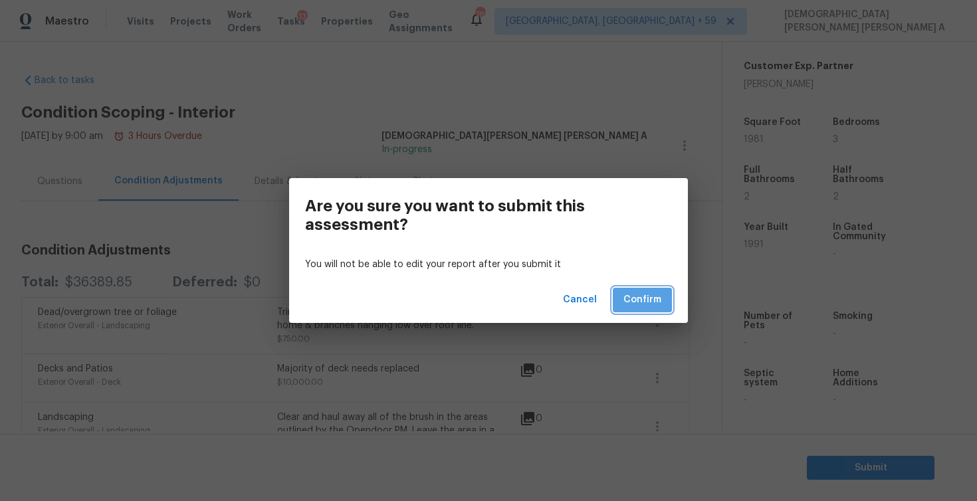
click at [666, 307] on button "Confirm" at bounding box center [642, 300] width 59 height 25
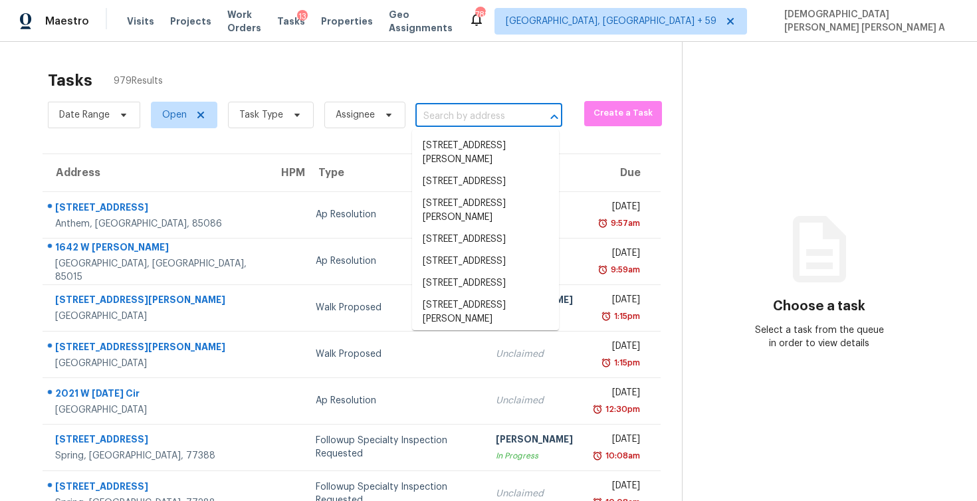
click at [468, 122] on input "text" at bounding box center [470, 116] width 110 height 21
paste input "[STREET_ADDRESS][PERSON_NAME]"
type input "[STREET_ADDRESS][PERSON_NAME]"
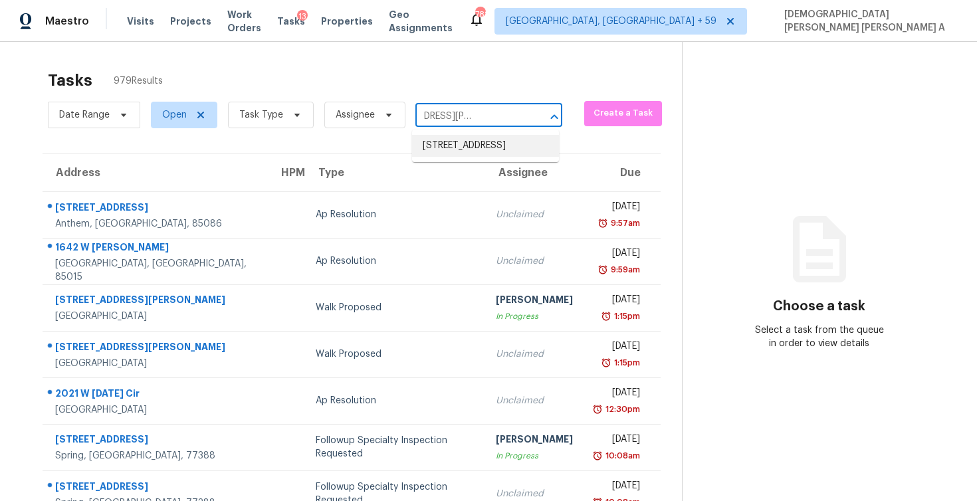
click at [471, 145] on li "[STREET_ADDRESS]" at bounding box center [485, 146] width 147 height 22
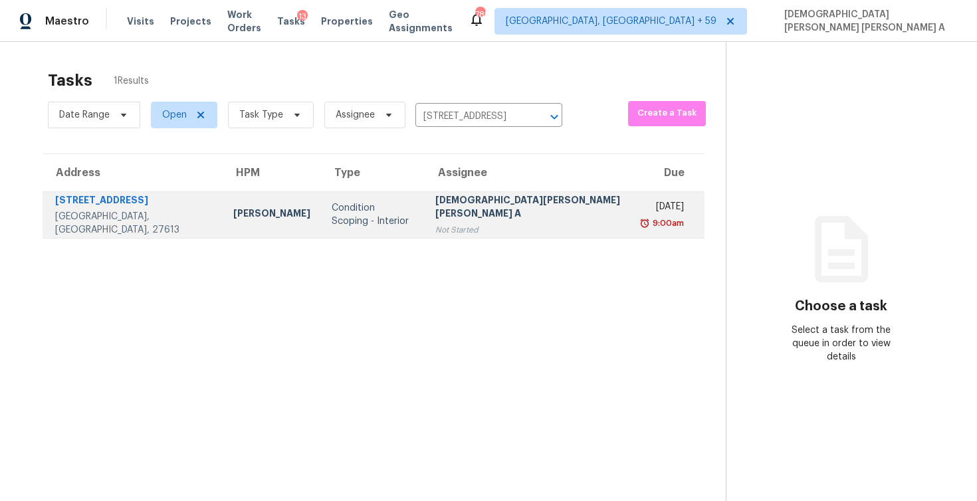
click at [506, 223] on div "Not Started" at bounding box center [529, 229] width 189 height 13
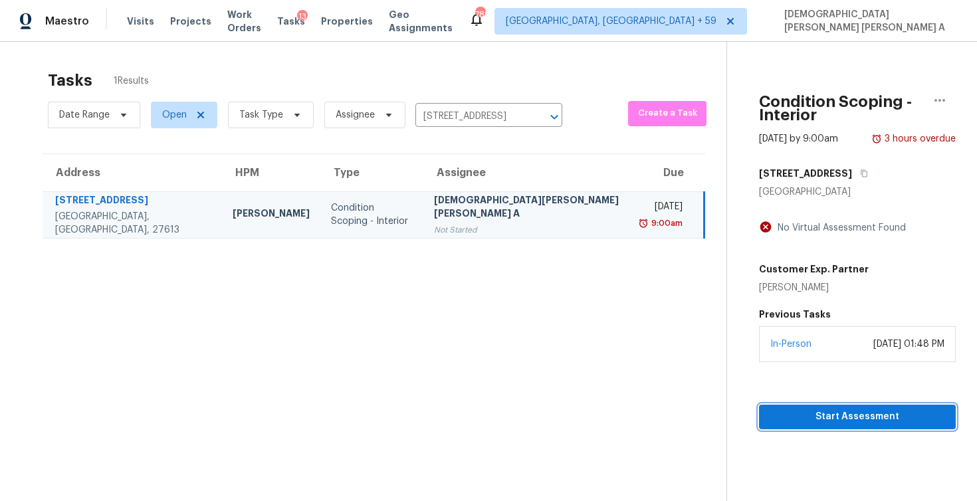
click at [769, 409] on span "Start Assessment" at bounding box center [856, 417] width 175 height 17
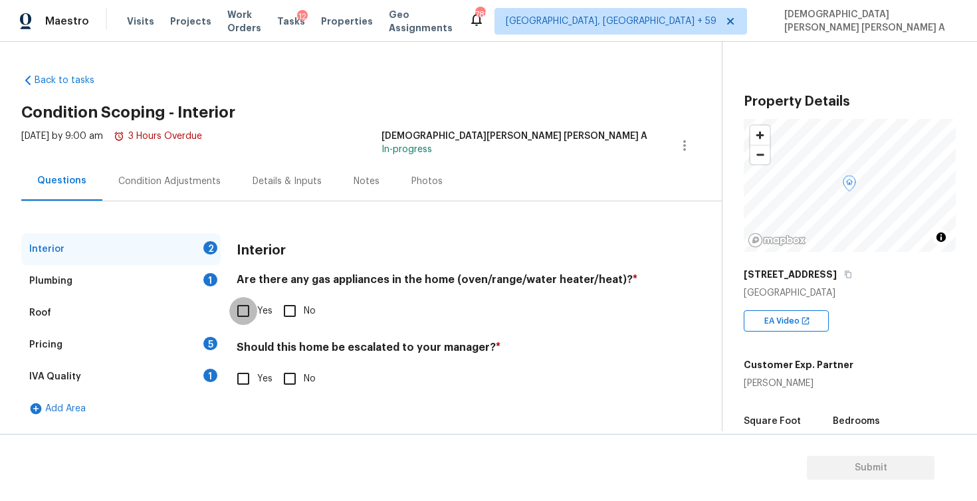
click at [246, 304] on input "Yes" at bounding box center [243, 311] width 28 height 28
checkbox input "true"
click at [284, 382] on input "No" at bounding box center [290, 379] width 28 height 28
checkbox input "true"
click at [147, 272] on div "Plumbing 1" at bounding box center [120, 281] width 199 height 32
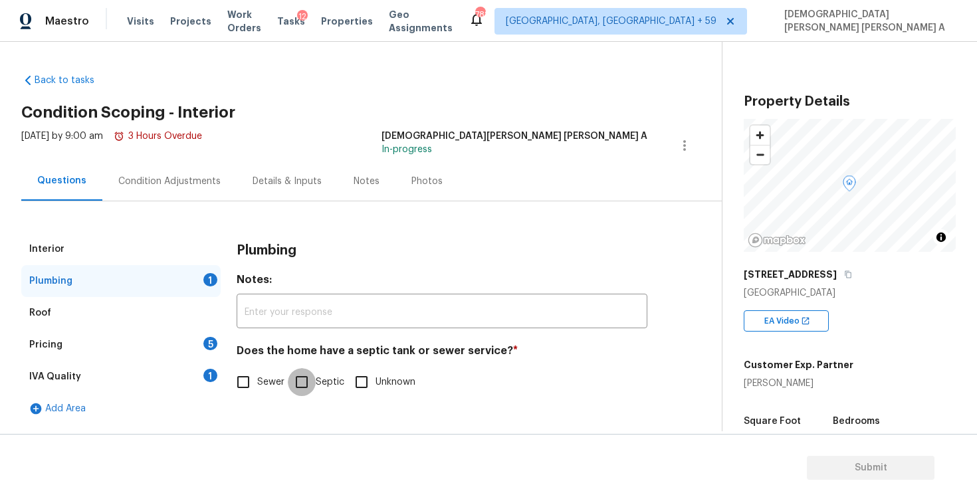
click at [294, 388] on input "Septic" at bounding box center [302, 382] width 28 height 28
checkbox input "true"
click at [158, 353] on div "Pricing 5" at bounding box center [120, 345] width 199 height 32
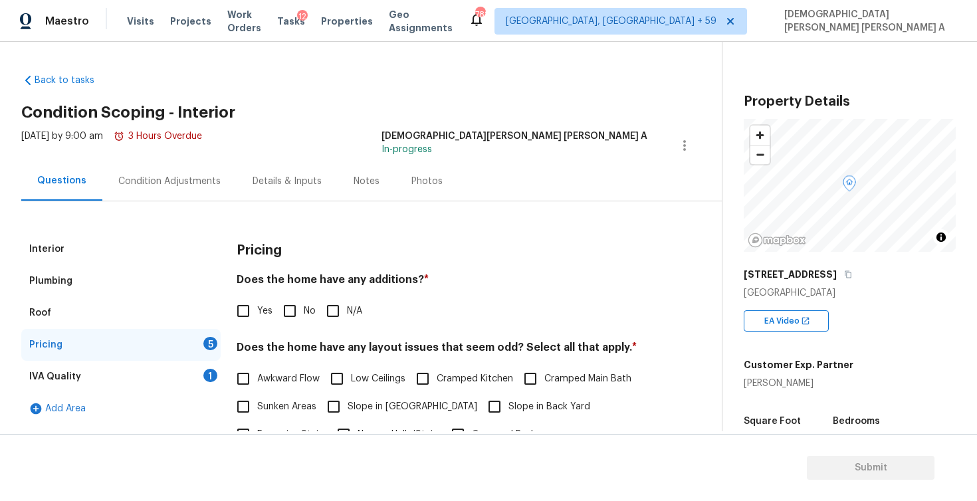
click at [290, 312] on input "No" at bounding box center [290, 311] width 28 height 28
checkbox input "true"
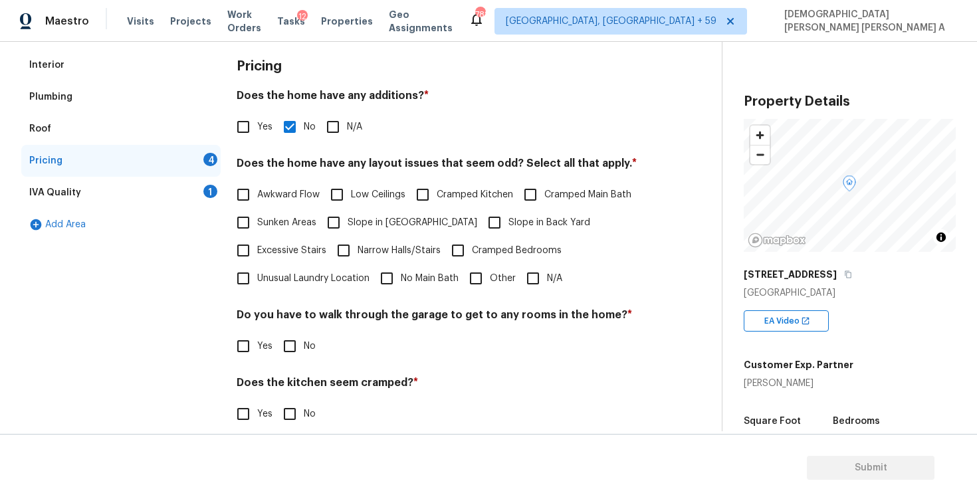
click at [520, 277] on input "N/A" at bounding box center [533, 278] width 28 height 28
checkbox input "true"
click at [285, 349] on input "No" at bounding box center [290, 346] width 28 height 28
checkbox input "true"
click at [288, 416] on input "No" at bounding box center [290, 414] width 28 height 28
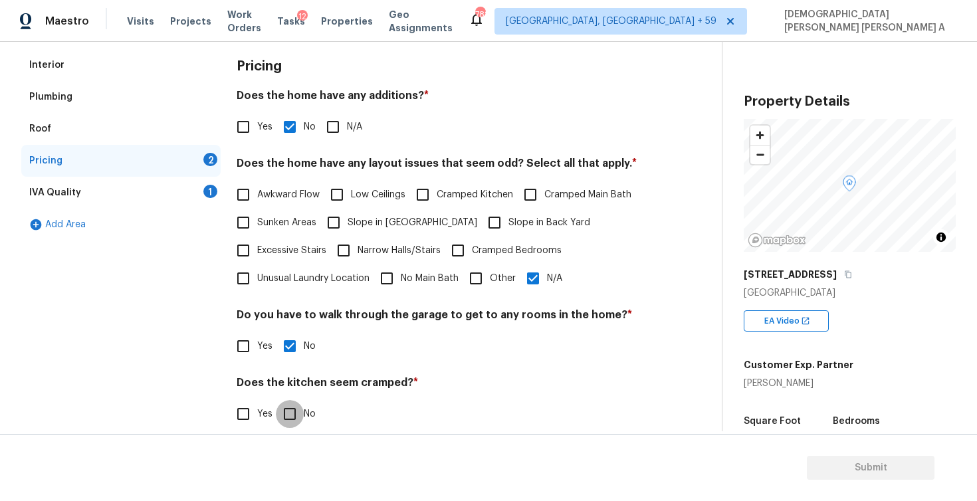
checkbox input "true"
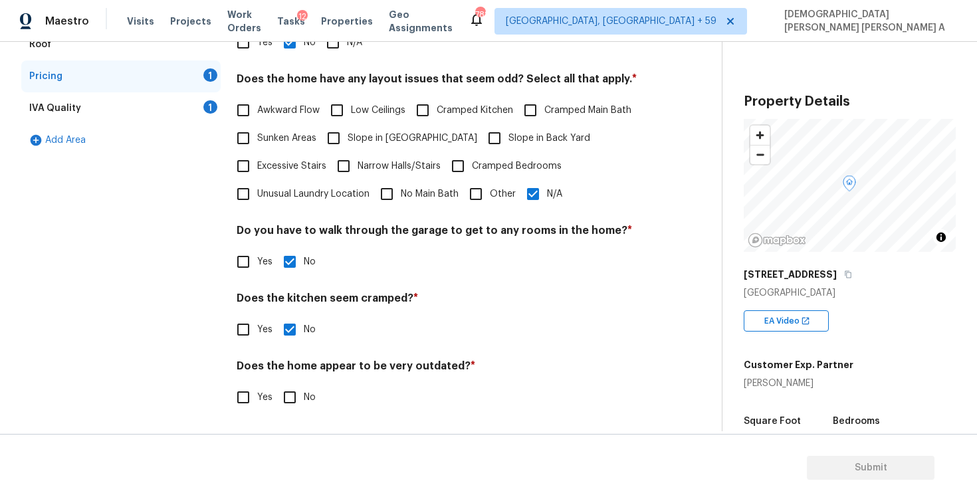
scroll to position [268, 0]
click at [286, 389] on input "No" at bounding box center [290, 397] width 28 height 28
checkbox input "true"
click at [175, 110] on div "IVA Quality 1" at bounding box center [120, 108] width 199 height 32
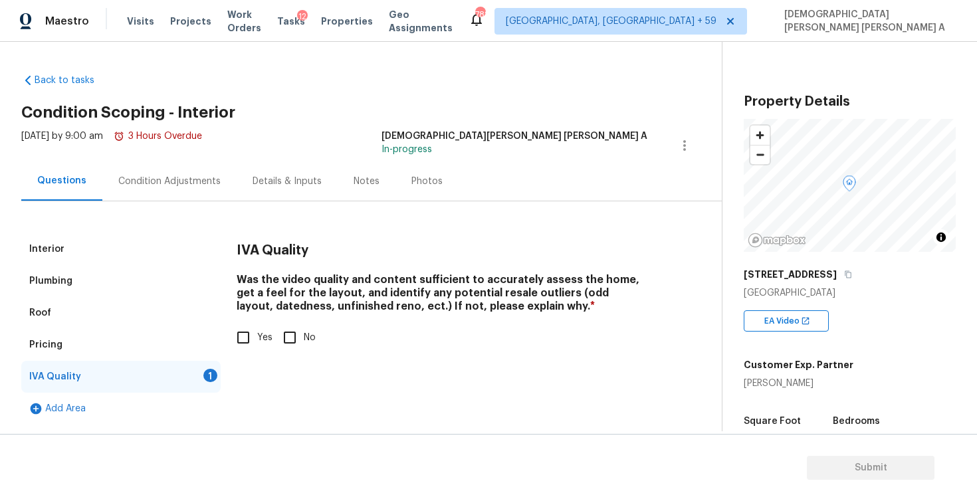
scroll to position [0, 0]
click at [245, 349] on input "Yes" at bounding box center [243, 338] width 28 height 28
checkbox input "true"
click at [195, 177] on div "Condition Adjustments" at bounding box center [169, 181] width 102 height 13
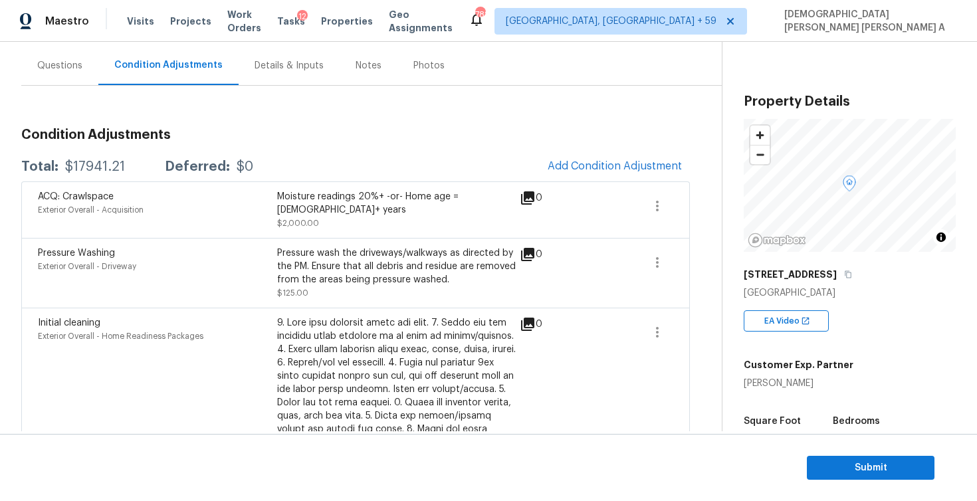
scroll to position [25, 0]
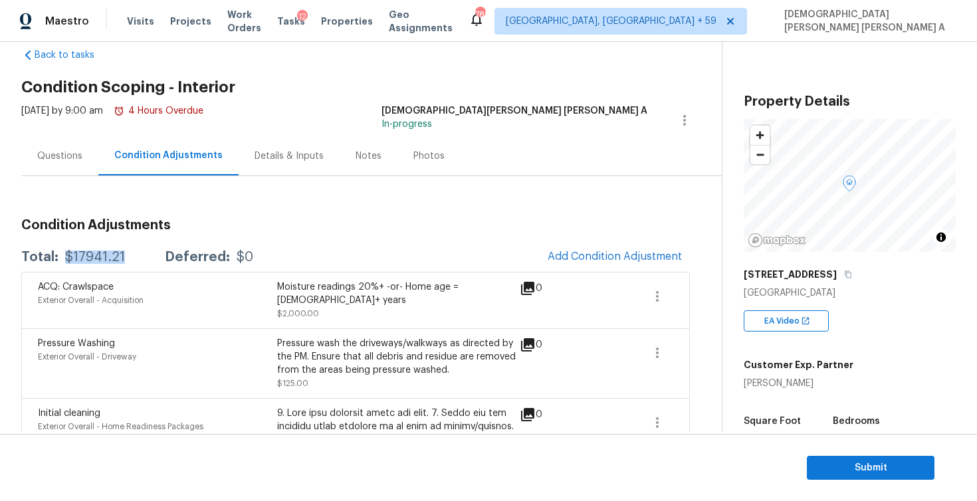
drag, startPoint x: 124, startPoint y: 260, endPoint x: 64, endPoint y: 256, distance: 59.9
click at [64, 256] on div "Total: $17941.21 Deferred: $0" at bounding box center [137, 256] width 232 height 13
copy div "$17941.21"
click at [482, 112] on div "[DATE] by 9:00 am 4 Hours Overdue [PERSON_NAME] [PERSON_NAME] A In-progress" at bounding box center [371, 120] width 700 height 32
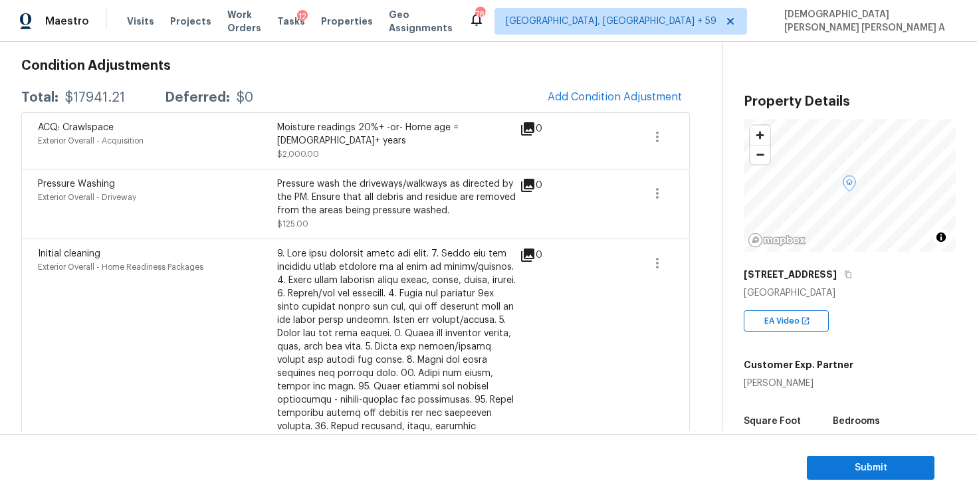
scroll to position [299, 0]
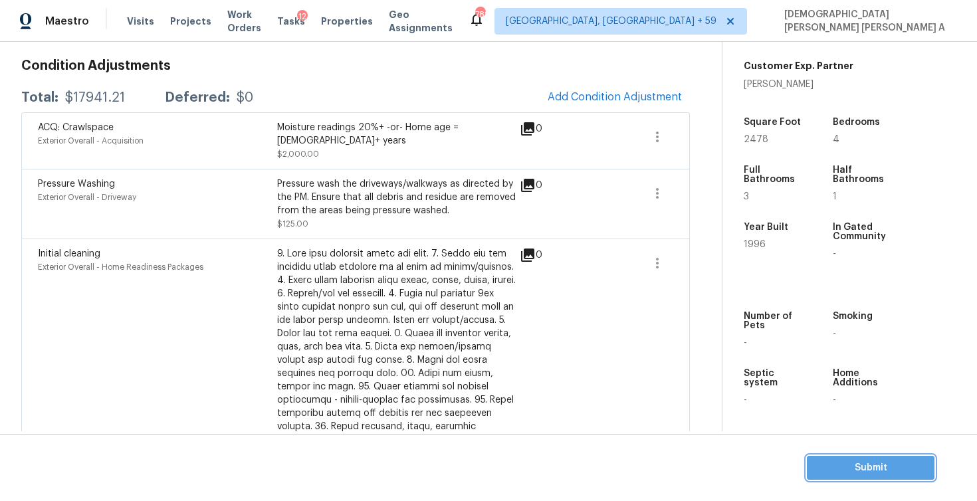
click at [848, 466] on span "Submit" at bounding box center [870, 468] width 106 height 17
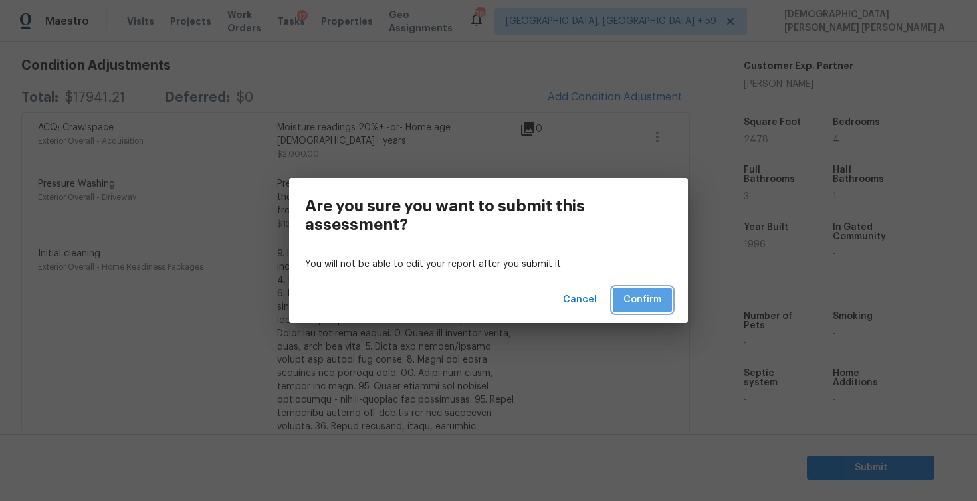
click at [621, 295] on button "Confirm" at bounding box center [642, 300] width 59 height 25
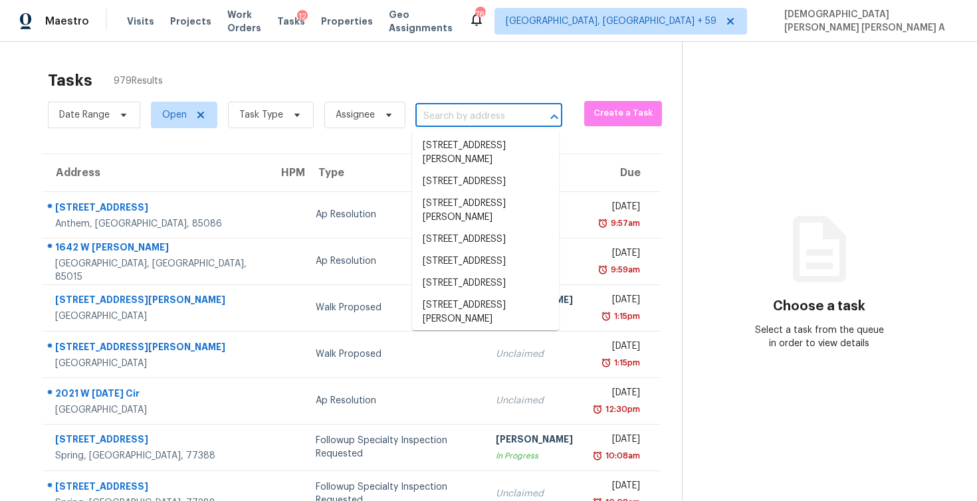
click at [474, 107] on input "text" at bounding box center [470, 116] width 110 height 21
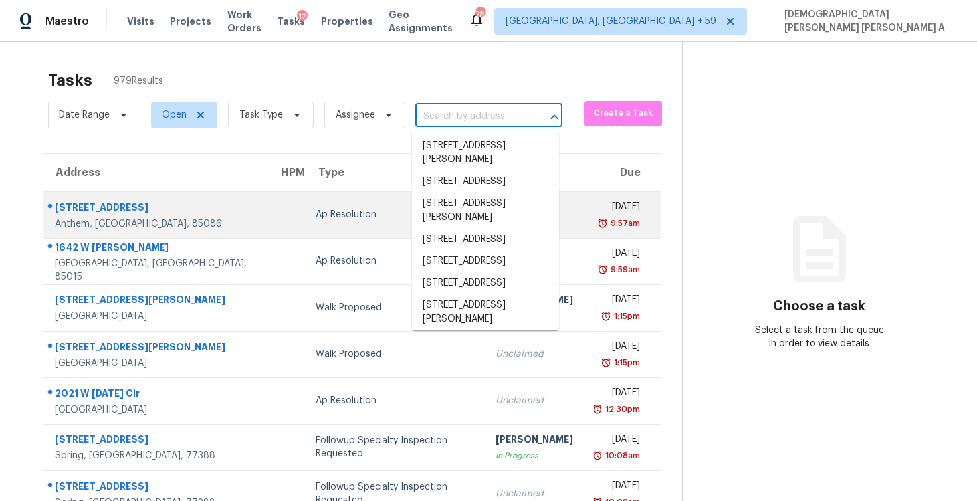
paste input "[STREET_ADDRESS]"
type input "[STREET_ADDRESS]"
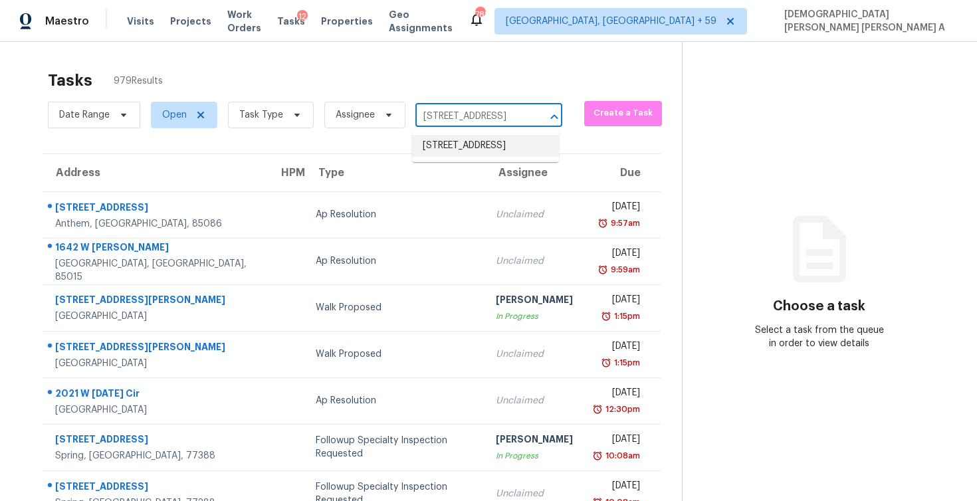
click at [475, 149] on li "[STREET_ADDRESS]" at bounding box center [485, 146] width 147 height 22
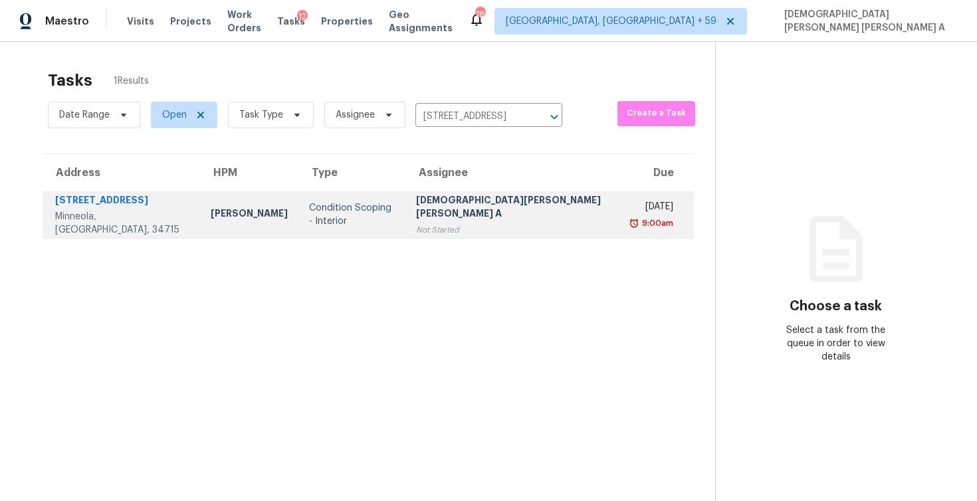
click at [458, 223] on div "Not Started" at bounding box center [514, 229] width 196 height 13
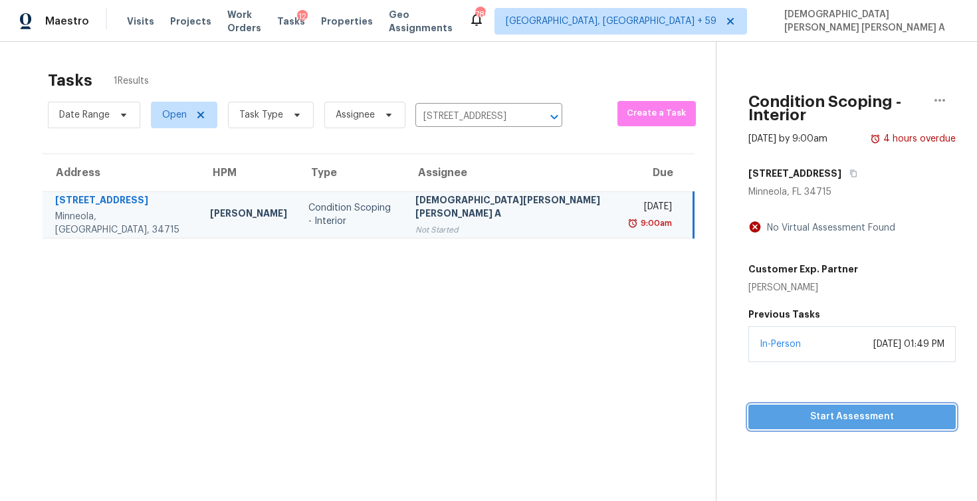
click at [765, 409] on span "Start Assessment" at bounding box center [852, 417] width 186 height 17
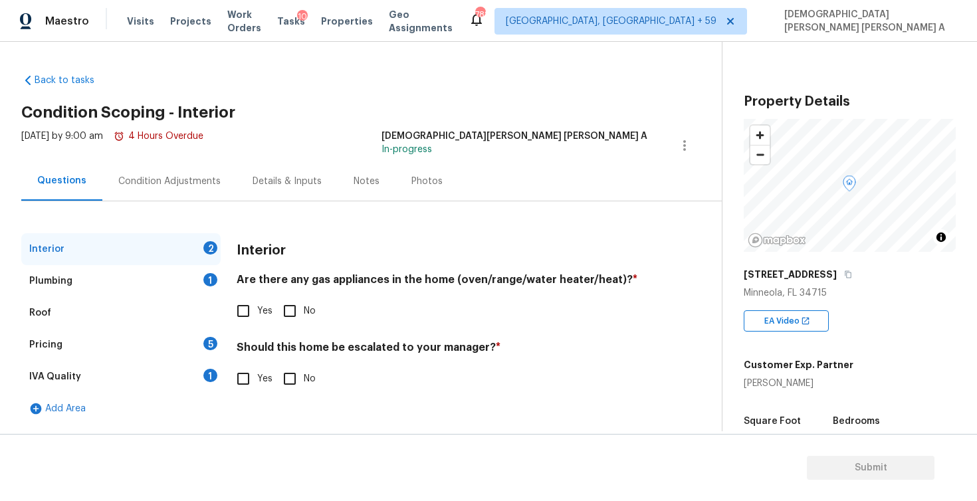
click at [241, 316] on input "Yes" at bounding box center [243, 311] width 28 height 28
checkbox input "true"
click at [282, 379] on input "No" at bounding box center [290, 379] width 28 height 28
checkbox input "true"
click at [156, 271] on div "Plumbing 1" at bounding box center [120, 281] width 199 height 32
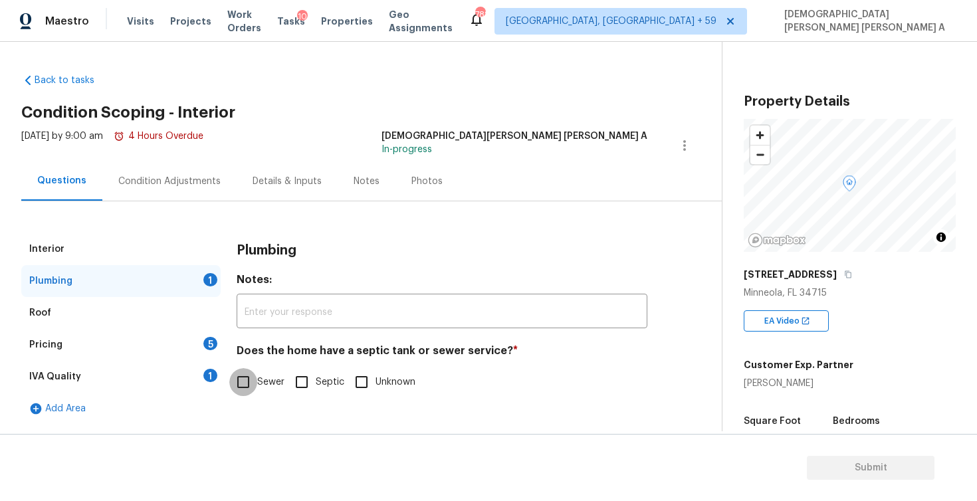
click at [243, 375] on input "Sewer" at bounding box center [243, 382] width 28 height 28
checkbox input "true"
click at [122, 350] on div "Pricing 5" at bounding box center [120, 345] width 199 height 32
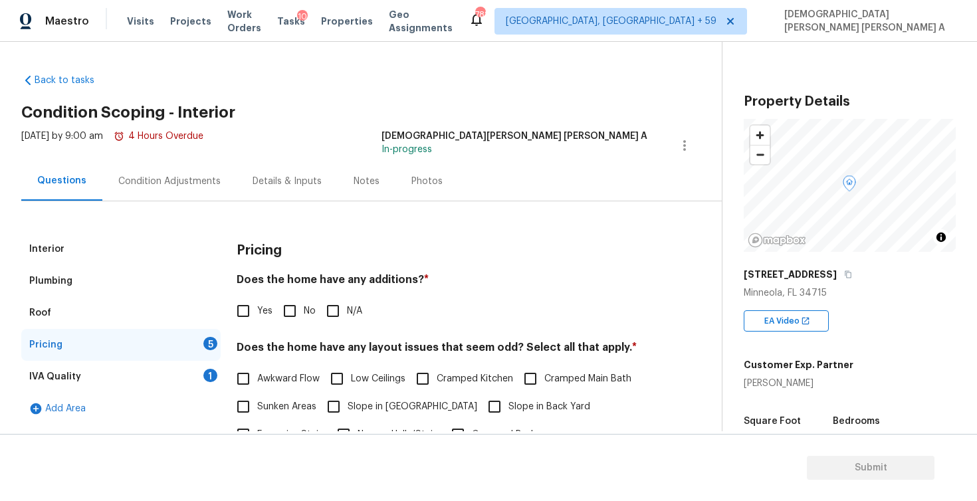
click at [280, 322] on input "No" at bounding box center [290, 311] width 28 height 28
checkbox input "true"
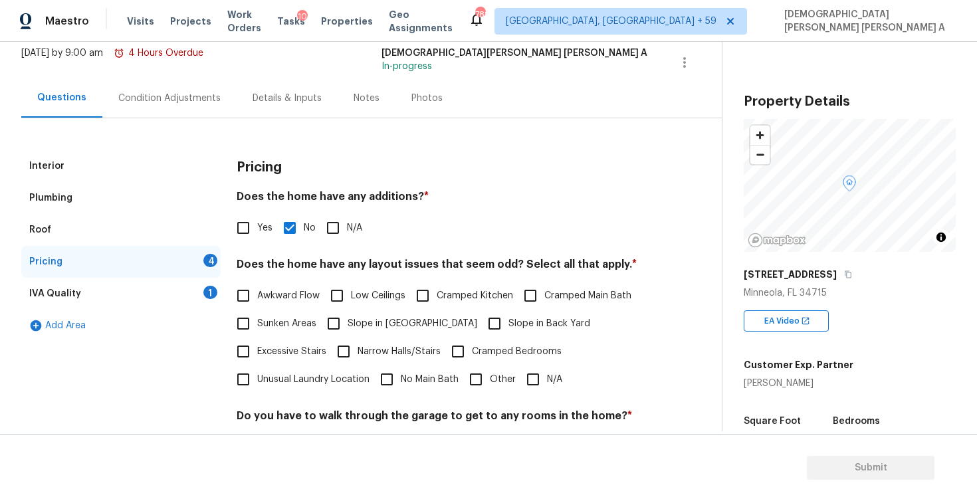
scroll to position [120, 0]
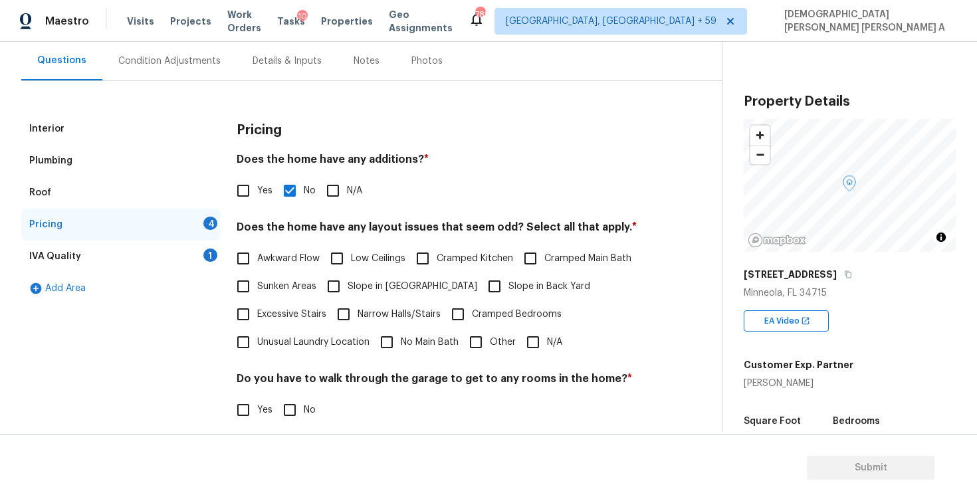
click at [535, 343] on input "N/A" at bounding box center [533, 342] width 28 height 28
checkbox input "true"
click at [282, 399] on input "No" at bounding box center [290, 410] width 28 height 28
checkbox input "true"
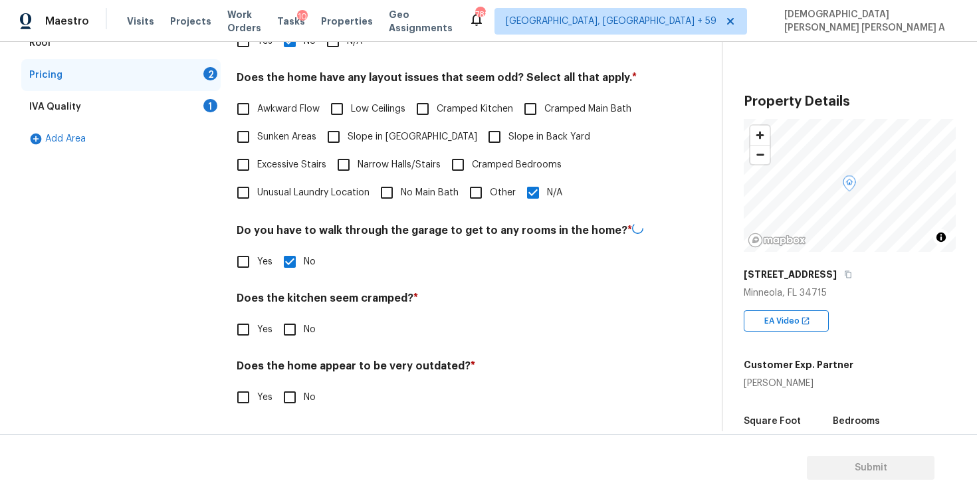
scroll to position [268, 0]
click at [284, 328] on input "No" at bounding box center [290, 330] width 28 height 28
checkbox input "true"
click at [287, 401] on input "No" at bounding box center [290, 397] width 28 height 28
checkbox input "true"
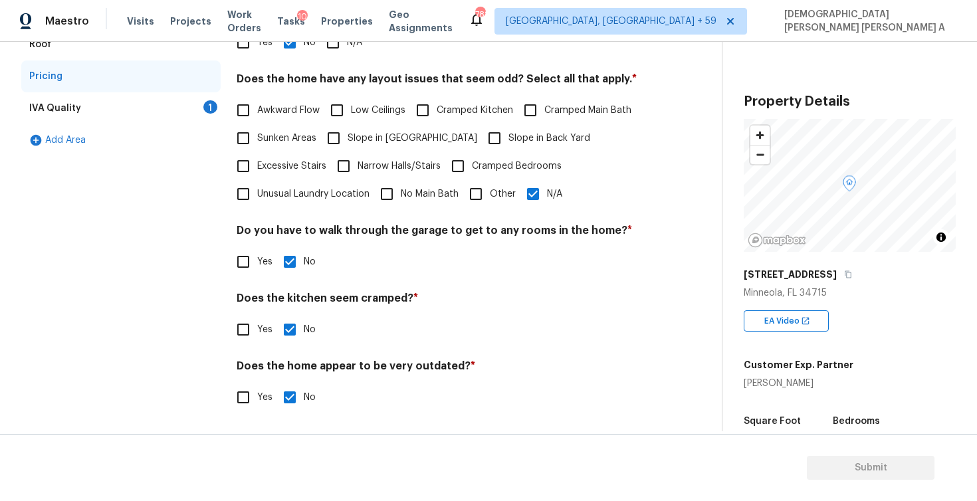
click at [199, 98] on div "IVA Quality 1" at bounding box center [120, 108] width 199 height 32
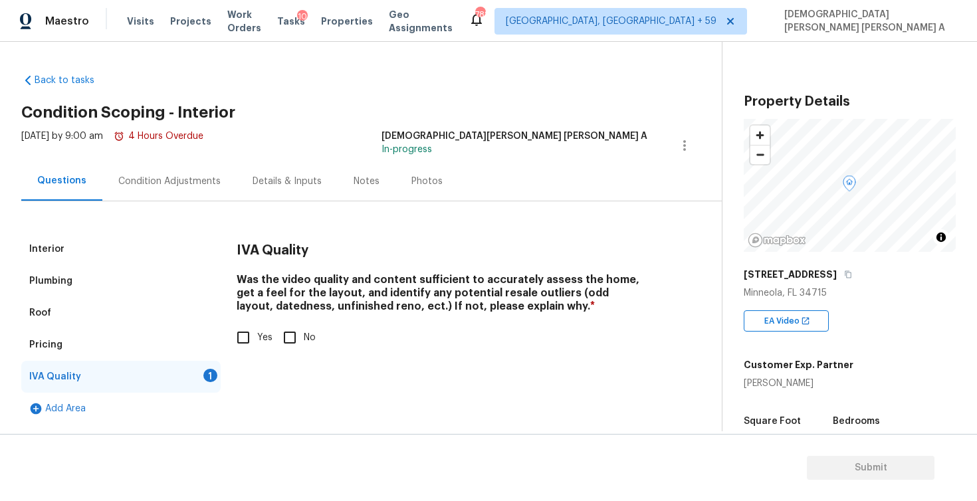
click at [245, 339] on input "Yes" at bounding box center [243, 338] width 28 height 28
checkbox input "true"
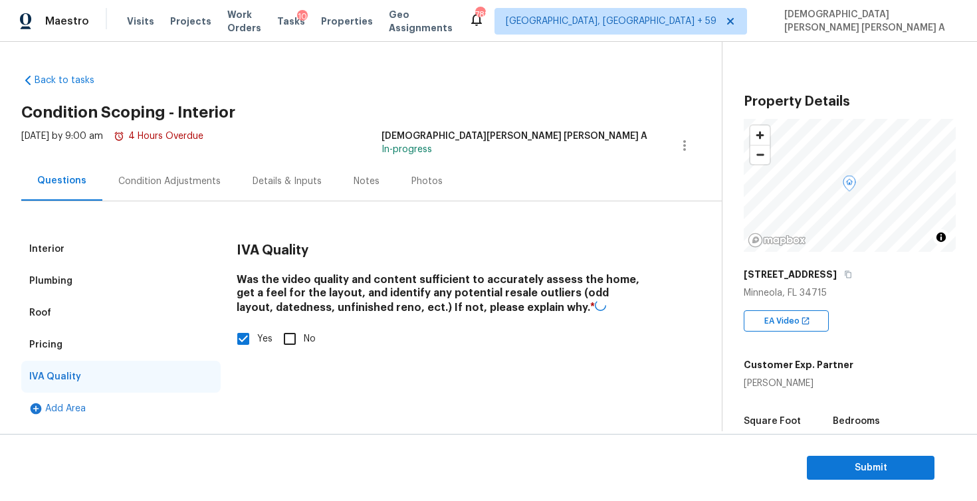
click at [163, 175] on div "Condition Adjustments" at bounding box center [169, 181] width 102 height 13
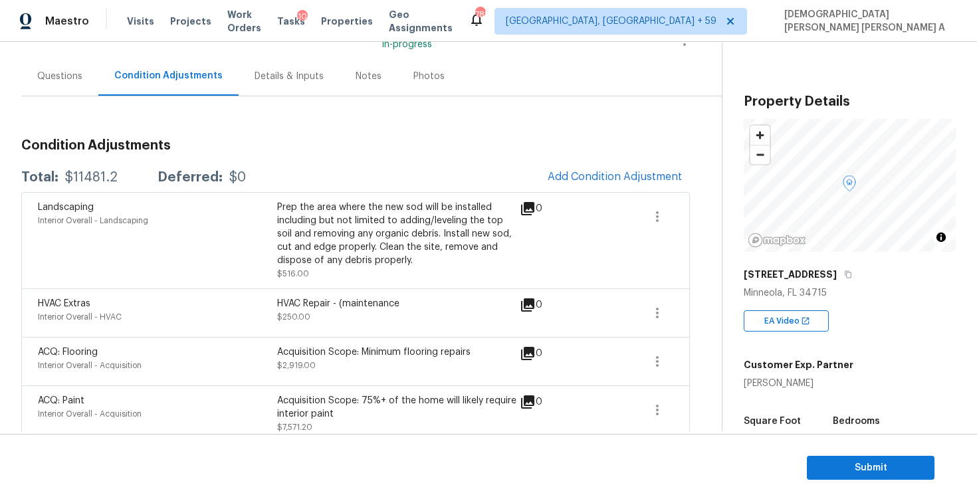
scroll to position [82, 0]
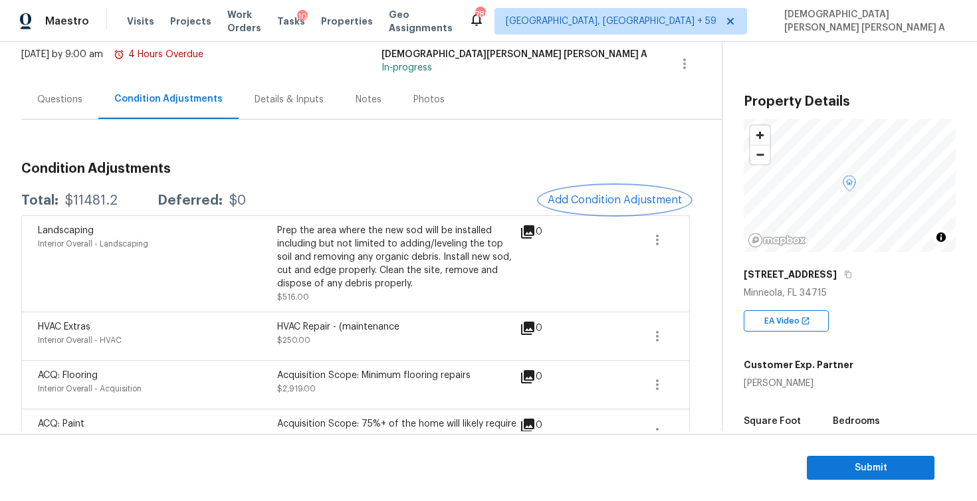
click at [587, 194] on span "Add Condition Adjustment" at bounding box center [614, 200] width 134 height 12
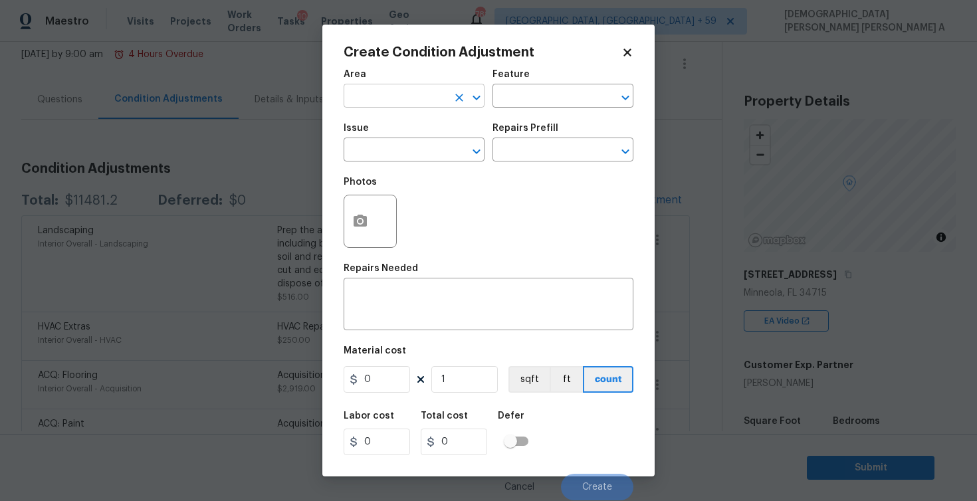
click at [365, 99] on input "text" at bounding box center [396, 97] width 104 height 21
click at [384, 149] on li "Interior Overall" at bounding box center [414, 149] width 141 height 22
type input "Interior Overall"
click at [533, 89] on input "text" at bounding box center [544, 97] width 104 height 21
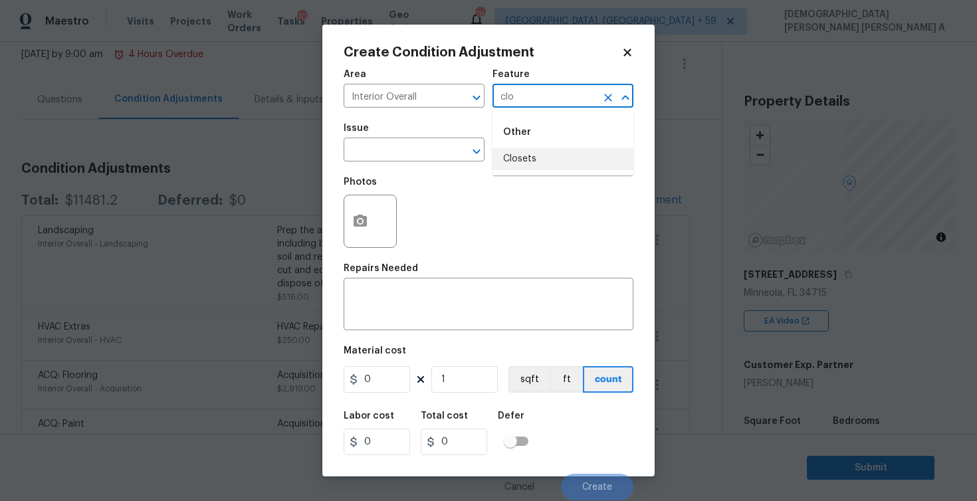
click at [532, 153] on li "Closets" at bounding box center [562, 159] width 141 height 22
type input "Closets"
click at [381, 153] on input "text" at bounding box center [396, 151] width 104 height 21
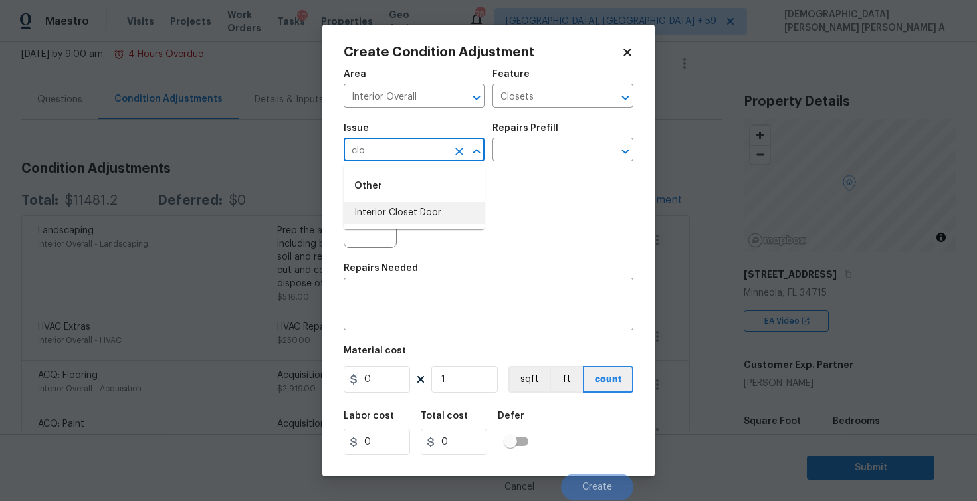
click at [395, 213] on li "Interior Closet Door" at bounding box center [414, 213] width 141 height 22
type input "Interior Closet Door"
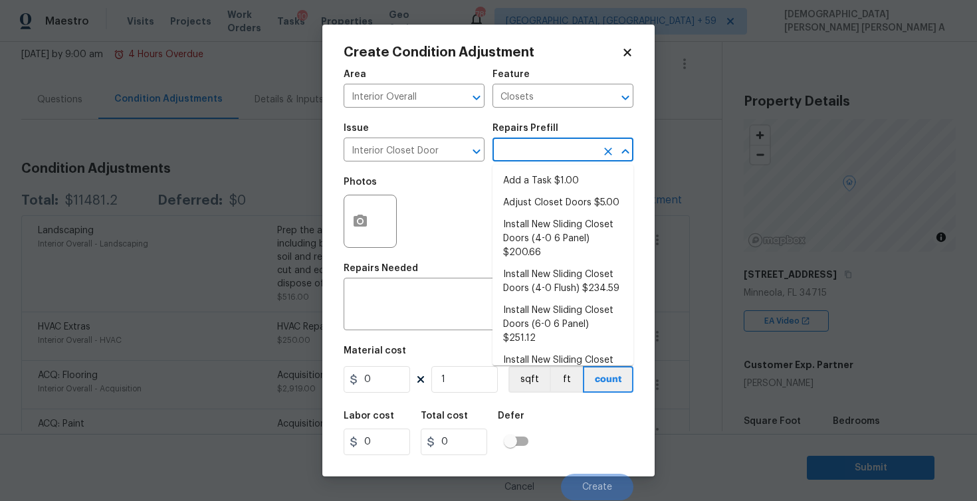
click at [563, 151] on input "text" at bounding box center [544, 151] width 104 height 21
click at [545, 232] on li "Install New Sliding Closet Doors (4-0 6 Panel) $200.66" at bounding box center [562, 239] width 141 height 50
type input "Interior Door"
type textarea "Remove the existing door (if present). Install a new 4-0 bi-fold 6 panel interi…"
type input "200.66"
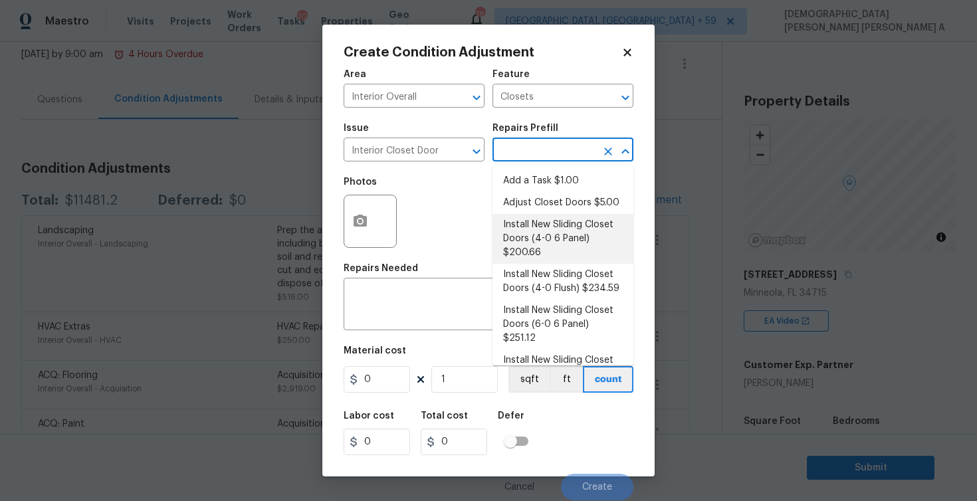
type input "200.66"
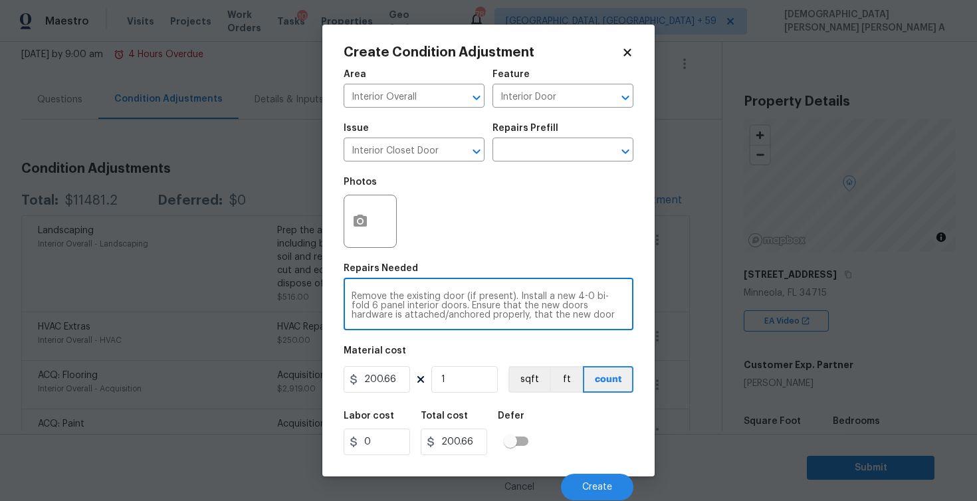
scroll to position [19, 0]
drag, startPoint x: 351, startPoint y: 296, endPoint x: 581, endPoint y: 326, distance: 231.1
click at [581, 326] on div "Remove the existing door (if present). Install a new 4-0 bi-fold 6 panel interi…" at bounding box center [489, 305] width 290 height 49
paste textarea "missing bifold doors in the kids bedrooms"
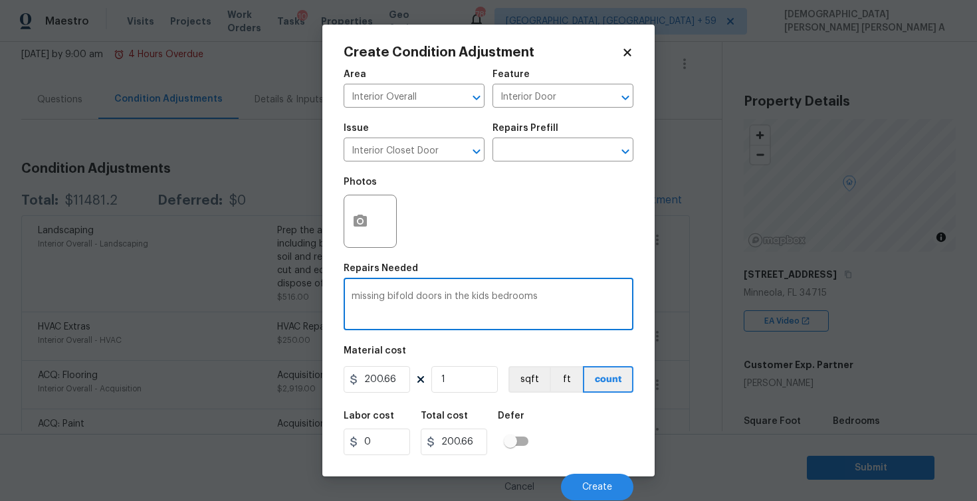
scroll to position [0, 0]
click at [351, 298] on div "missing bifold doors in the kids bedrooms x ​" at bounding box center [489, 305] width 290 height 49
type textarea "missing bifold doors in the kids bedrooms, As per HPM"
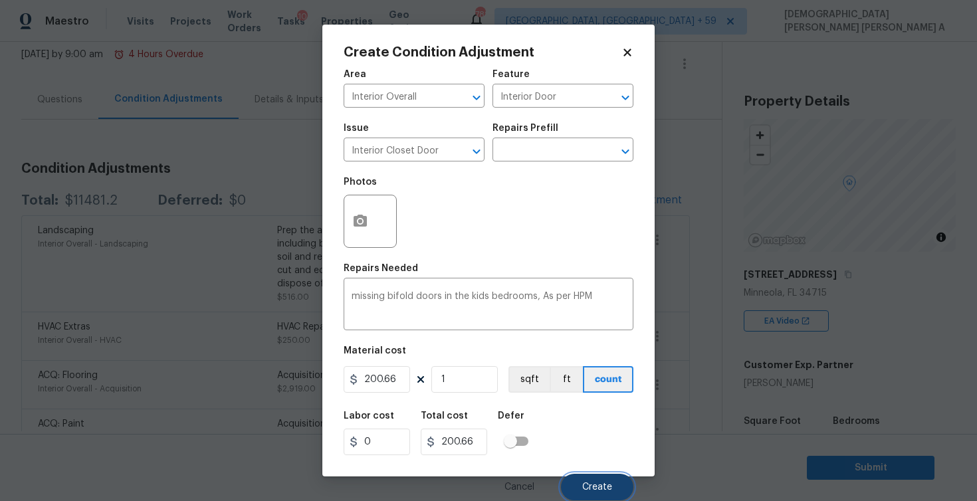
click at [608, 488] on span "Create" at bounding box center [597, 487] width 30 height 10
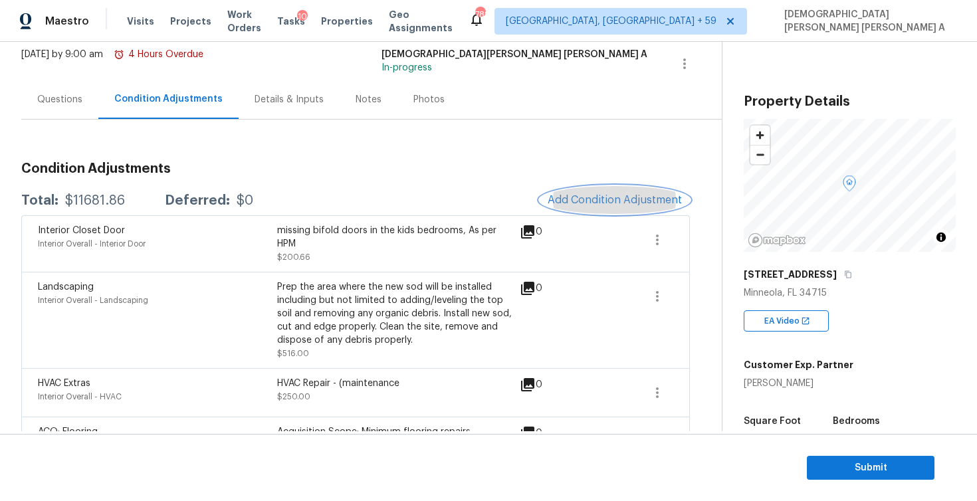
click at [605, 192] on button "Add Condition Adjustment" at bounding box center [615, 200] width 150 height 28
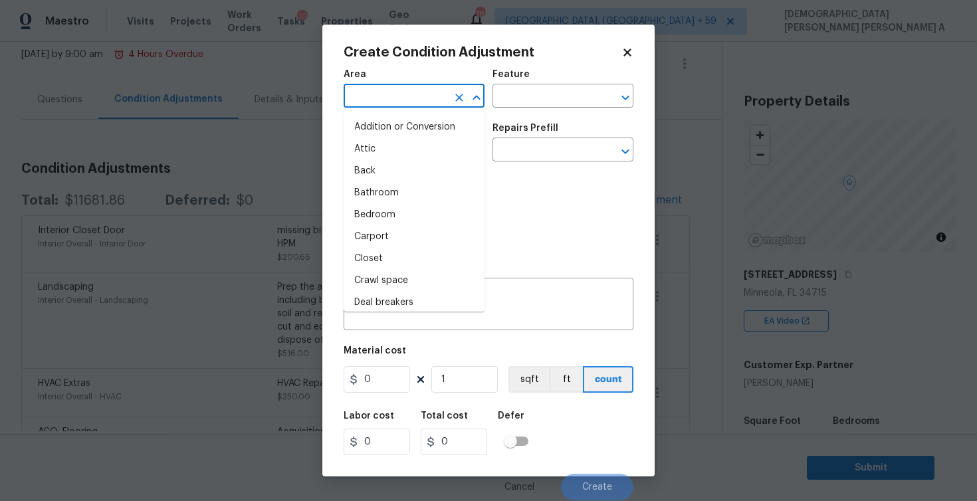
click at [389, 95] on input "text" at bounding box center [396, 97] width 104 height 21
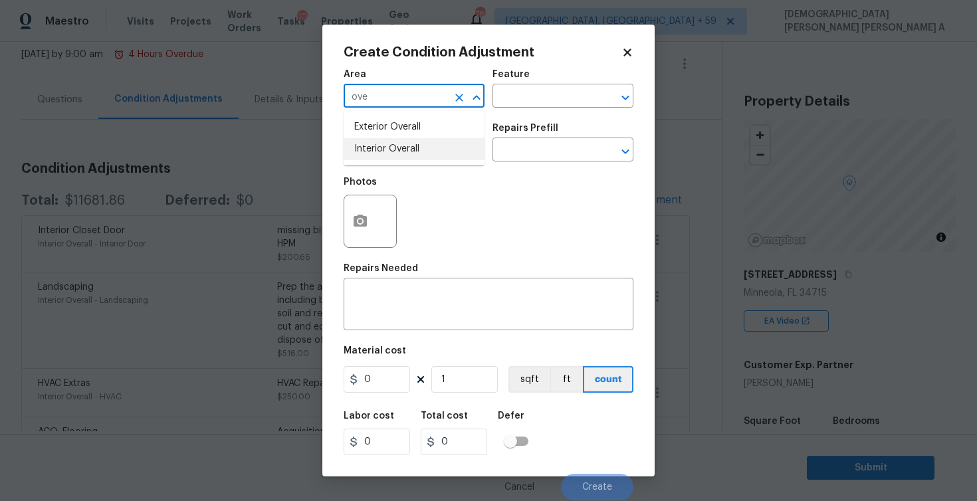
click at [395, 156] on li "Interior Overall" at bounding box center [414, 149] width 141 height 22
type input "Interior Overall"
click at [515, 94] on input "text" at bounding box center [544, 97] width 104 height 21
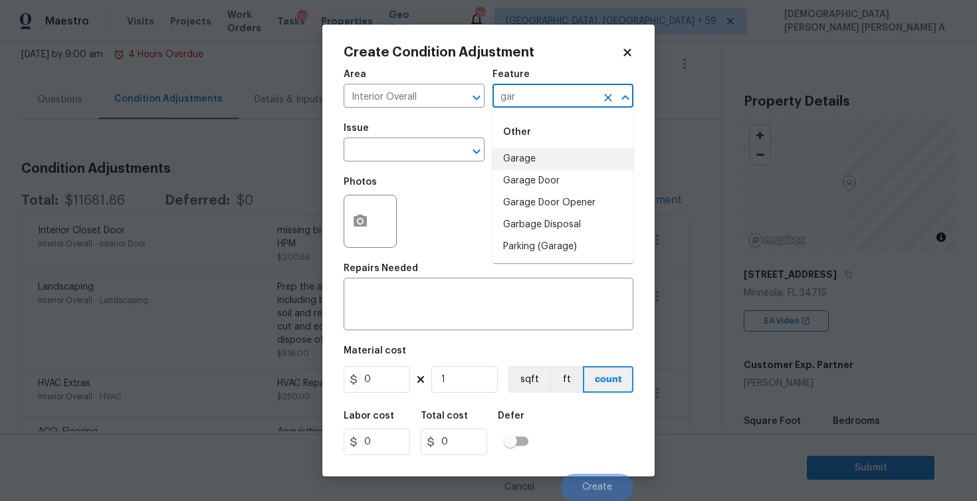
click at [517, 158] on li "Garage" at bounding box center [562, 159] width 141 height 22
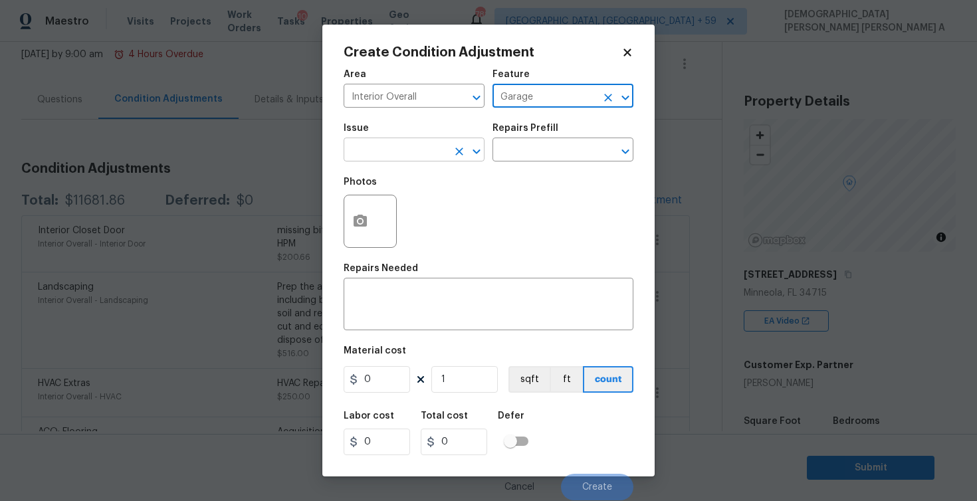
type input "Garage"
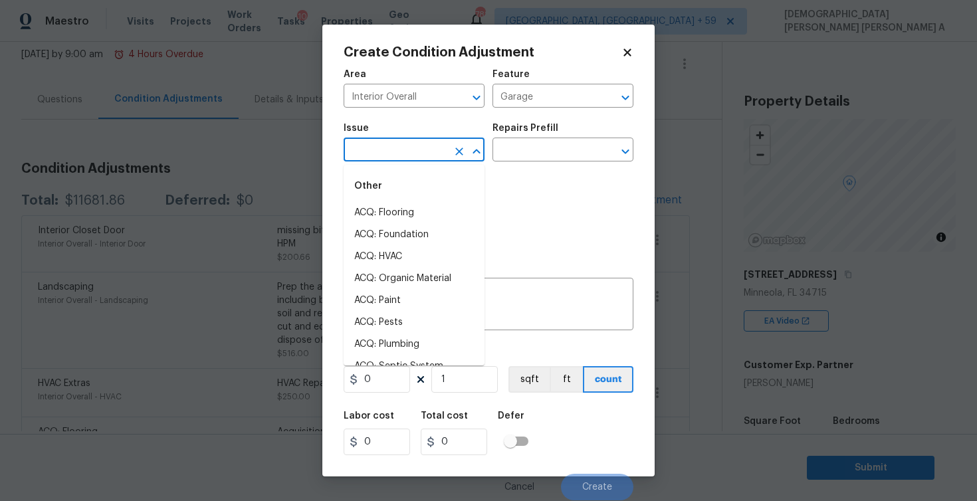
click at [428, 151] on input "text" at bounding box center [396, 151] width 104 height 21
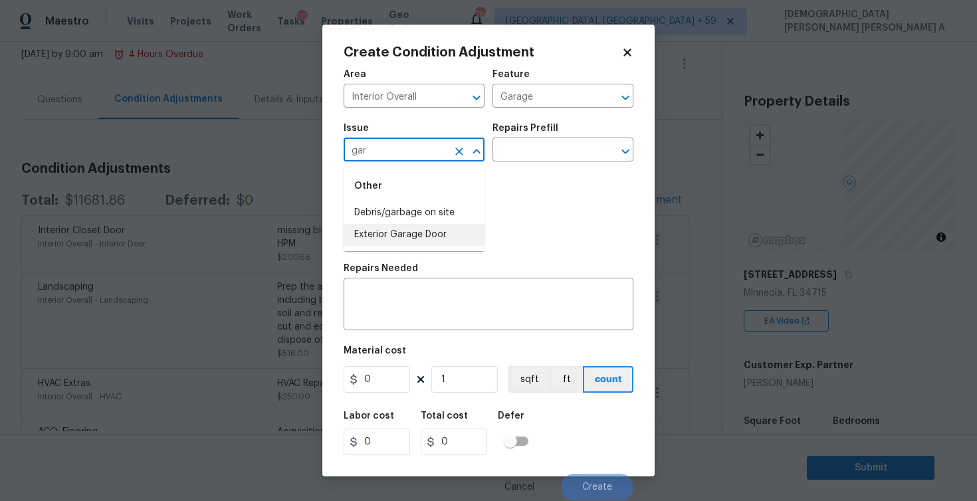
click at [431, 234] on li "Exterior Garage Door" at bounding box center [414, 235] width 141 height 22
type input "Exterior Garage Door"
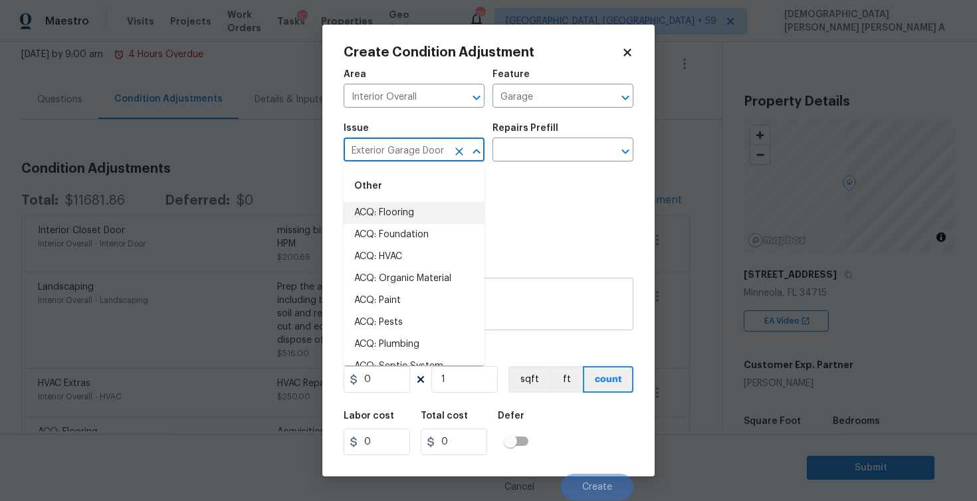
click at [537, 296] on textarea at bounding box center [488, 306] width 274 height 28
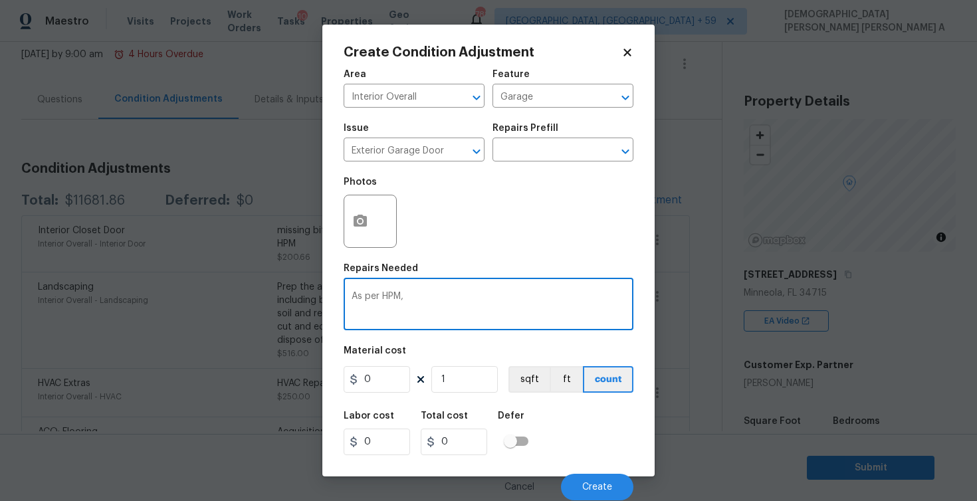
paste textarea "Custom shelves at garage need to be removed. There is a very low end laminat"
type textarea "As per HPM, Custom shelves at garage need to be removed. There is a very low en…"
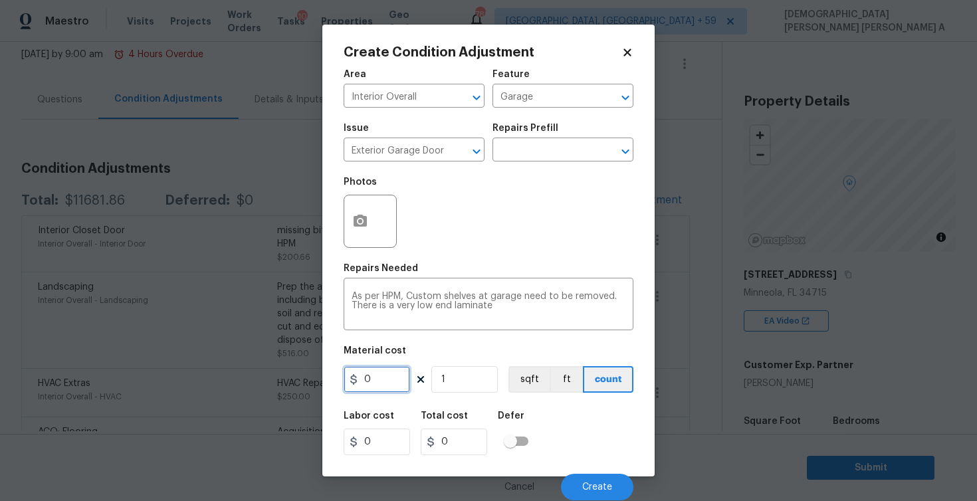
click at [381, 387] on input "0" at bounding box center [377, 379] width 66 height 27
type input "300"
click at [611, 476] on button "Create" at bounding box center [597, 487] width 72 height 27
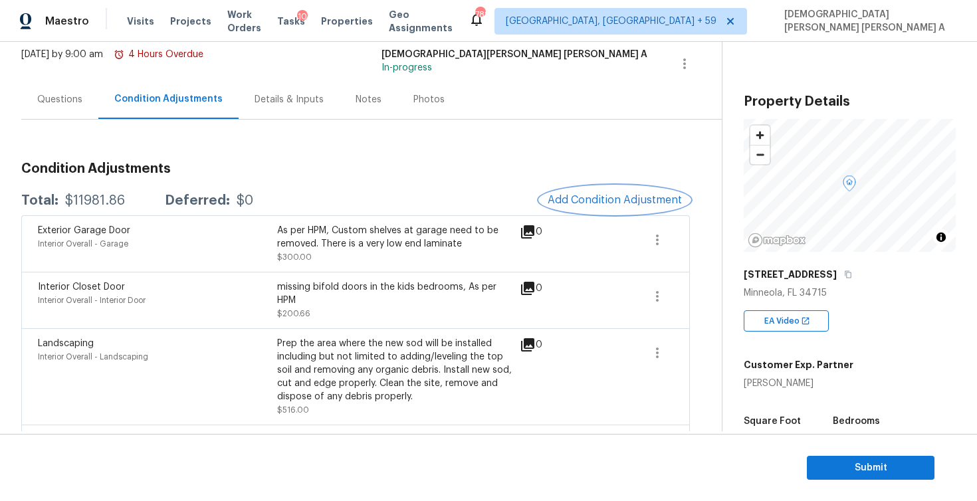
click at [623, 194] on span "Add Condition Adjustment" at bounding box center [614, 200] width 134 height 12
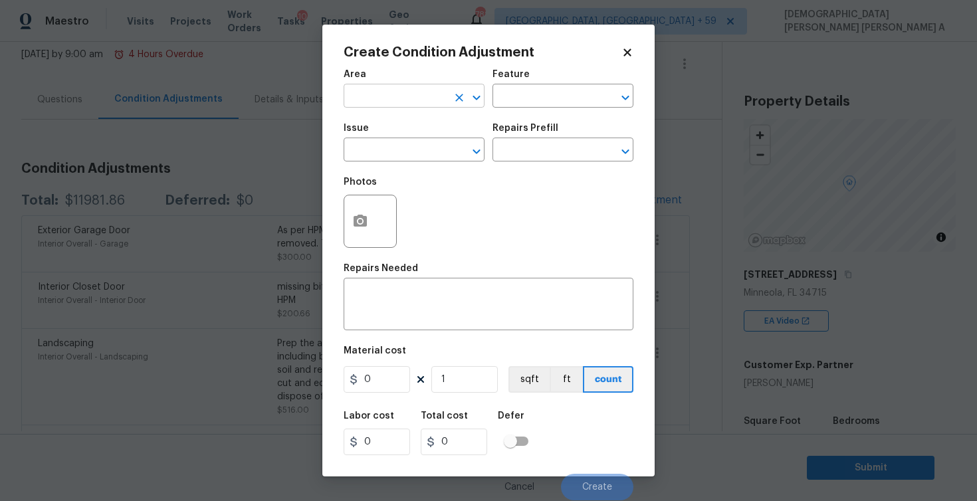
click at [371, 98] on input "text" at bounding box center [396, 97] width 104 height 21
click at [397, 144] on li "Interior Overall" at bounding box center [414, 149] width 141 height 22
type input "Interior Overall"
click at [540, 94] on input "text" at bounding box center [544, 97] width 104 height 21
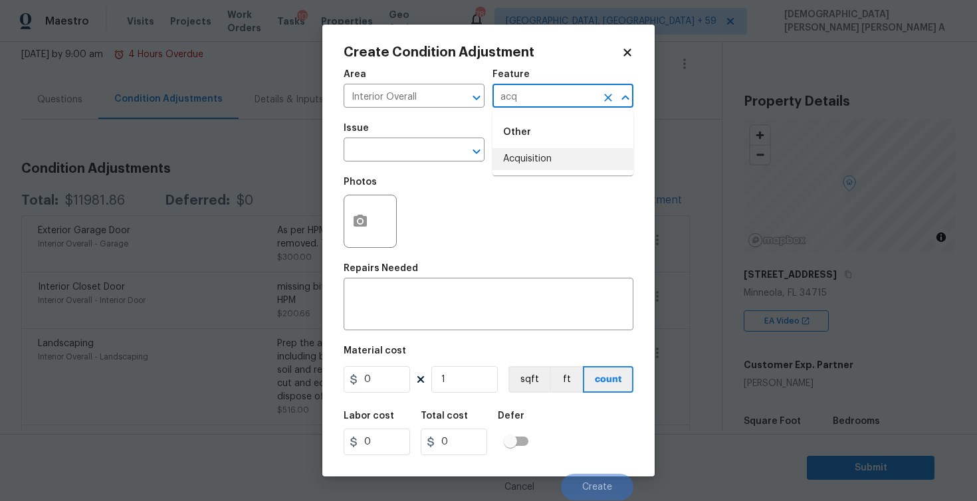
click at [532, 165] on li "Acquisition" at bounding box center [562, 159] width 141 height 22
type input "Acquisition"
click at [442, 153] on input "text" at bounding box center [396, 151] width 104 height 21
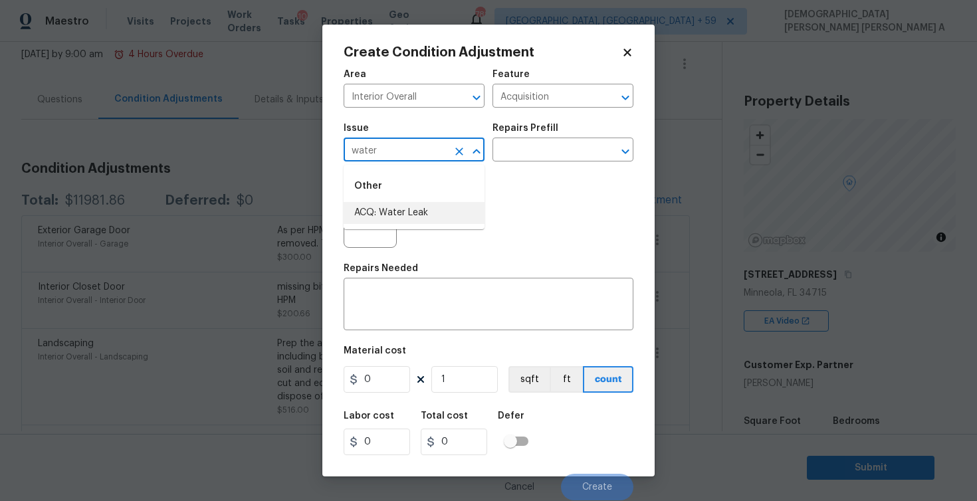
click at [446, 211] on li "ACQ: Water Leak" at bounding box center [414, 213] width 141 height 22
type input "ACQ: Water Leak"
click at [405, 308] on textarea at bounding box center [488, 306] width 274 height 28
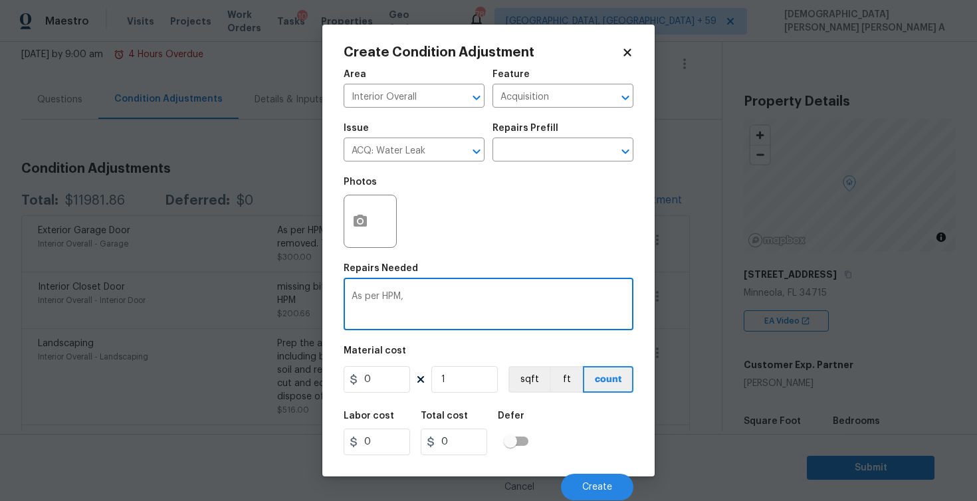
paste textarea "I could see that so signs of swelling due to water"
type textarea "As per HPM, I could see that so signs of swelling due to water needs an review"
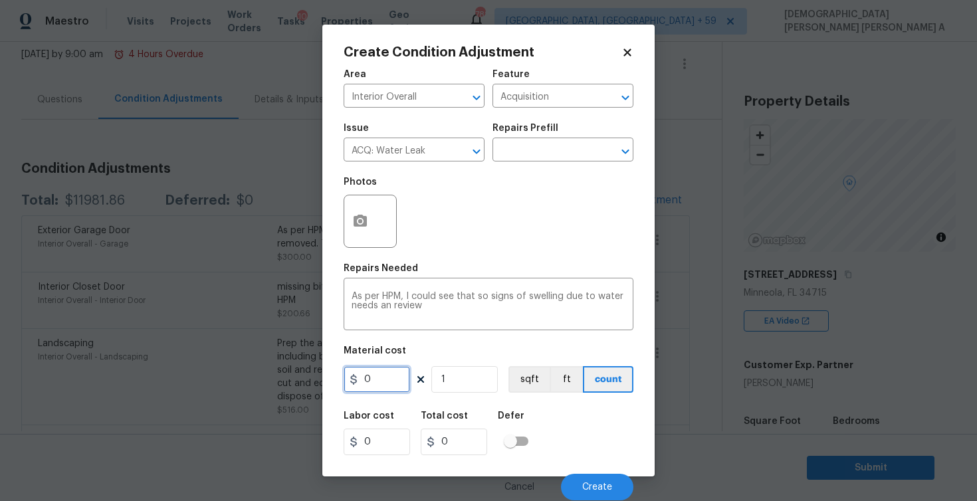
click at [380, 385] on input "0" at bounding box center [377, 379] width 66 height 27
type input "1"
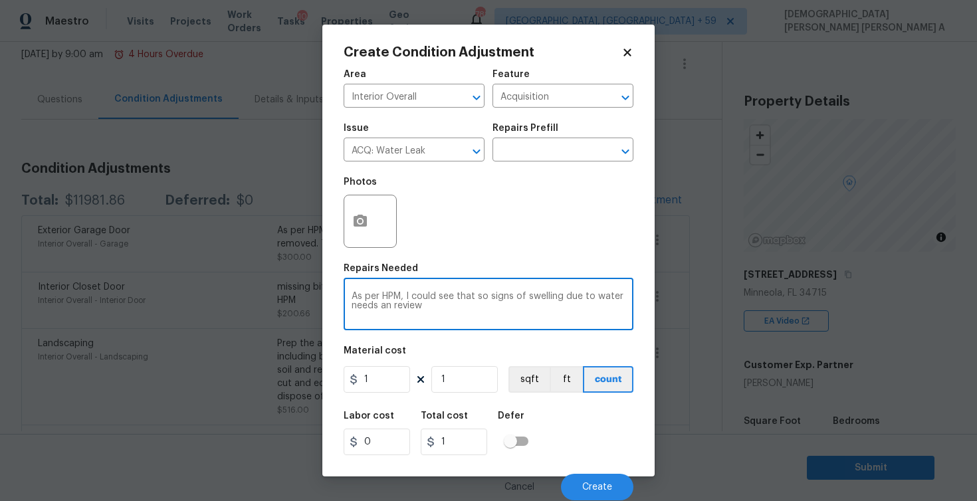
click at [528, 312] on textarea "As per HPM, I could see that so signs of swelling due to water needs an review" at bounding box center [488, 306] width 274 height 28
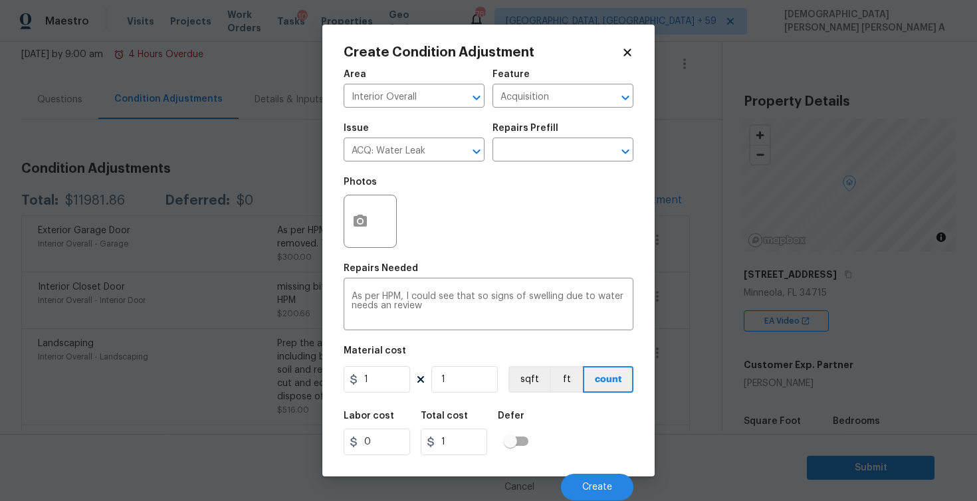
click at [586, 474] on div "Cancel Create" at bounding box center [489, 481] width 290 height 37
click at [587, 482] on button "Create" at bounding box center [597, 487] width 72 height 27
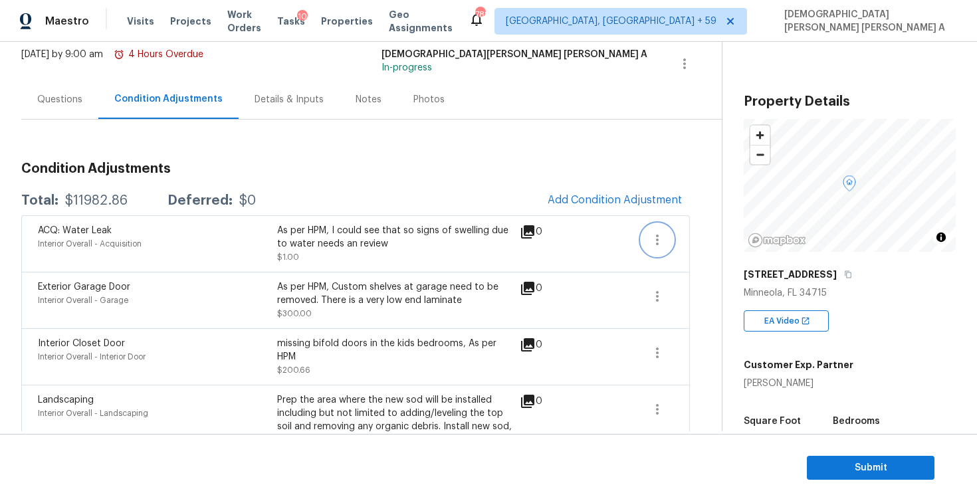
click at [653, 239] on icon "button" at bounding box center [657, 240] width 16 height 16
click at [689, 233] on div "Edit" at bounding box center [733, 237] width 104 height 13
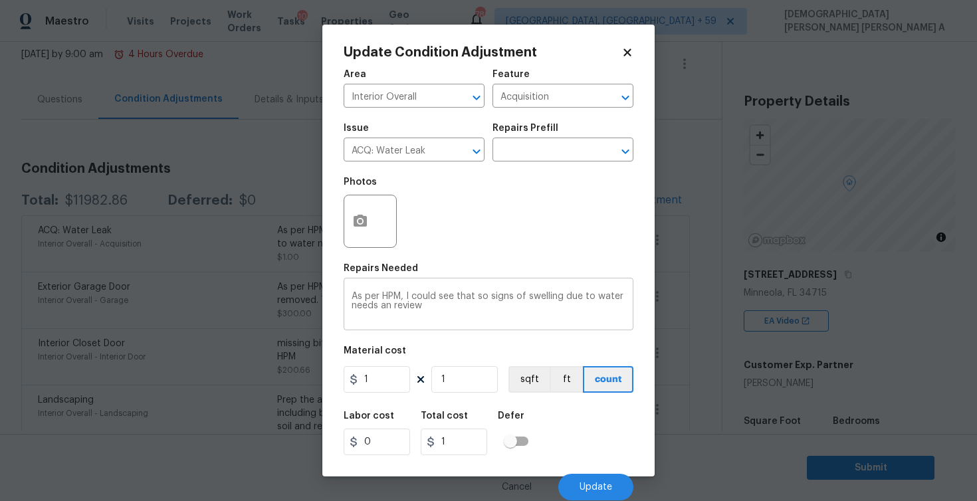
click at [387, 303] on textarea "As per HPM, I could see that so signs of swelling due to water needs an review" at bounding box center [488, 306] width 274 height 28
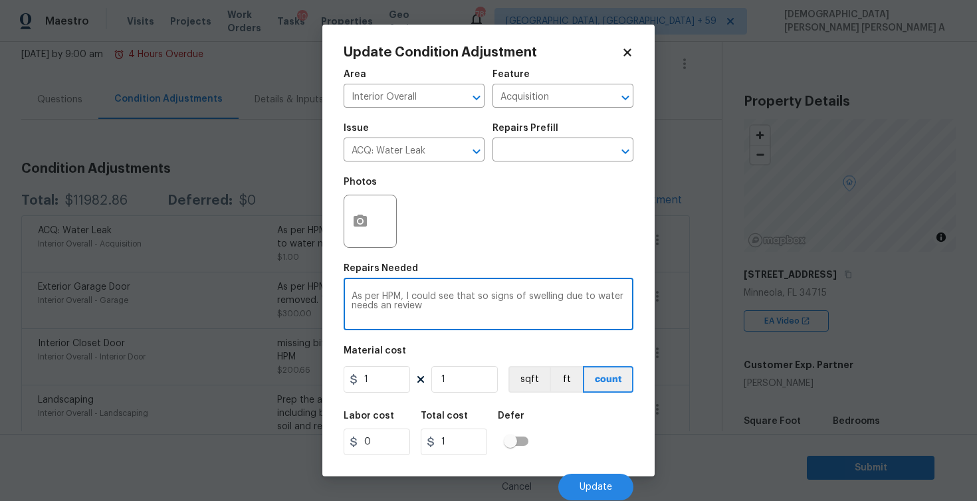
drag, startPoint x: 407, startPoint y: 294, endPoint x: 429, endPoint y: 310, distance: 27.5
click at [429, 310] on textarea "As per HPM, I could see that so signs of swelling due to water needs an review" at bounding box center [488, 306] width 274 height 28
paste textarea "When someone was living there they were only a few small spots I could see that…"
type textarea "As per HPM, When someone was living there they were only a few small spots I co…"
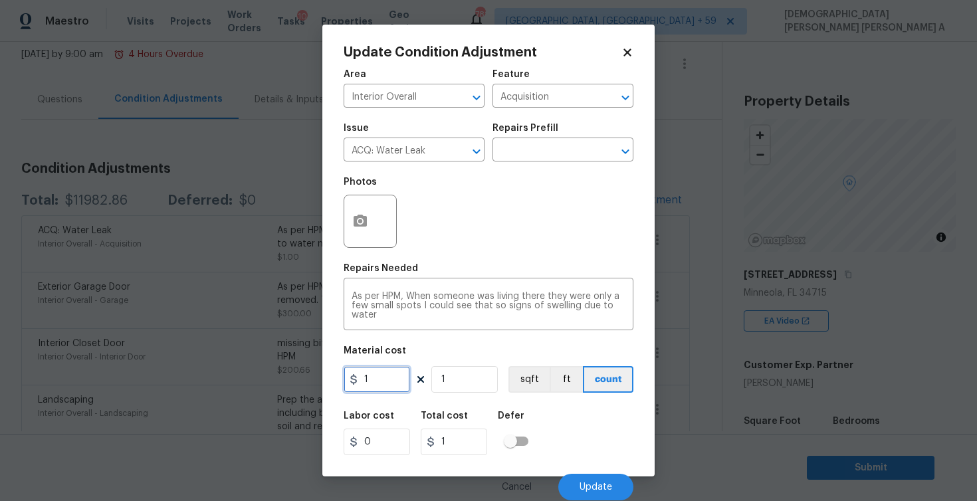
click at [395, 382] on input "1" at bounding box center [377, 379] width 66 height 27
type input "2500"
click at [577, 485] on button "Update" at bounding box center [595, 487] width 75 height 27
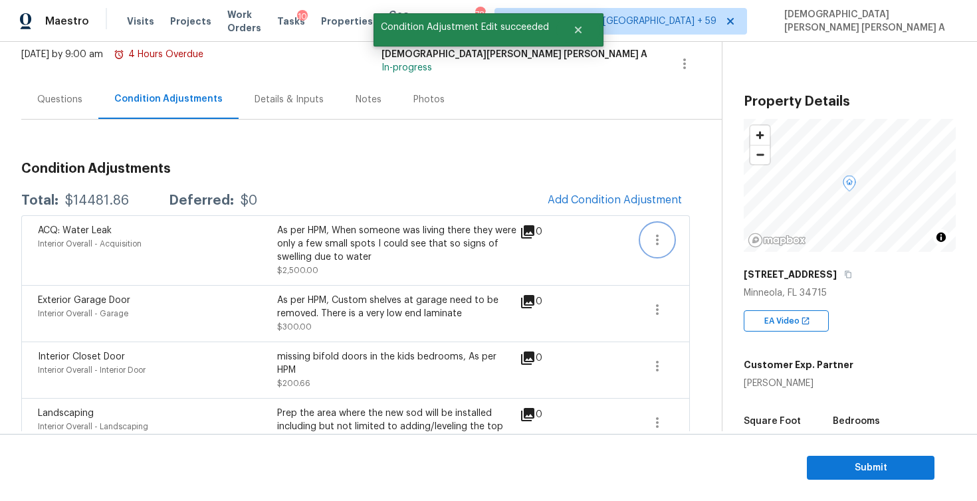
click at [660, 245] on icon "button" at bounding box center [657, 240] width 16 height 16
click at [691, 245] on link "Edit" at bounding box center [732, 237] width 113 height 20
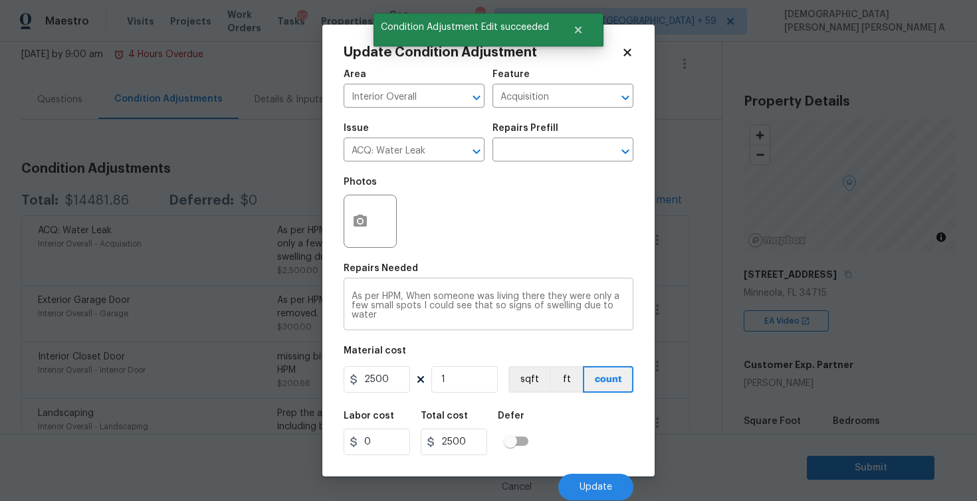
click at [387, 324] on div "As per HPM, When someone was living there they were only a few small spots I co…" at bounding box center [489, 305] width 290 height 49
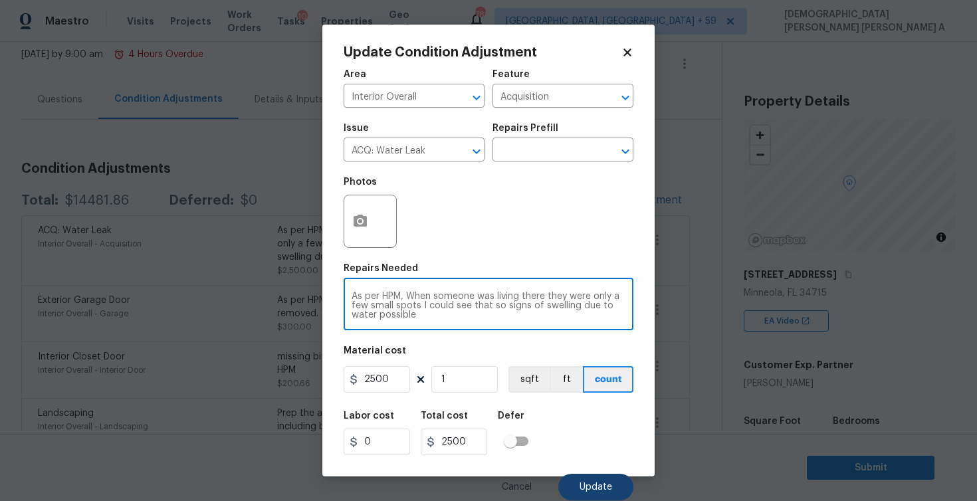
type textarea "As per HPM, When someone was living there they were only a few small spots I co…"
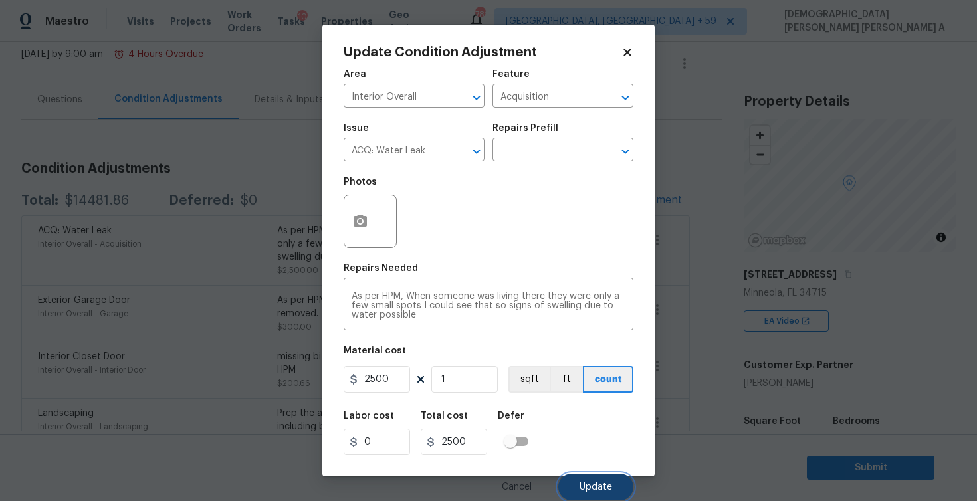
click at [589, 486] on span "Update" at bounding box center [595, 487] width 33 height 10
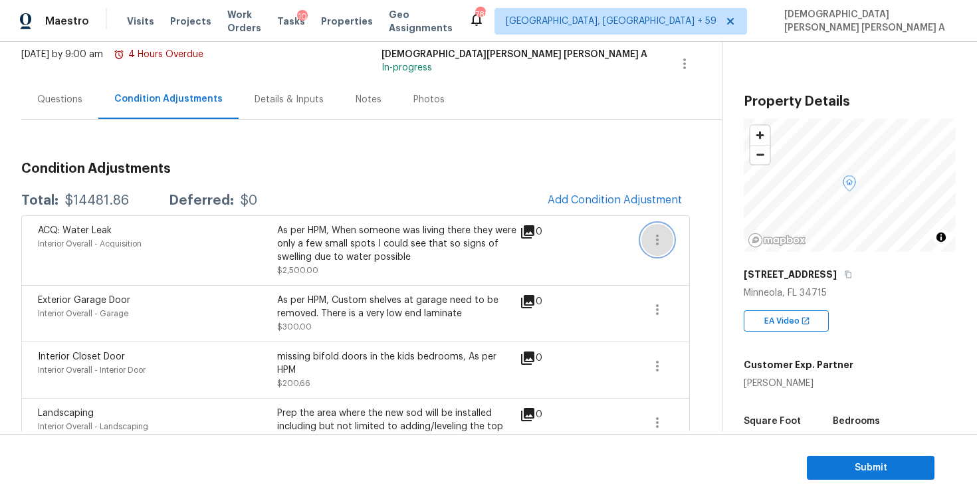
click at [648, 245] on button "button" at bounding box center [657, 240] width 32 height 32
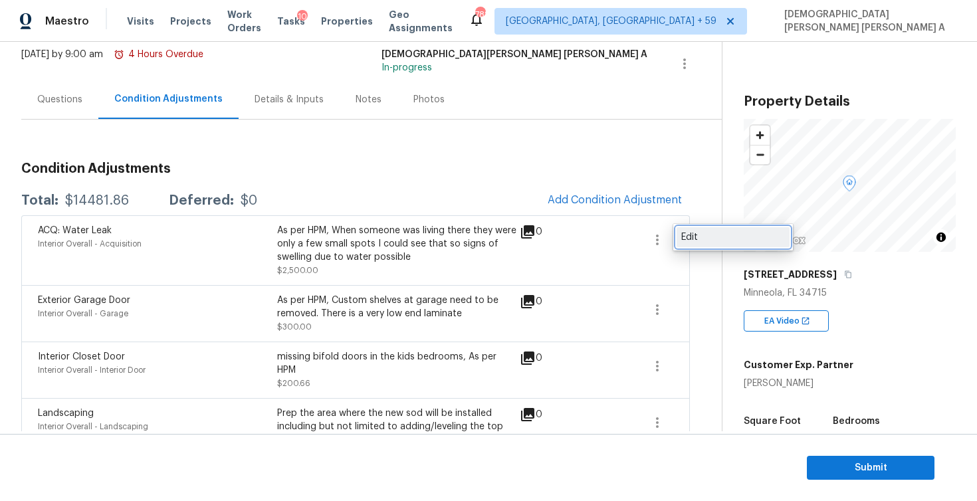
click at [685, 235] on div "Edit" at bounding box center [733, 237] width 104 height 13
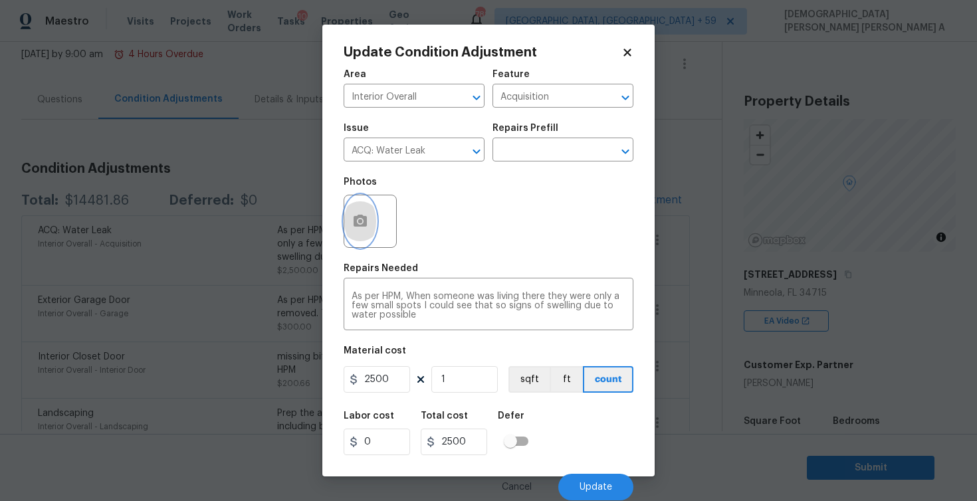
click at [364, 214] on icon "button" at bounding box center [360, 221] width 16 height 16
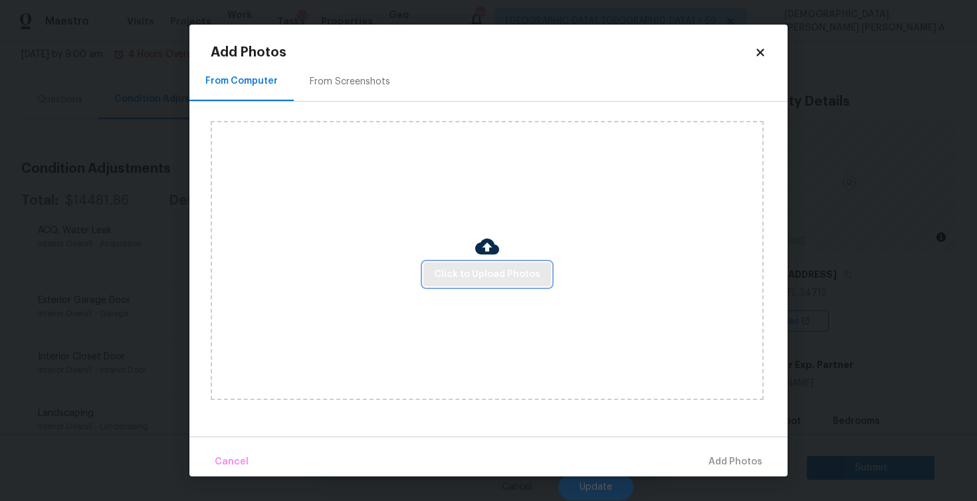
click at [486, 267] on span "Click to Upload Photos" at bounding box center [487, 274] width 106 height 17
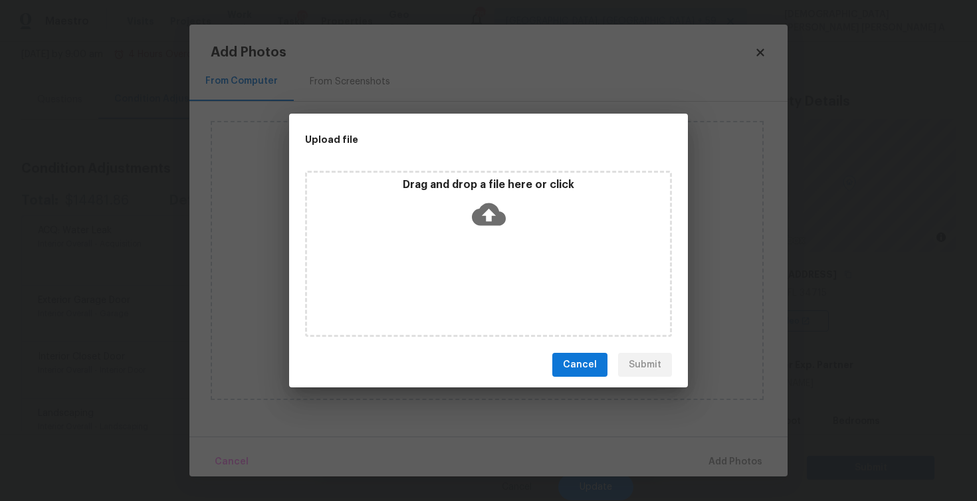
click at [487, 241] on div "Drag and drop a file here or click" at bounding box center [488, 254] width 367 height 166
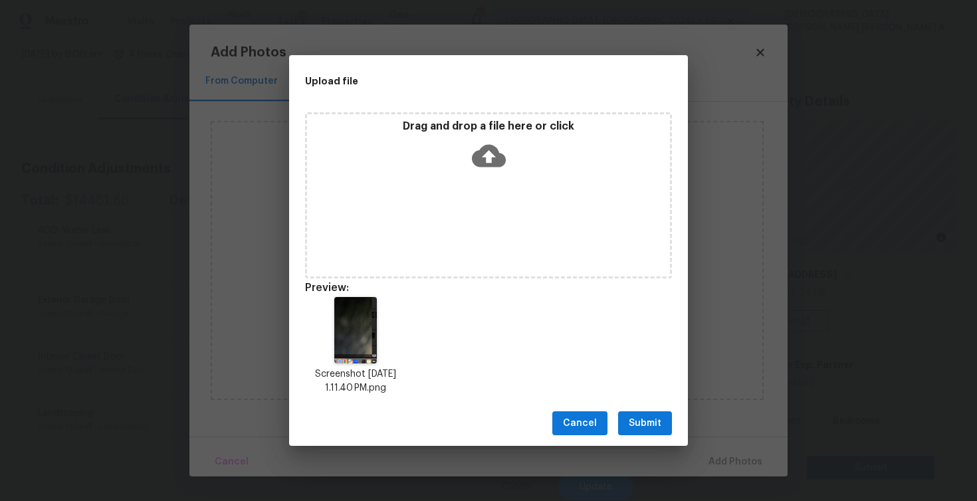
click at [643, 415] on span "Submit" at bounding box center [645, 423] width 33 height 17
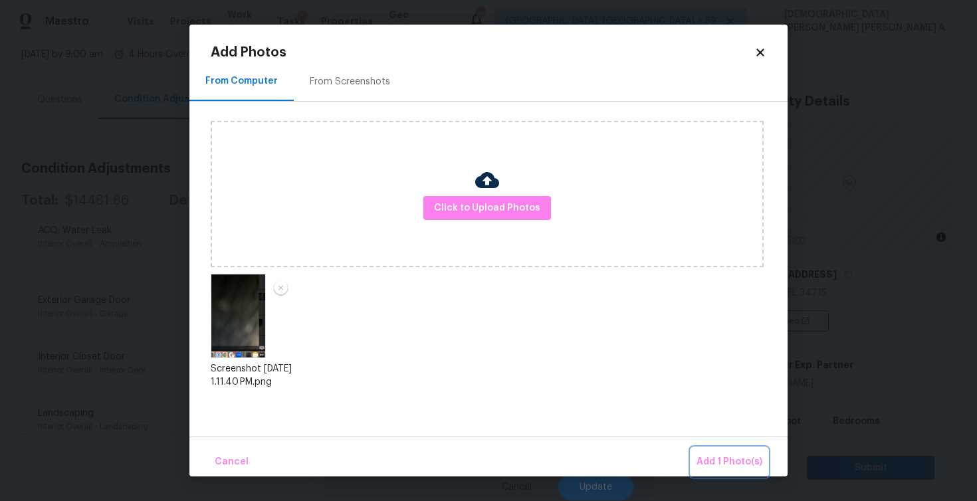
click at [712, 456] on span "Add 1 Photo(s)" at bounding box center [729, 462] width 66 height 17
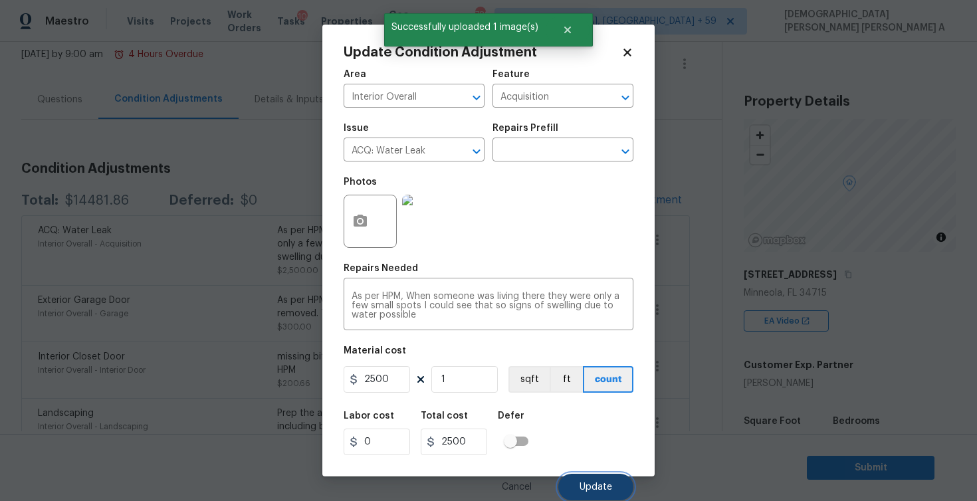
click at [596, 486] on span "Update" at bounding box center [595, 487] width 33 height 10
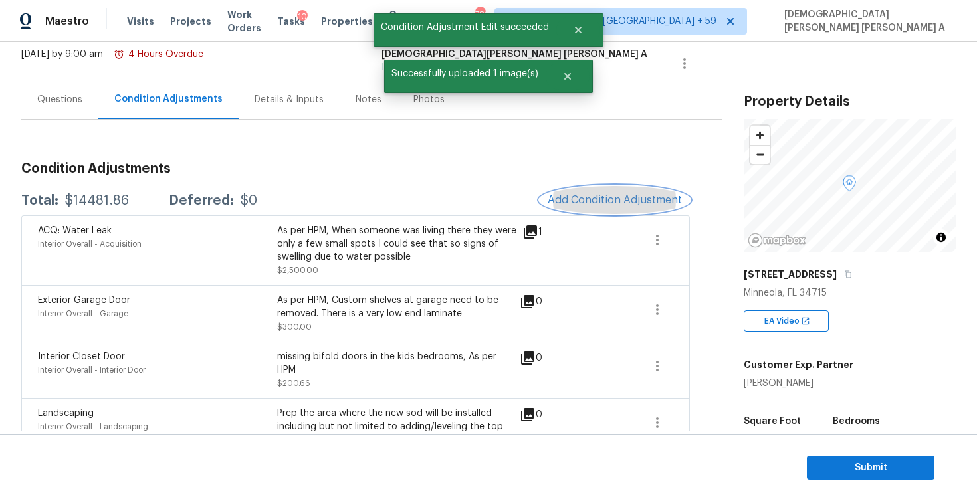
click at [640, 197] on span "Add Condition Adjustment" at bounding box center [614, 200] width 134 height 12
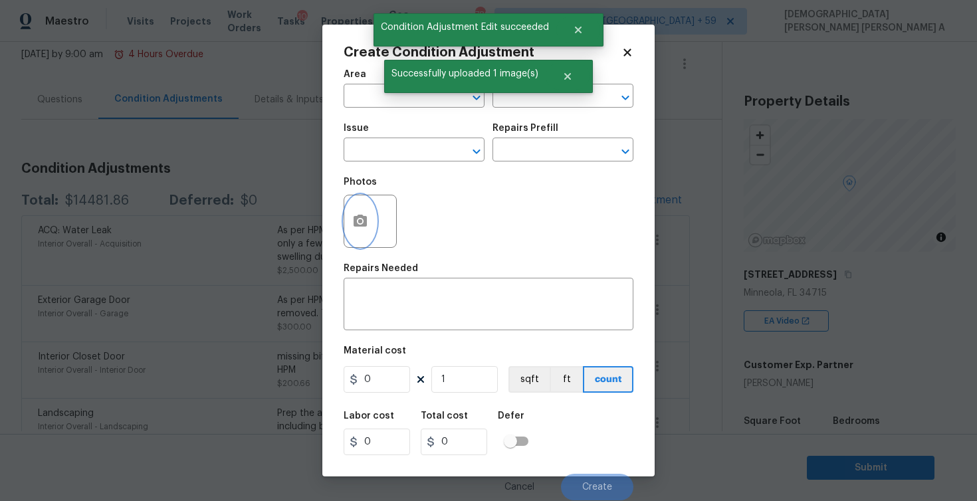
click at [354, 215] on icon "button" at bounding box center [360, 221] width 16 height 16
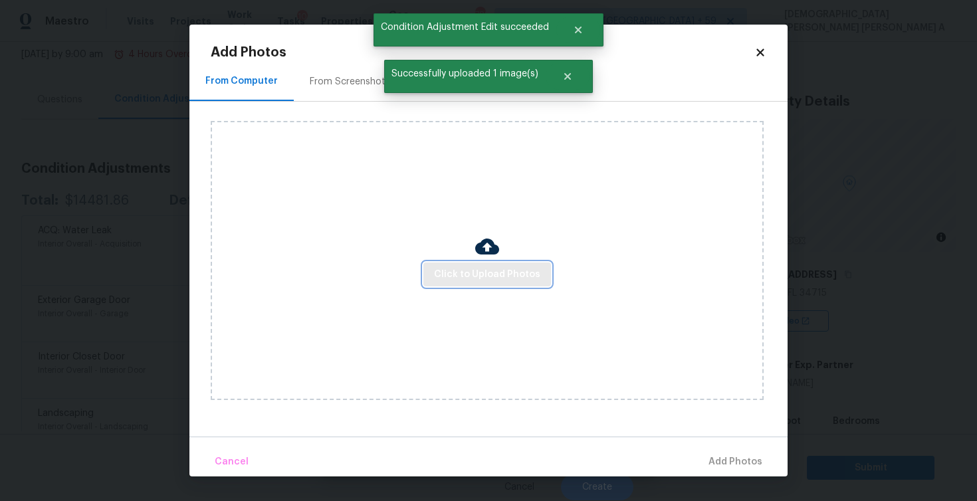
click at [472, 280] on span "Click to Upload Photos" at bounding box center [487, 274] width 106 height 17
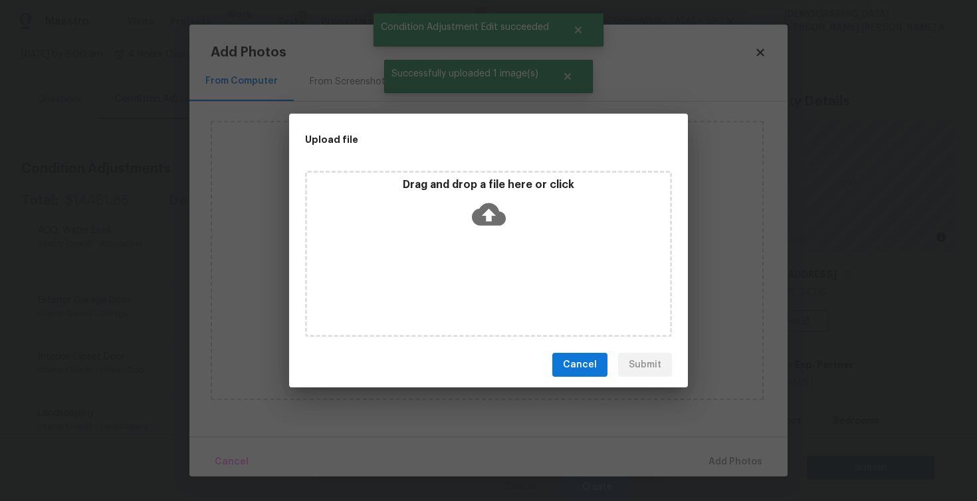
click at [484, 225] on icon at bounding box center [489, 214] width 34 height 34
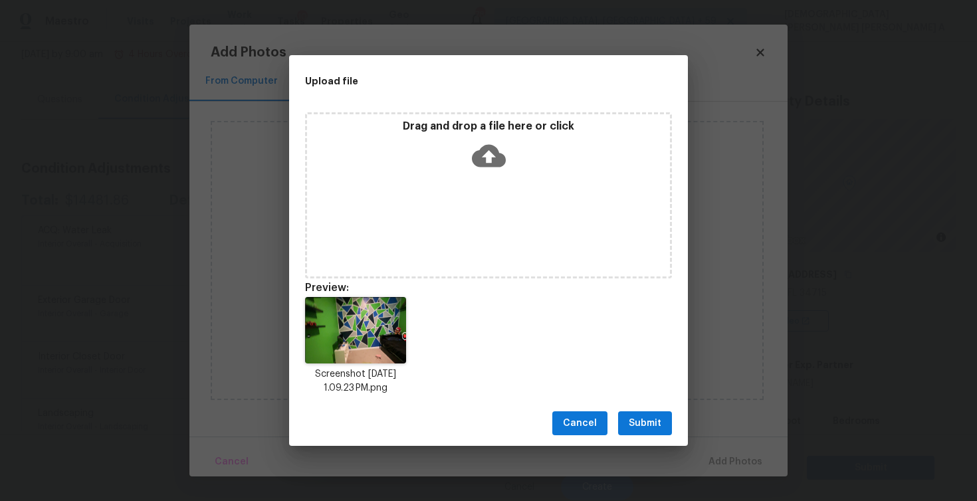
click at [648, 420] on span "Submit" at bounding box center [645, 423] width 33 height 17
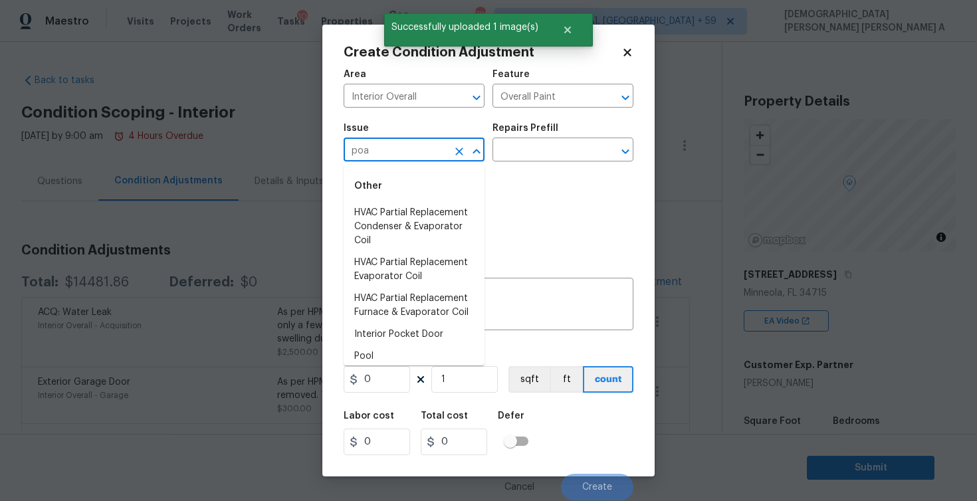
scroll to position [82, 0]
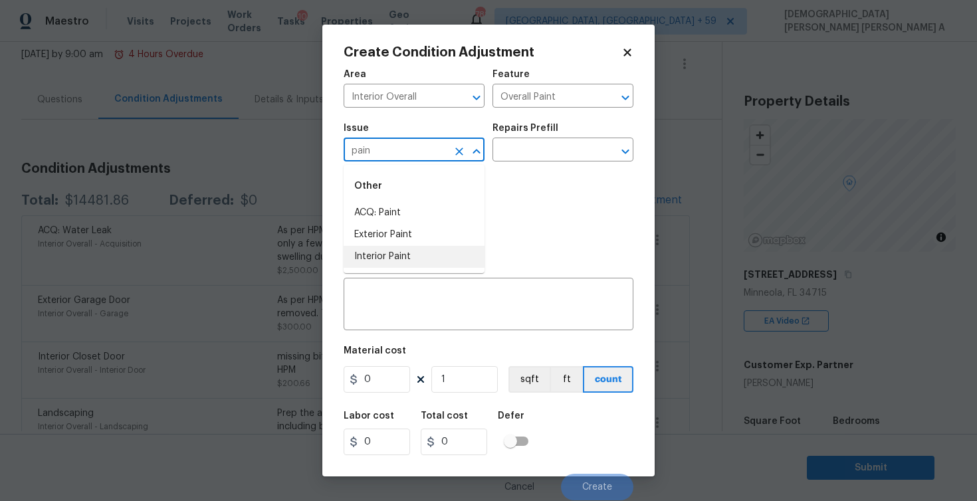
click at [389, 253] on li "Interior Paint" at bounding box center [414, 257] width 141 height 22
type input "Interior Paint"
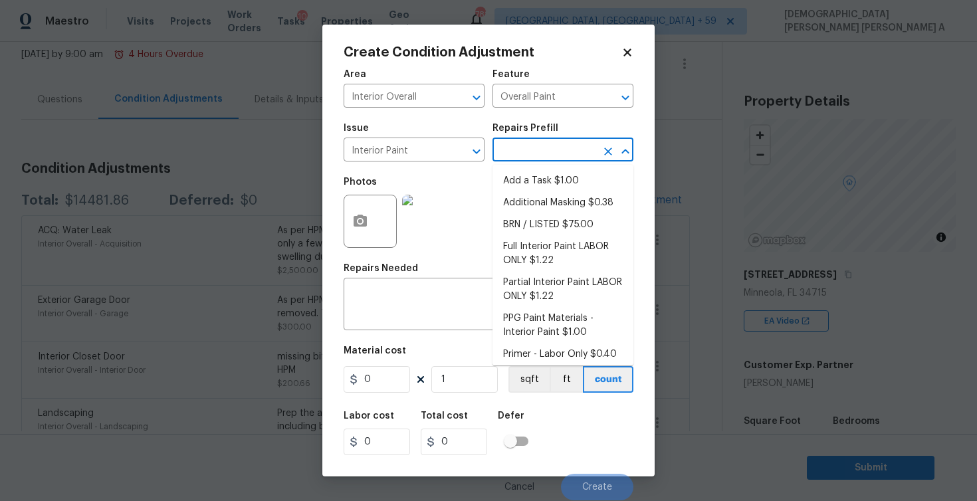
click at [536, 147] on input "text" at bounding box center [544, 151] width 104 height 21
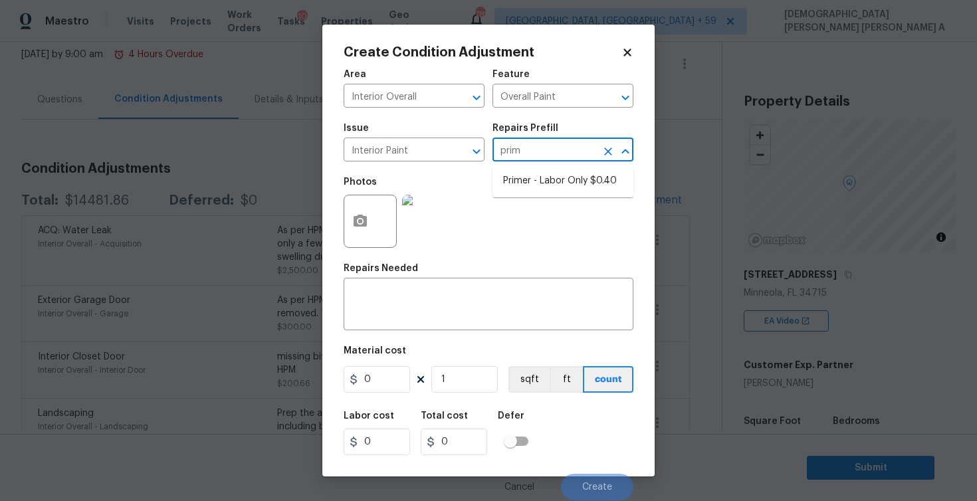
type input "prime"
click at [543, 173] on li "Primer - Labor Only $0.40" at bounding box center [562, 181] width 141 height 22
type input "0.4"
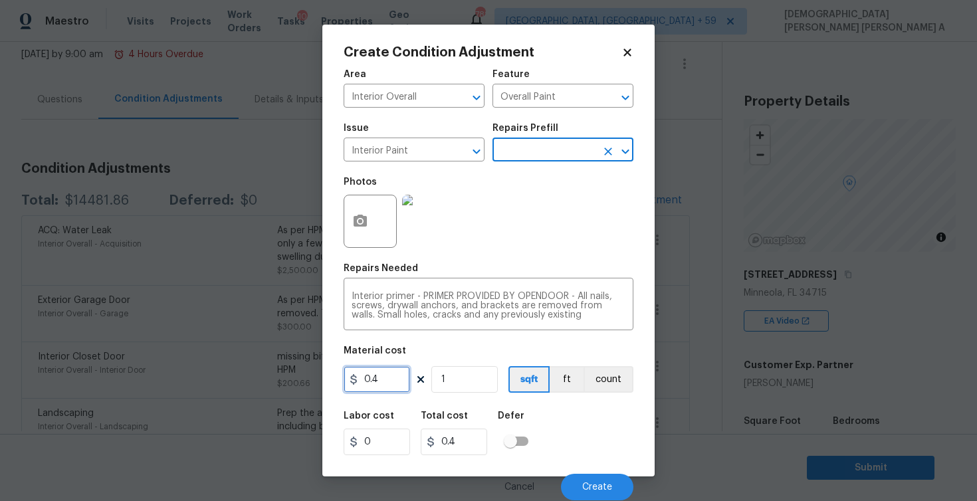
click at [383, 371] on input "0.4" at bounding box center [377, 379] width 66 height 27
type input "200"
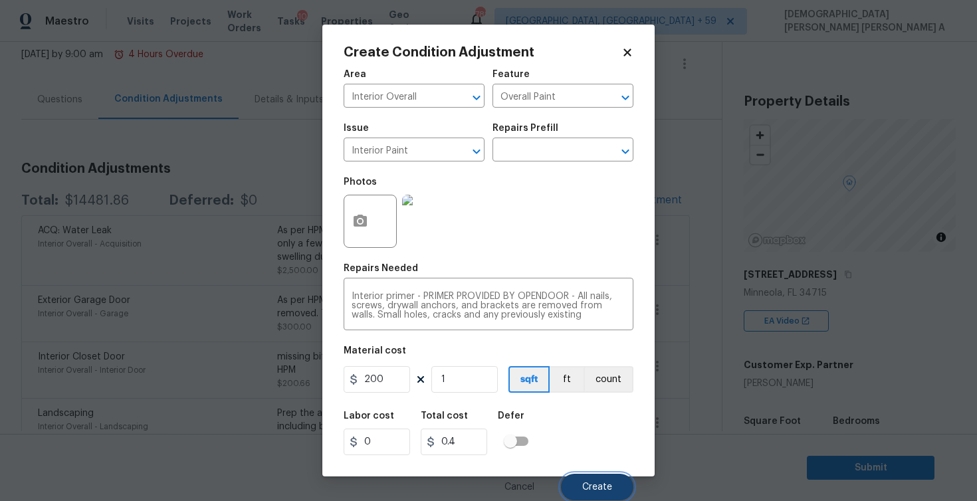
type input "200"
click at [599, 480] on button "Create" at bounding box center [597, 487] width 72 height 27
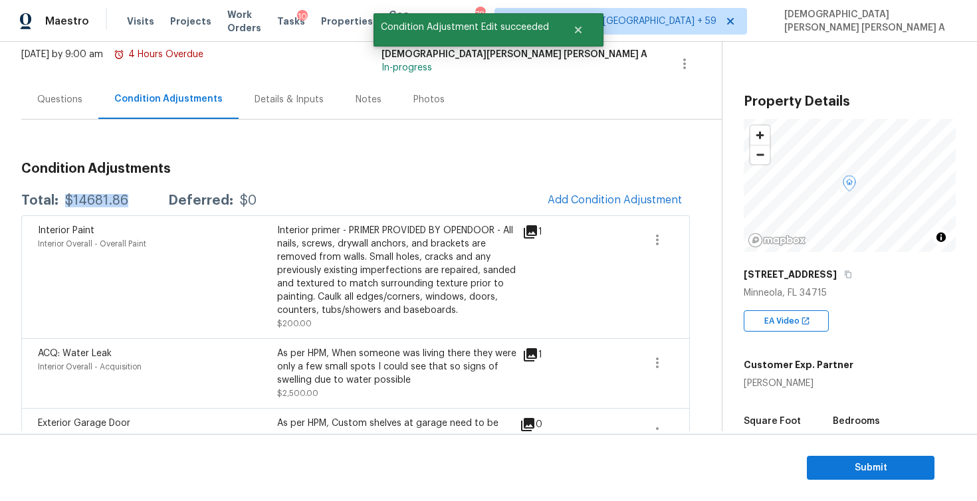
drag, startPoint x: 135, startPoint y: 200, endPoint x: 64, endPoint y: 199, distance: 70.4
click at [64, 199] on div "Total: $14681.86 Deferred: $0" at bounding box center [138, 200] width 235 height 13
copy div "$14681.86"
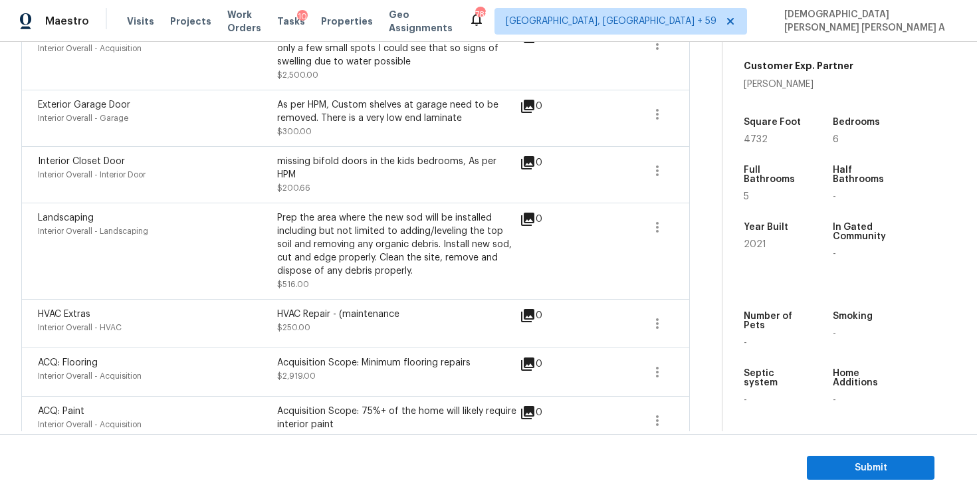
scroll to position [161, 0]
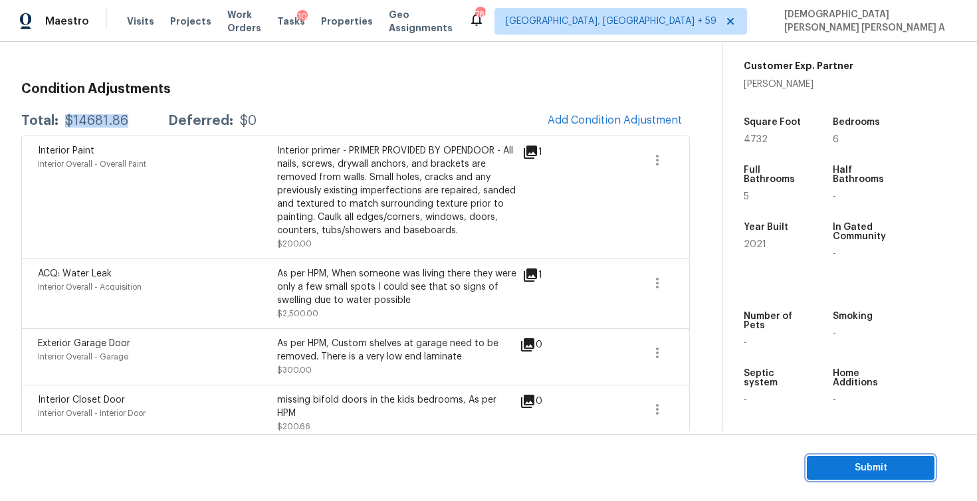
click at [868, 476] on button "Submit" at bounding box center [871, 468] width 128 height 25
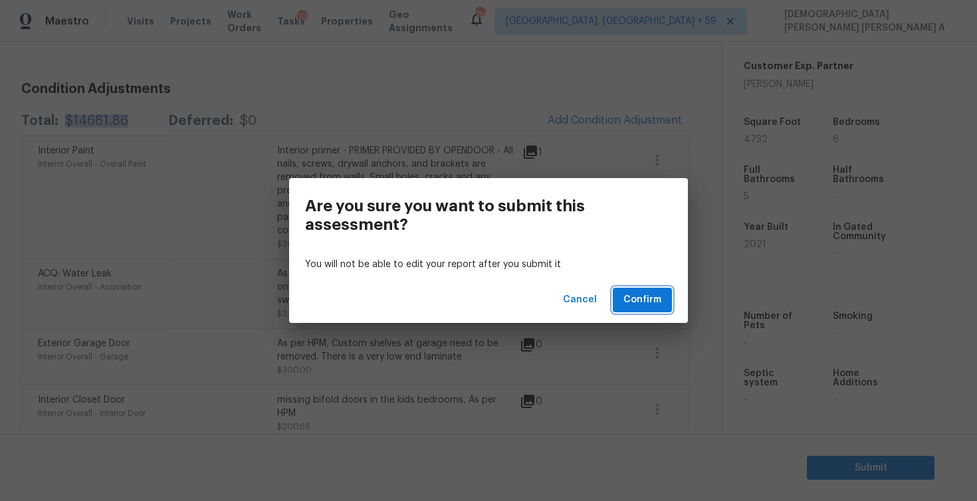
click at [633, 288] on button "Confirm" at bounding box center [642, 300] width 59 height 25
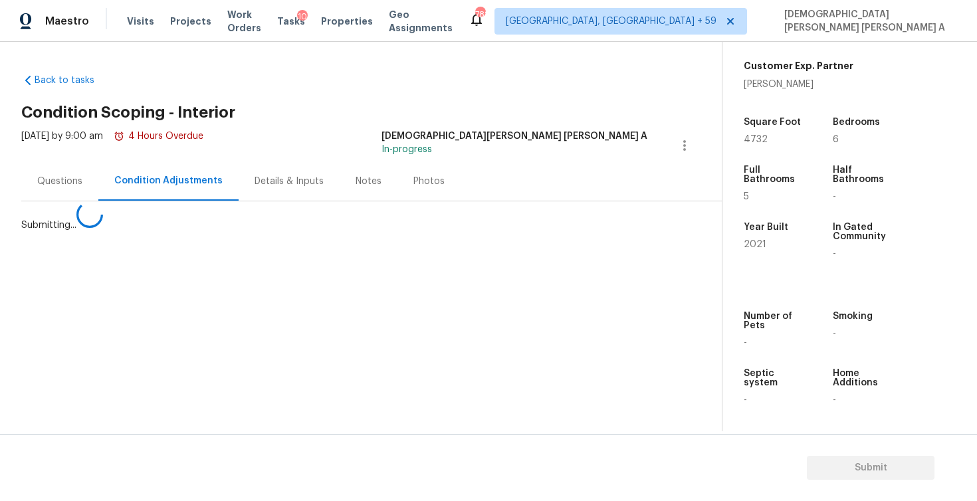
scroll to position [0, 0]
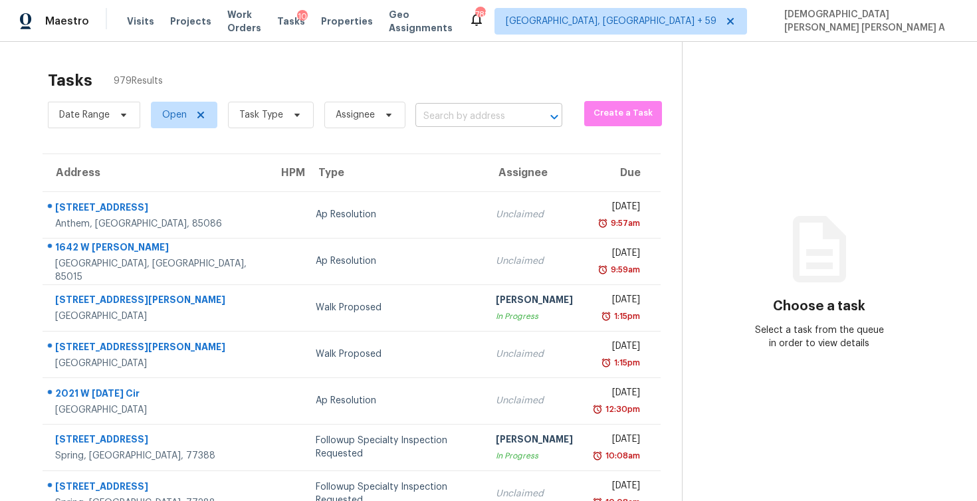
click at [504, 122] on input "text" at bounding box center [470, 116] width 110 height 21
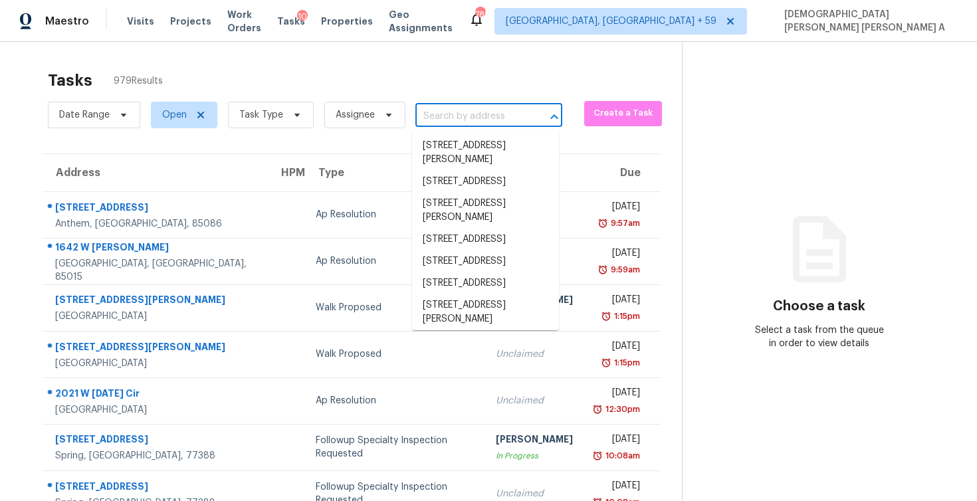
paste input "225 Terlingua Dr Portland TX 78374"
type input "225 Terlingua Dr Portland TX 78374"
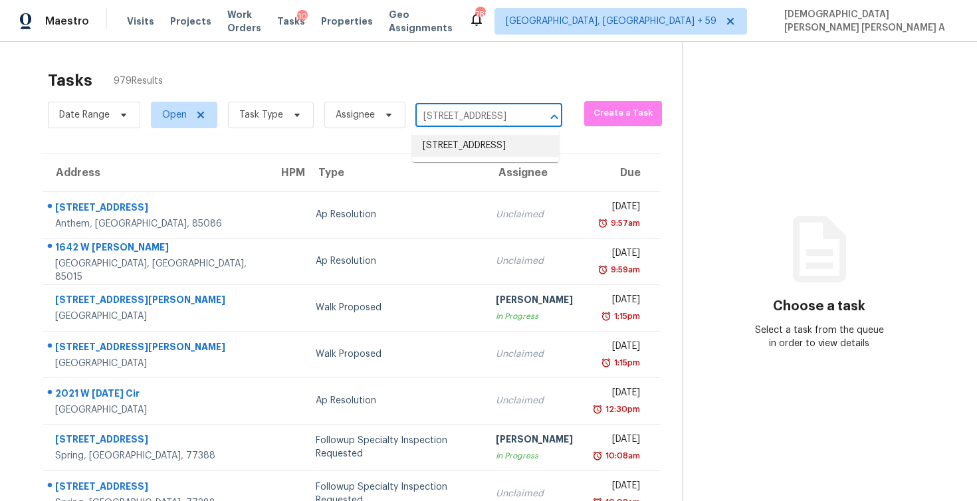
click at [482, 146] on li "225 Terlingua Dr, Portland, TX 78374" at bounding box center [485, 146] width 147 height 22
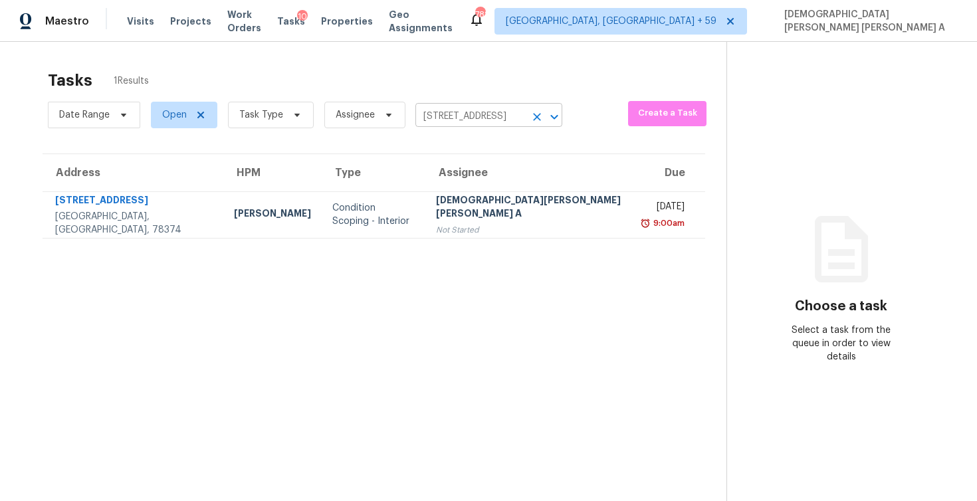
click at [472, 119] on input "225 Terlingua Dr, Portland, TX 78374" at bounding box center [470, 116] width 110 height 21
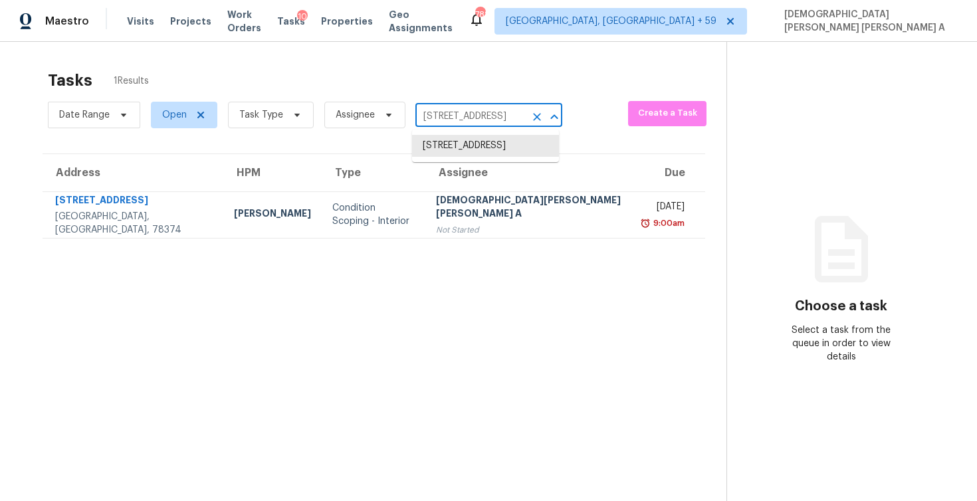
paste input "5103 Devon Green Dr Katy TX 77449"
type input "5103 Devon Green Dr Katy TX 77449"
click at [477, 148] on li "5103 Devon Green Dr, Katy, TX 77449" at bounding box center [485, 153] width 147 height 36
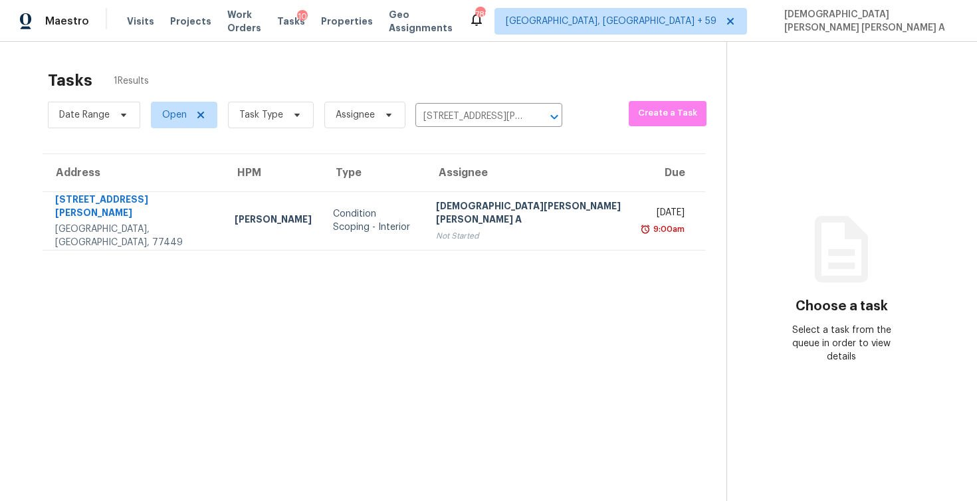
click at [455, 205] on div "[DEMOGRAPHIC_DATA][PERSON_NAME] [PERSON_NAME] A" at bounding box center [530, 214] width 188 height 30
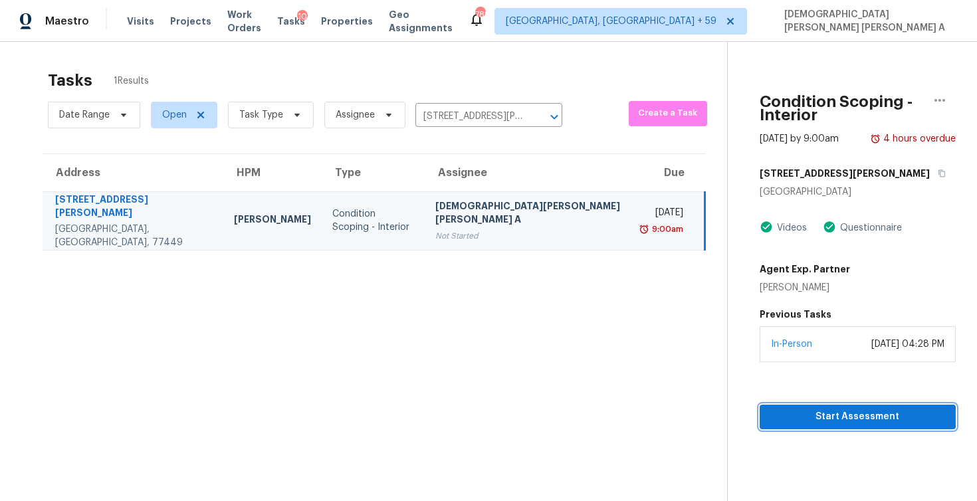
click at [806, 409] on span "Start Assessment" at bounding box center [857, 417] width 175 height 17
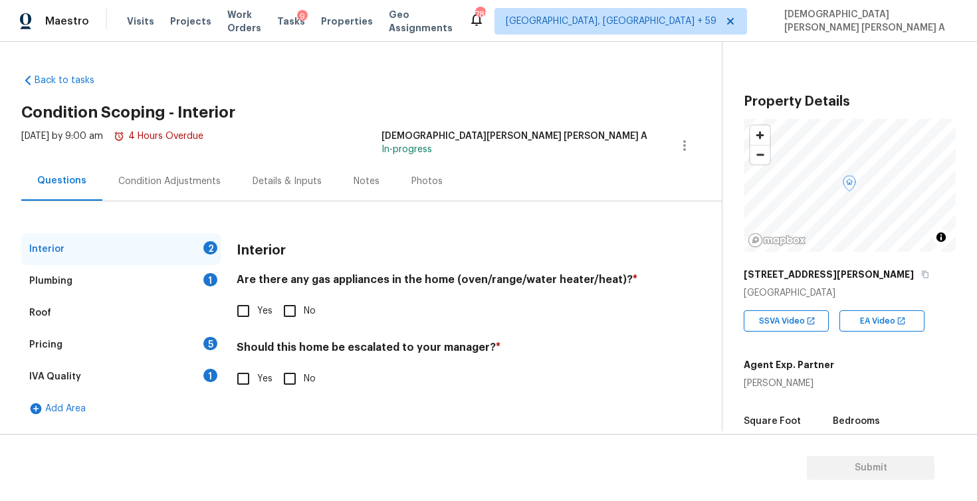
click at [478, 266] on div "Interior" at bounding box center [442, 250] width 411 height 35
click at [448, 155] on div "[DATE] by 9:00 am 4 Hours Overdue [PERSON_NAME] [PERSON_NAME] A In-progress" at bounding box center [371, 146] width 700 height 32
click at [239, 314] on input "Yes" at bounding box center [243, 311] width 28 height 28
checkbox input "true"
click at [250, 388] on input "Yes" at bounding box center [243, 379] width 28 height 28
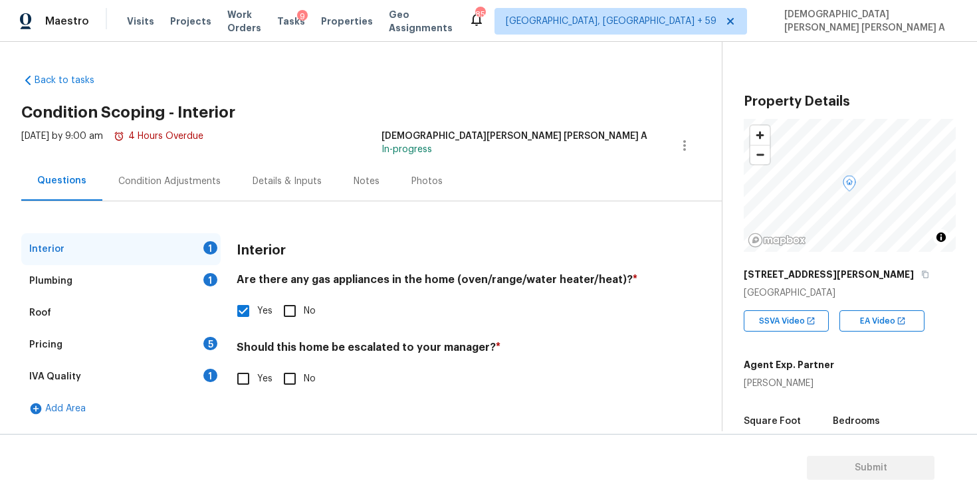
checkbox input "true"
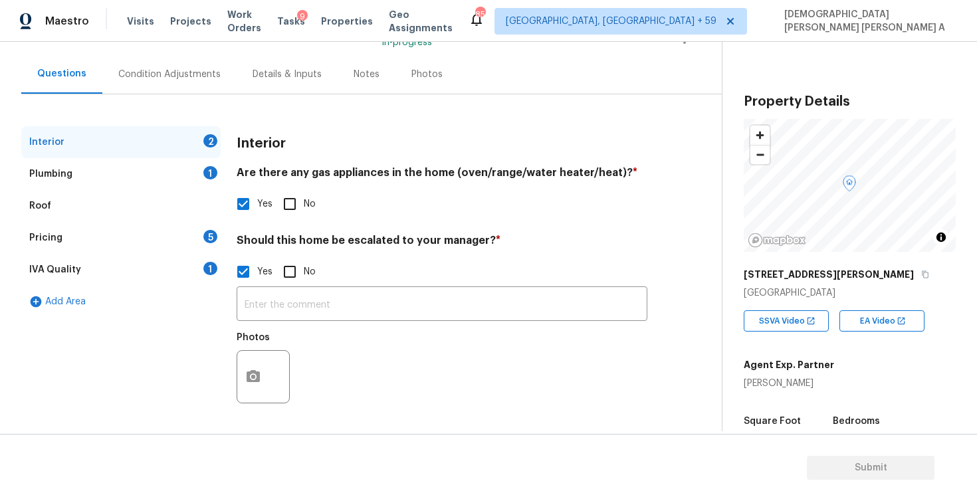
scroll to position [107, 0]
click at [254, 387] on button "button" at bounding box center [253, 377] width 32 height 52
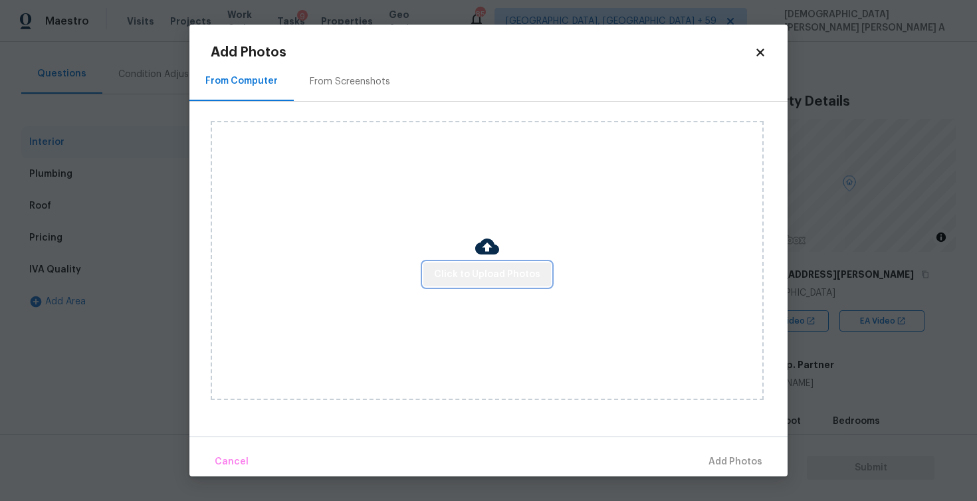
click at [489, 275] on span "Click to Upload Photos" at bounding box center [487, 274] width 106 height 17
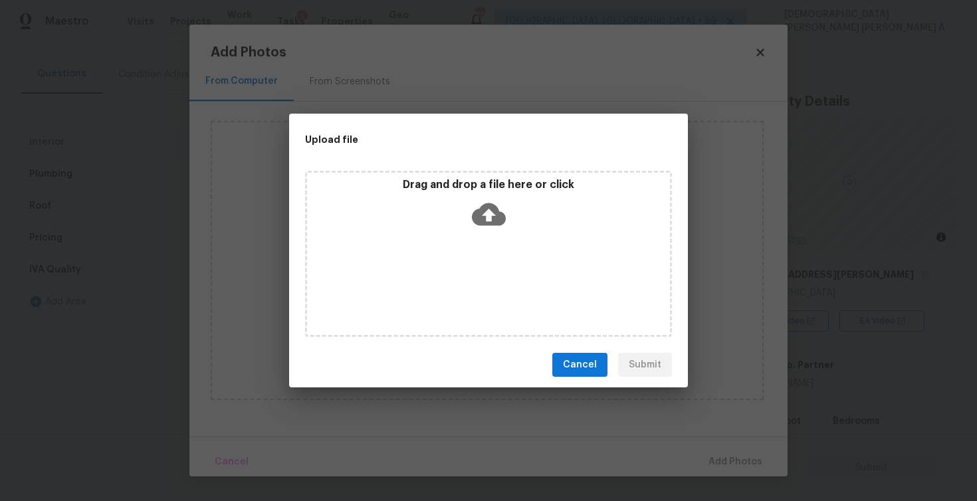
click at [494, 220] on icon at bounding box center [489, 214] width 34 height 23
